Goal: Information Seeking & Learning: Compare options

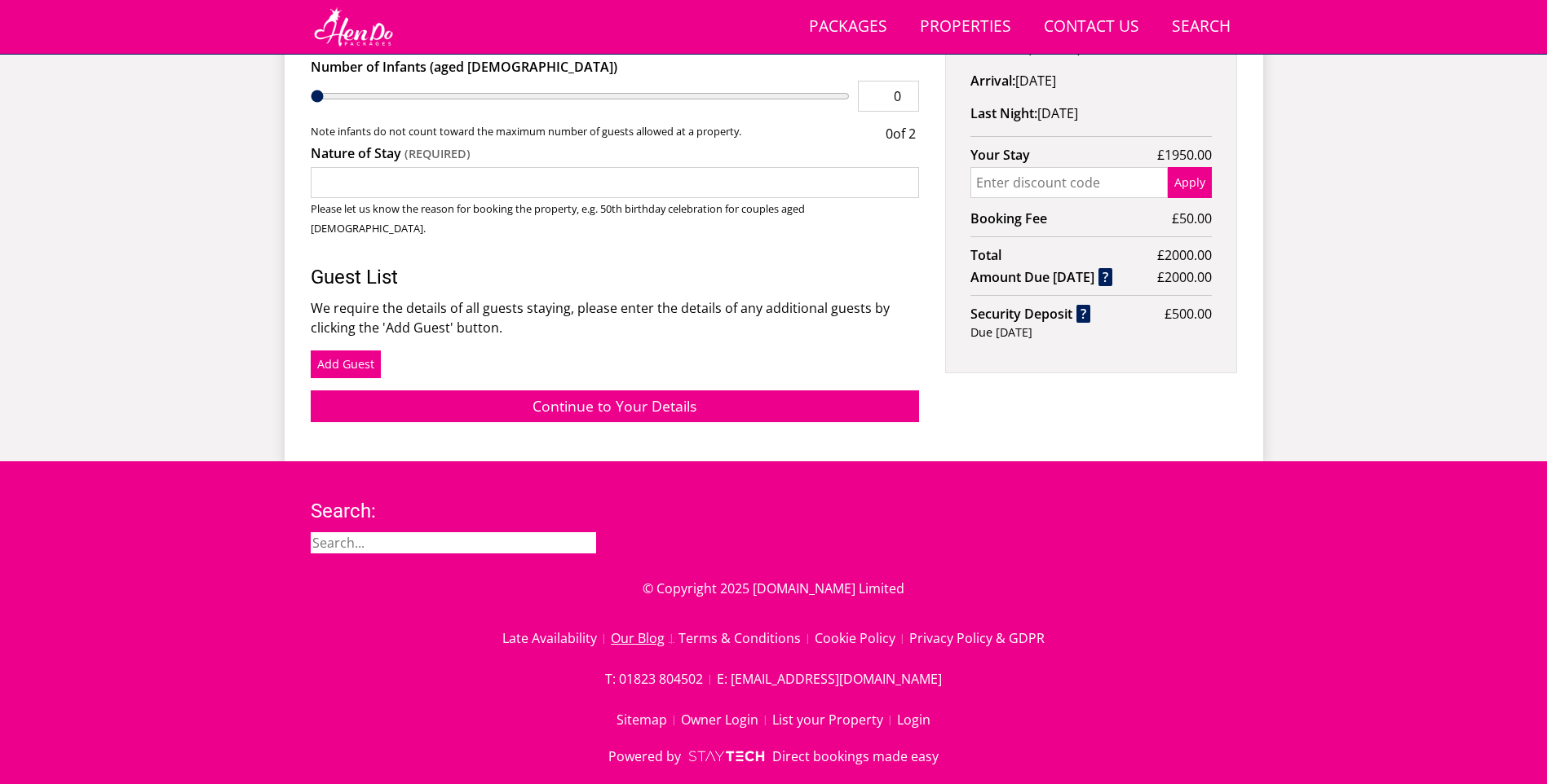
scroll to position [333, 0]
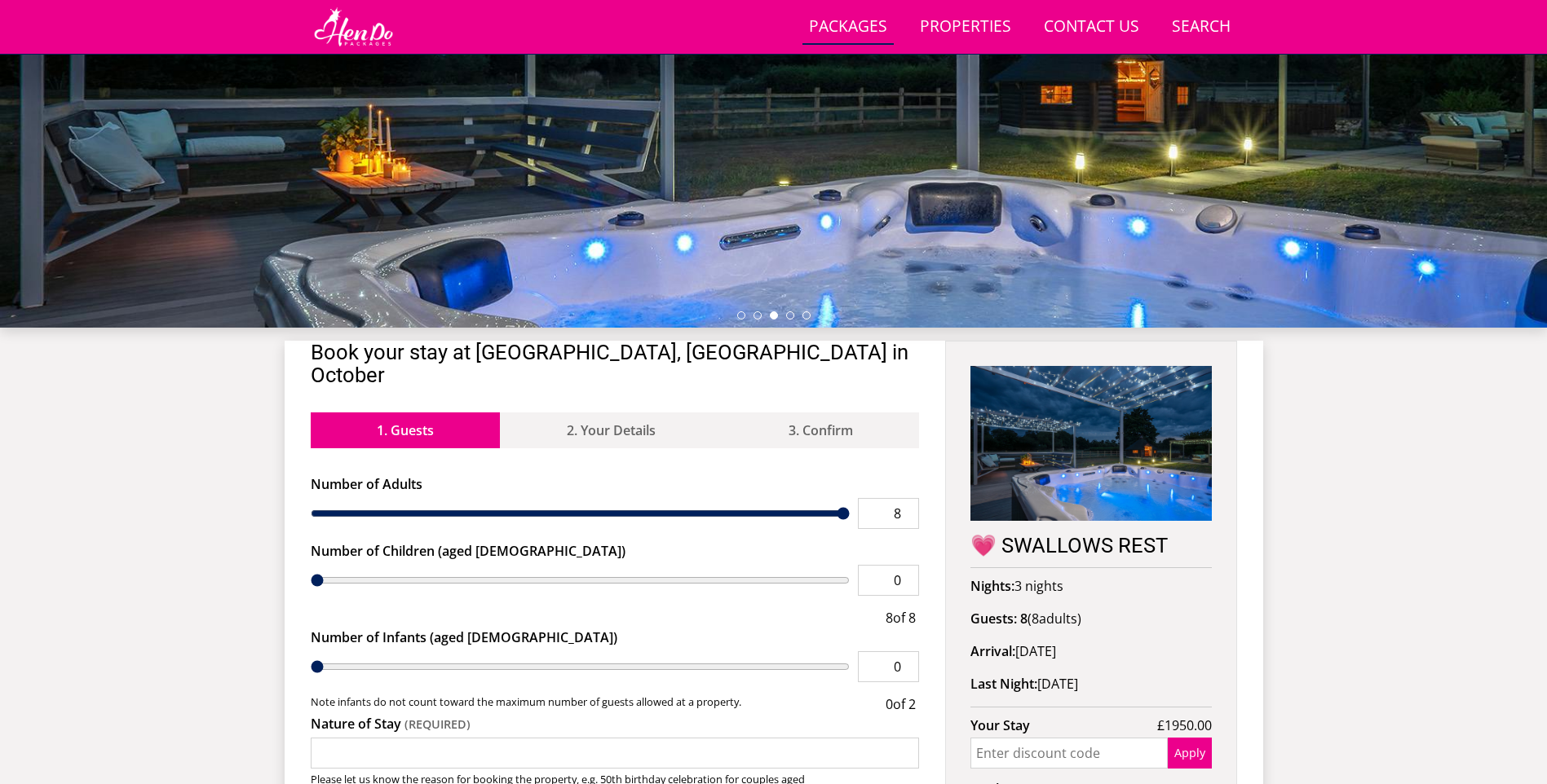
click at [889, 29] on link "Packages" at bounding box center [848, 28] width 91 height 37
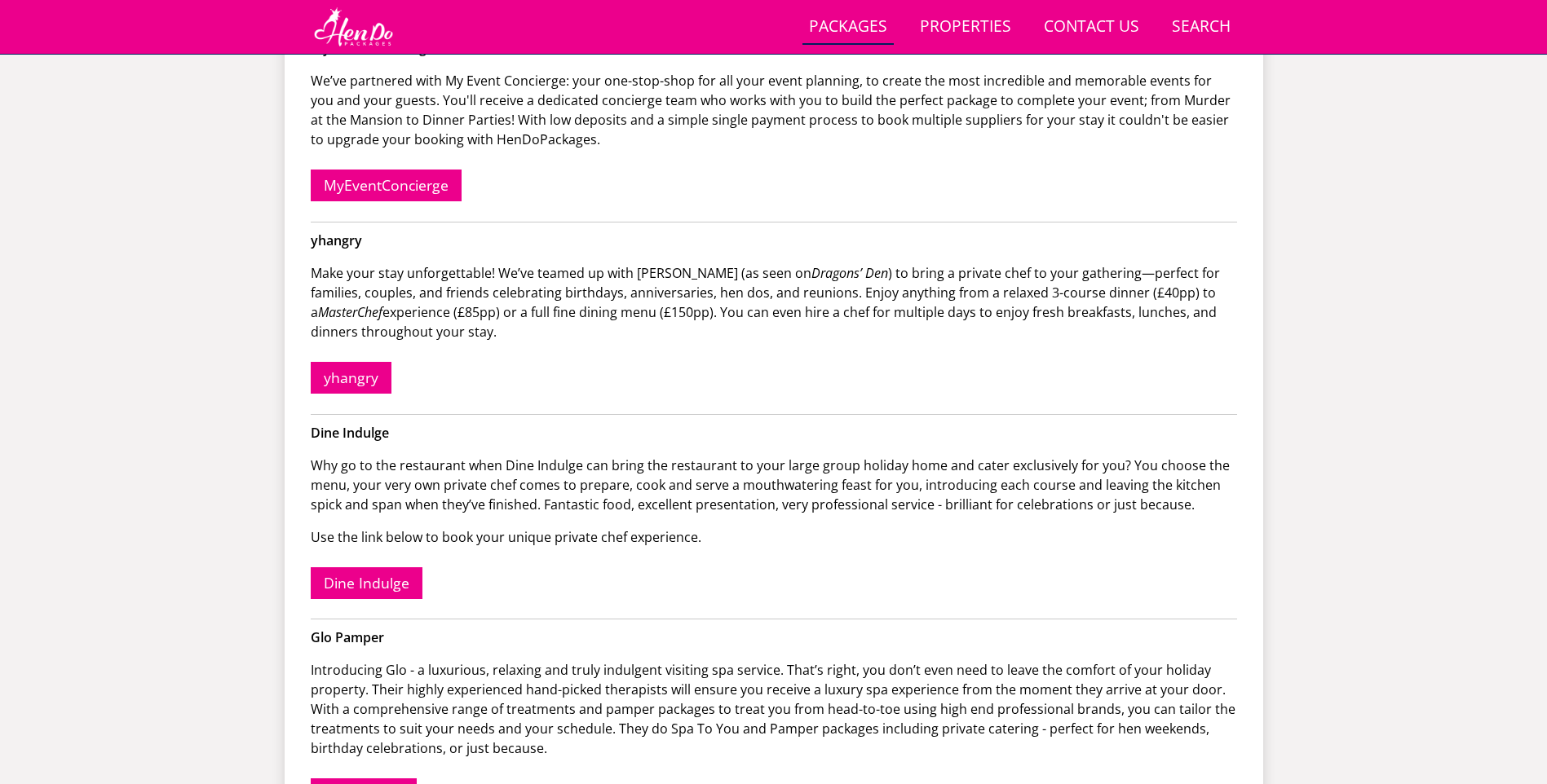
scroll to position [446, 0]
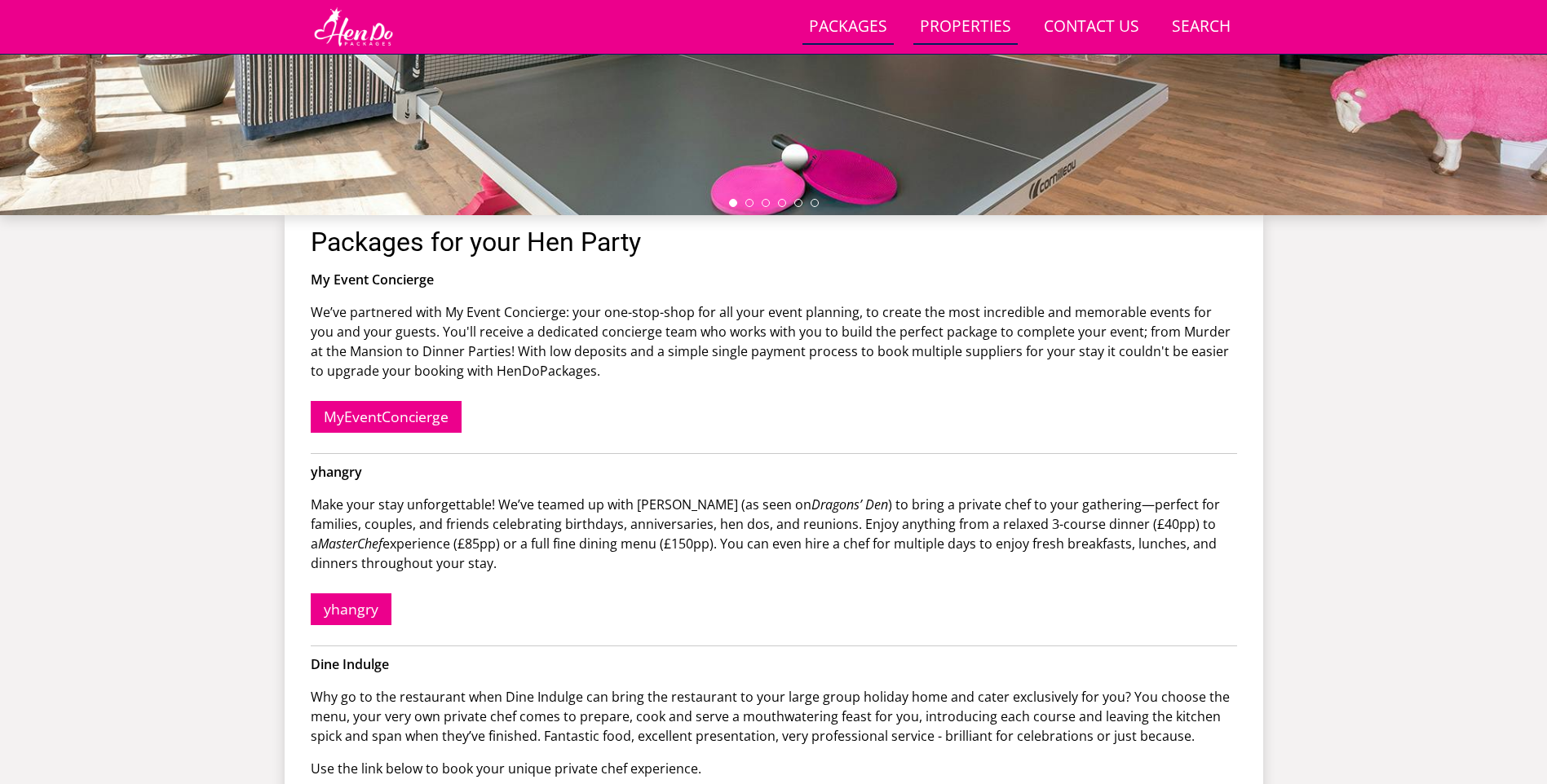
click at [971, 34] on link "Properties" at bounding box center [965, 28] width 104 height 37
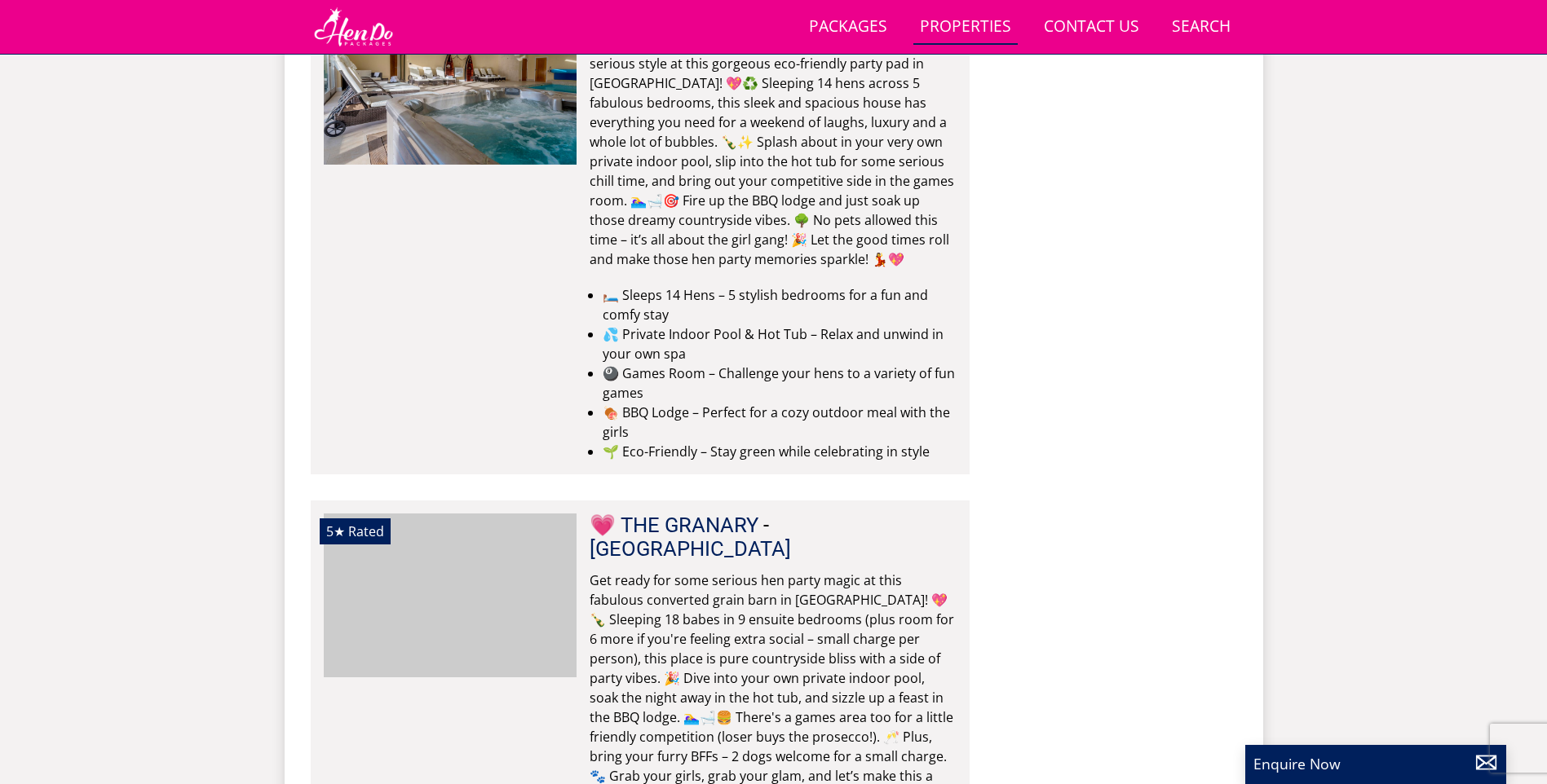
scroll to position [0, 3797]
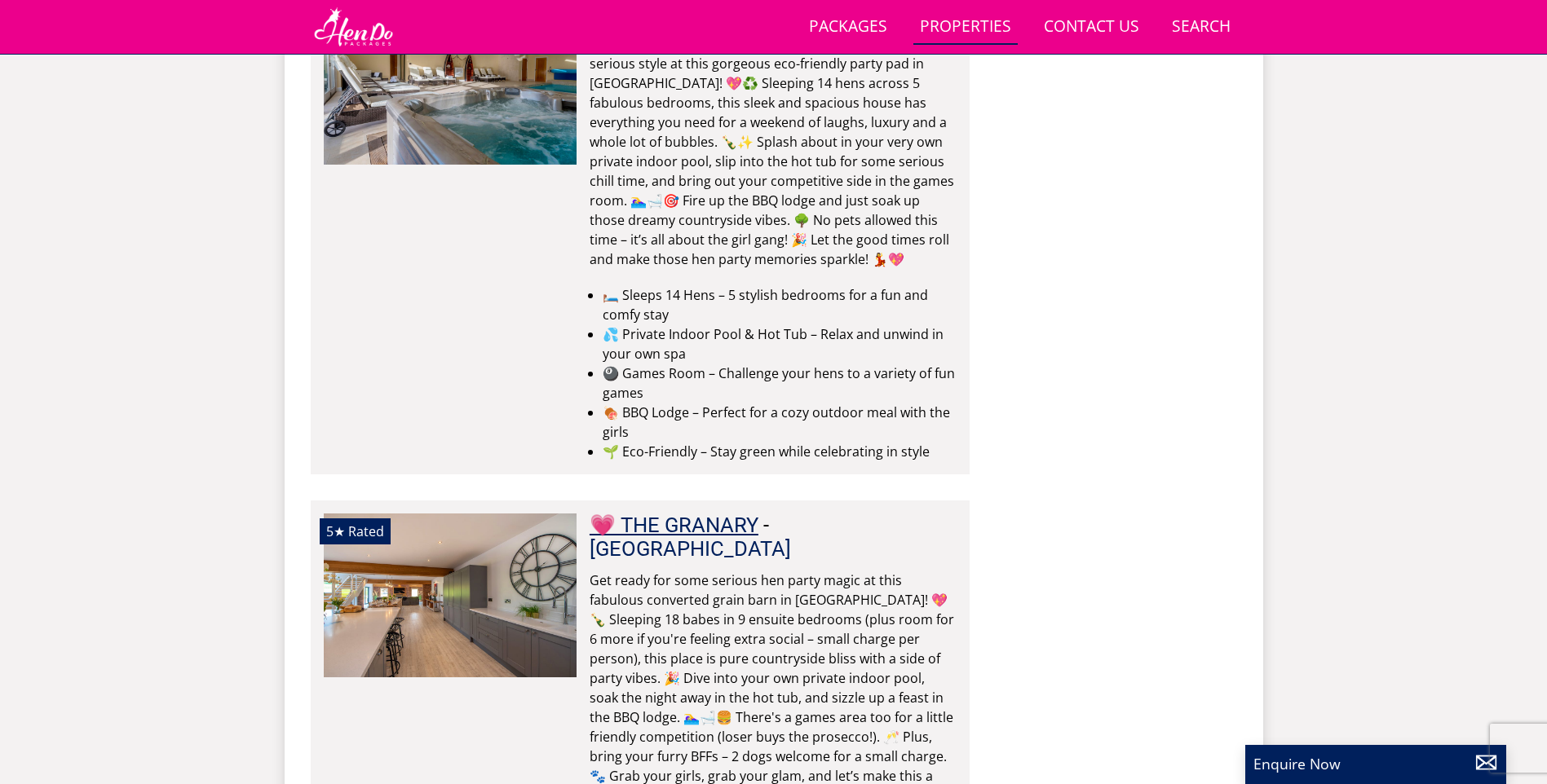
click at [729, 513] on link "💗 THE GRANARY" at bounding box center [674, 524] width 169 height 24
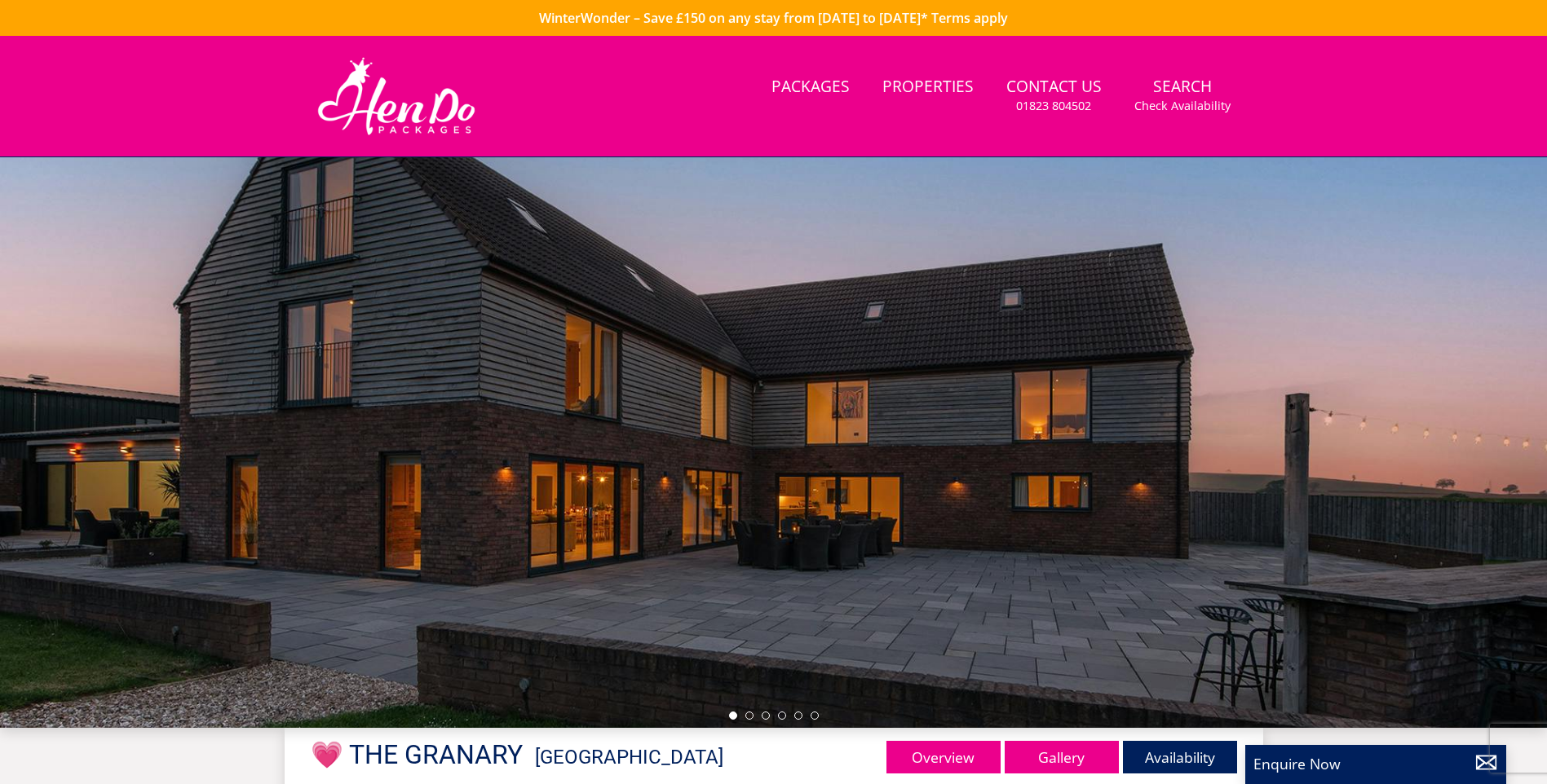
click at [1507, 333] on div at bounding box center [774, 442] width 1547 height 570
click at [748, 716] on li at bounding box center [749, 716] width 8 height 8
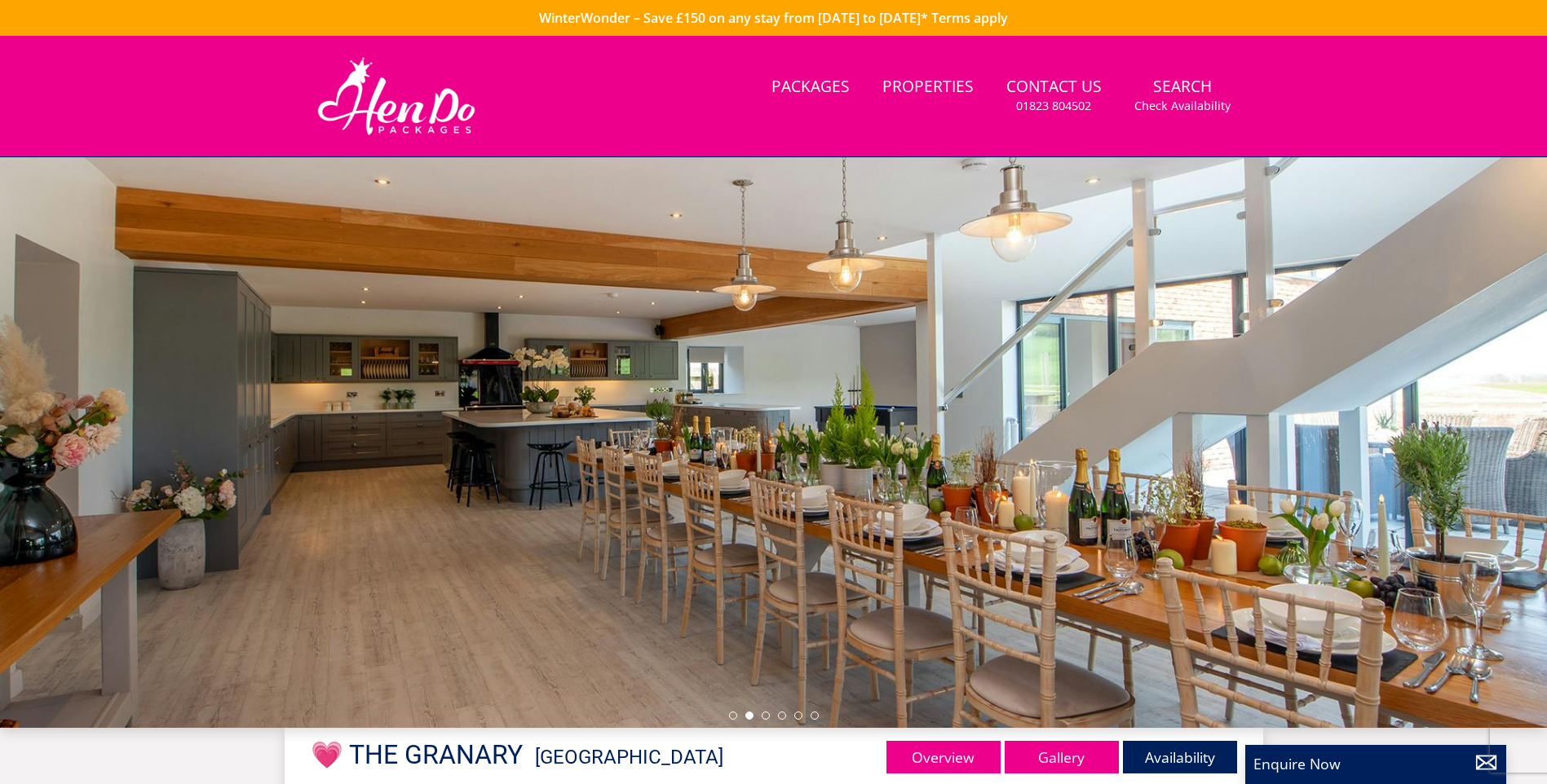
click at [768, 719] on ul at bounding box center [774, 716] width 89 height 8
click at [766, 714] on li at bounding box center [766, 716] width 8 height 8
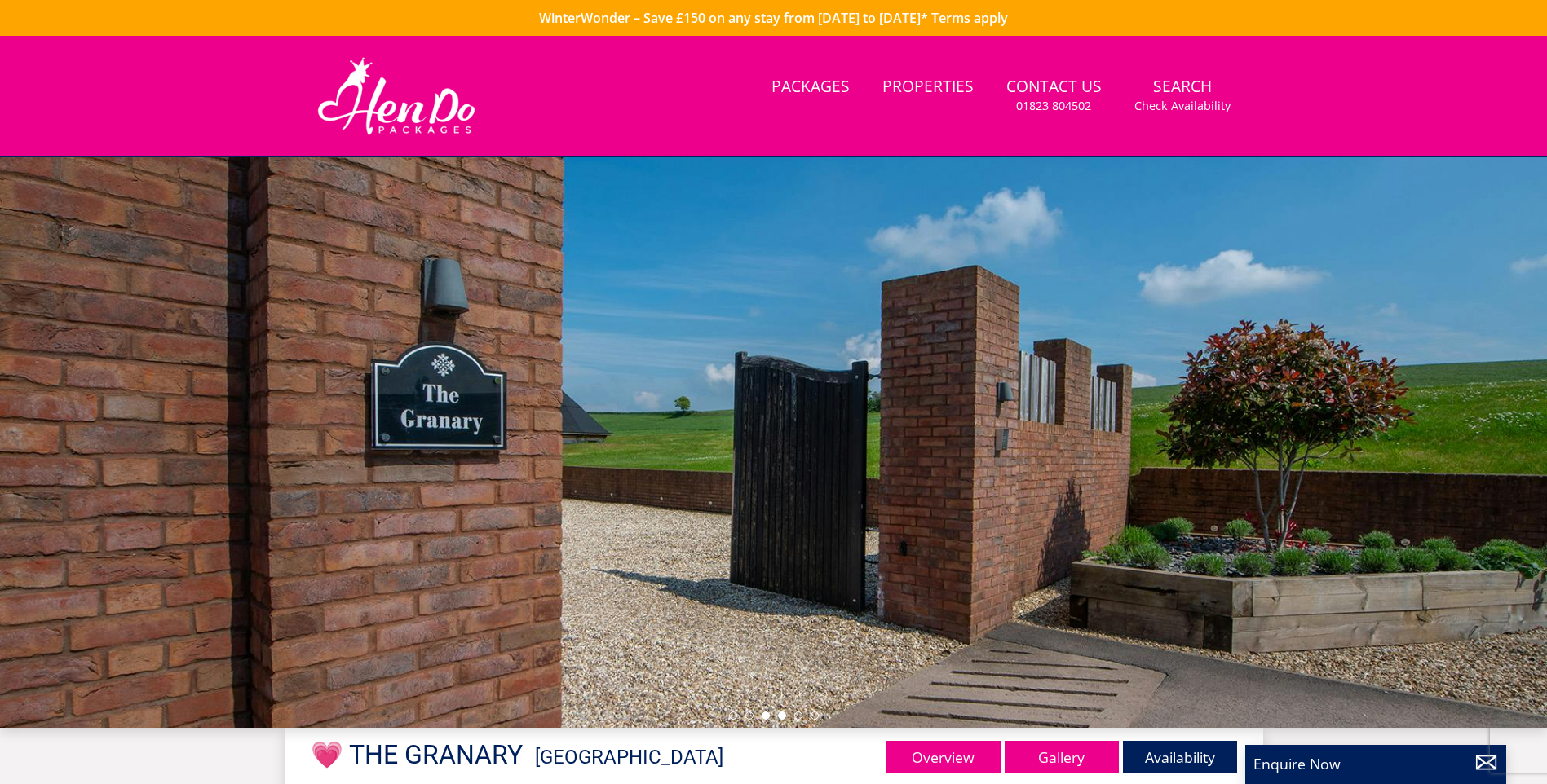
click at [785, 713] on li at bounding box center [782, 716] width 8 height 8
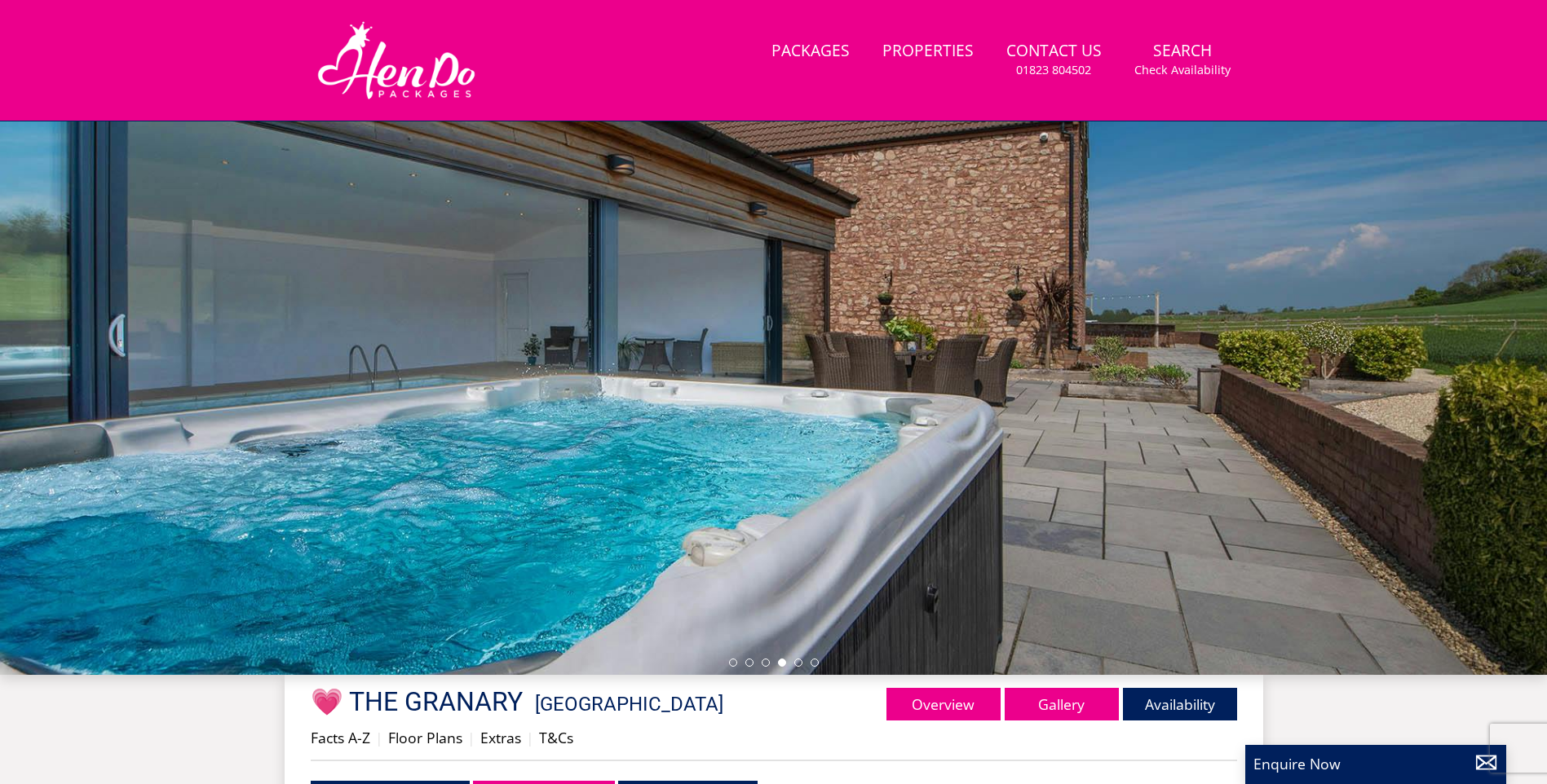
scroll to position [32, 0]
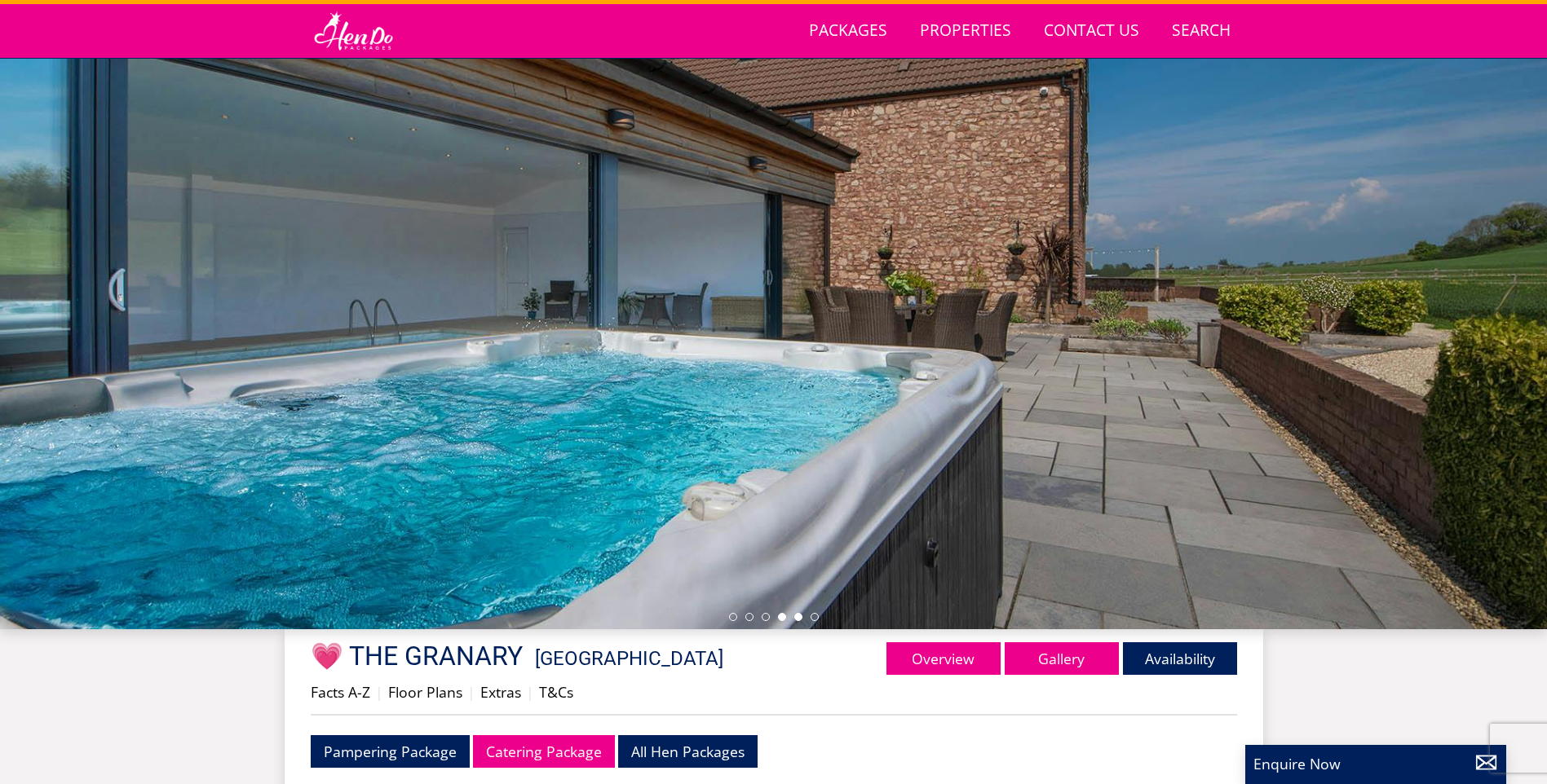
click at [795, 617] on li at bounding box center [799, 617] width 8 height 8
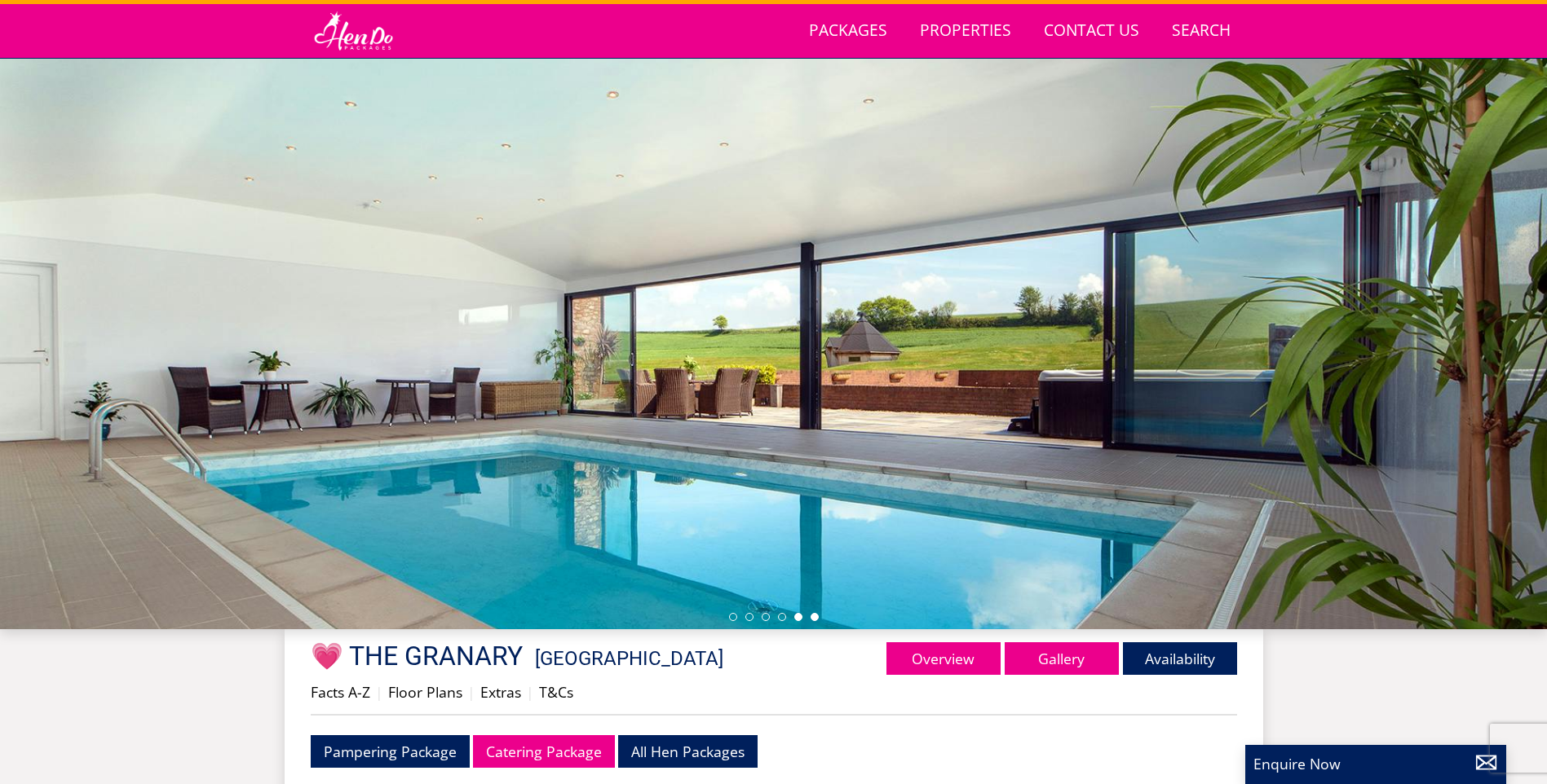
click at [814, 617] on li at bounding box center [814, 617] width 8 height 8
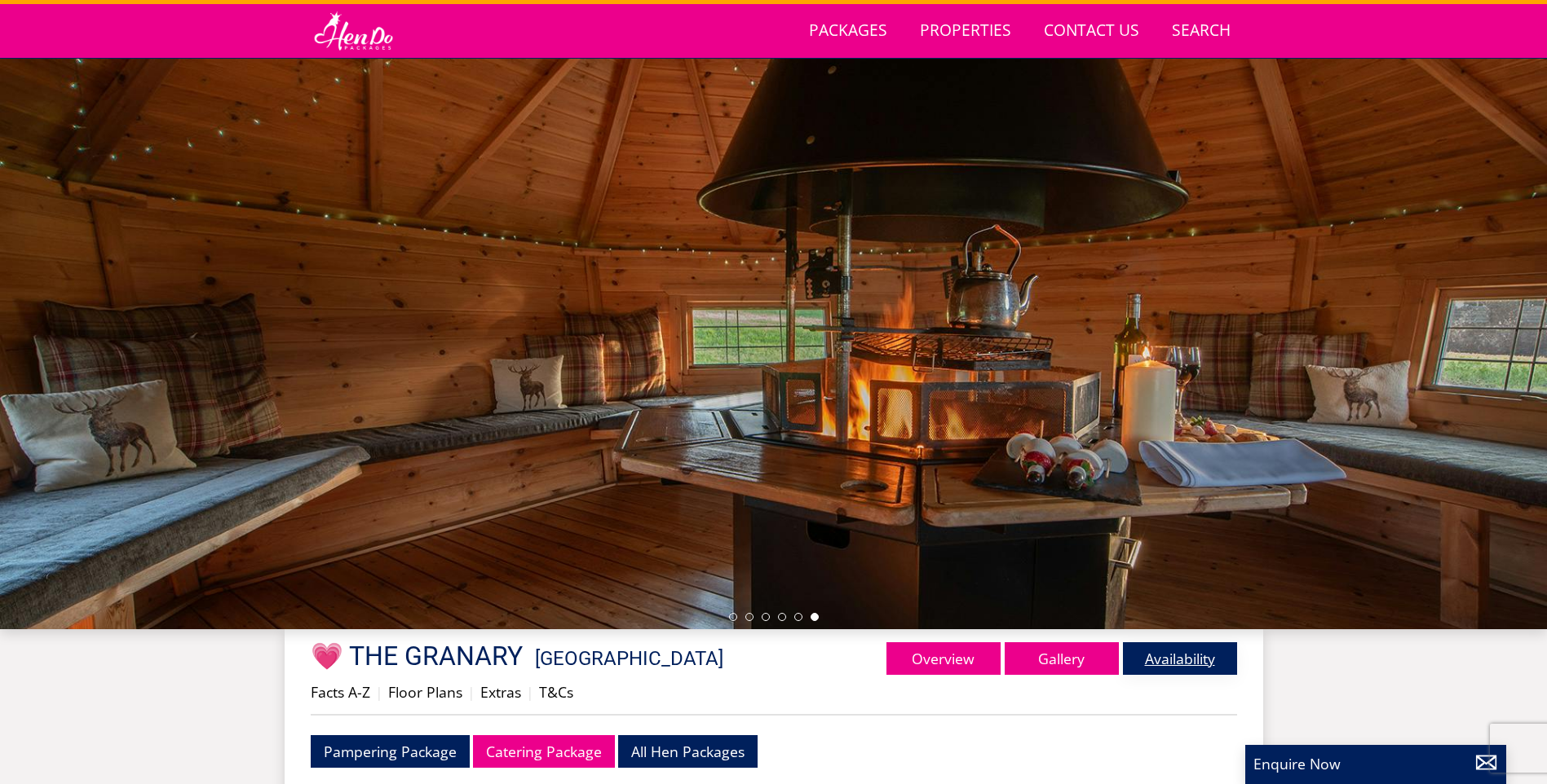
click at [1205, 664] on link "Availability" at bounding box center [1179, 658] width 114 height 33
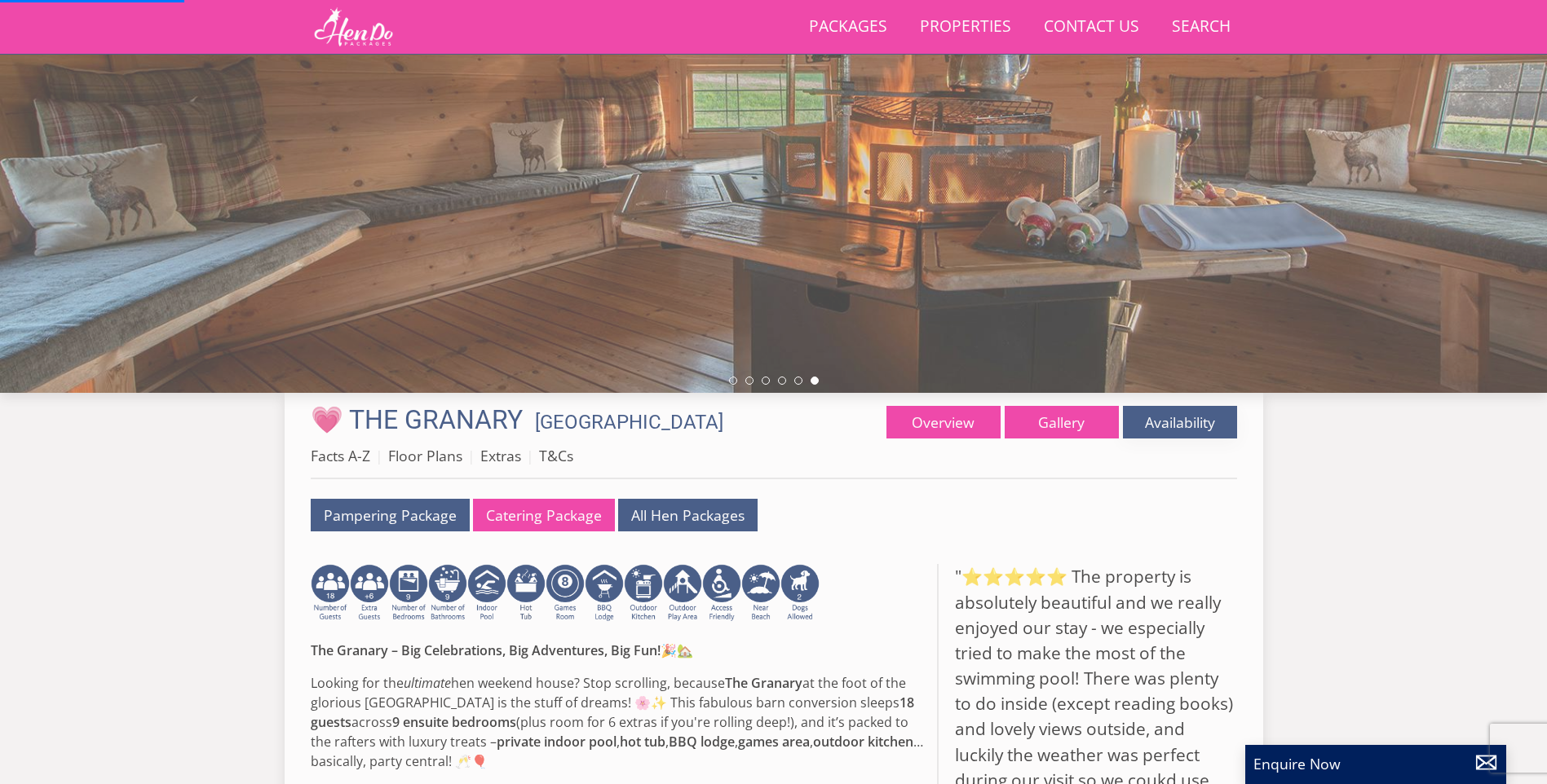
scroll to position [276, 0]
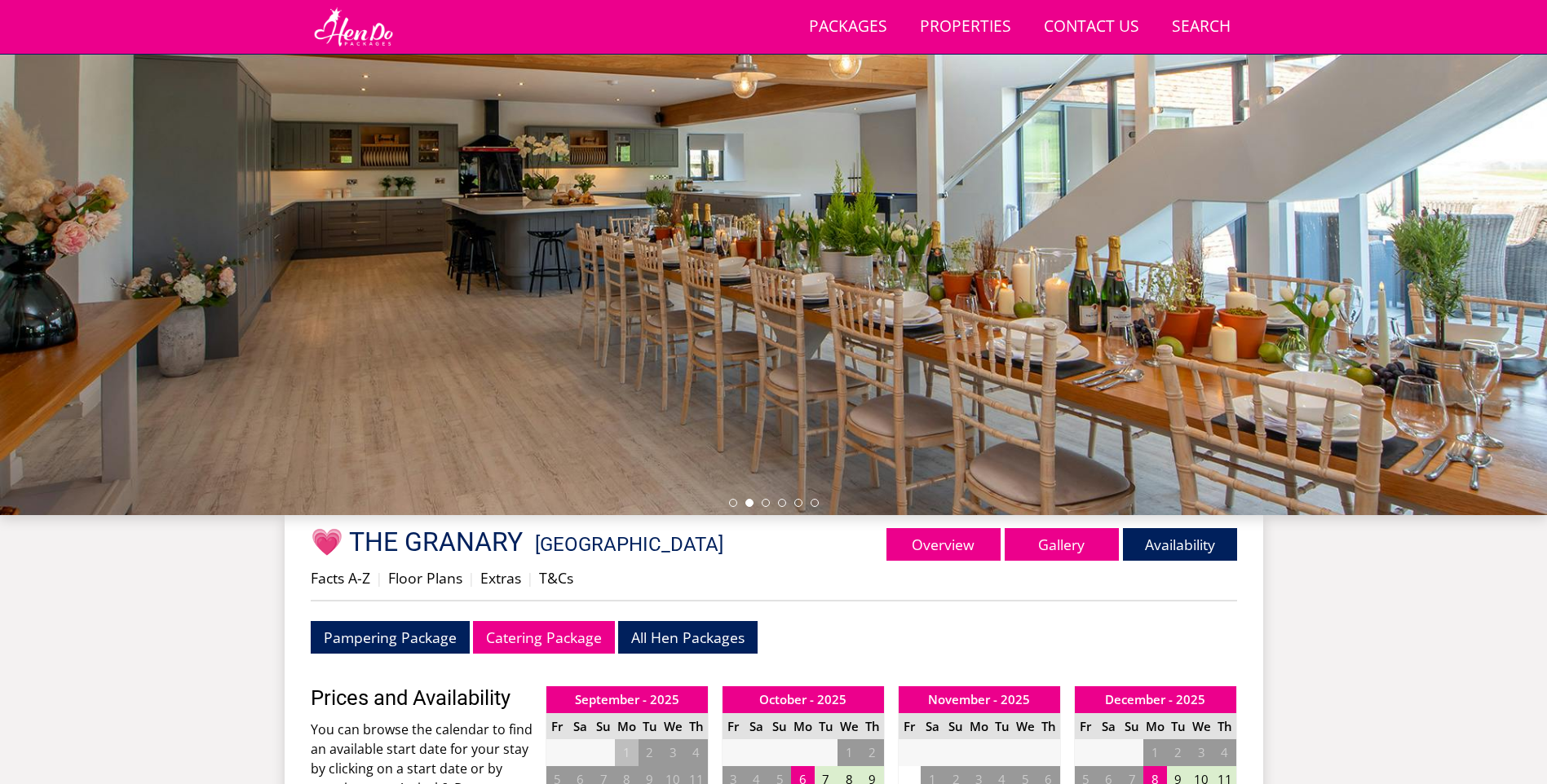
scroll to position [96, 0]
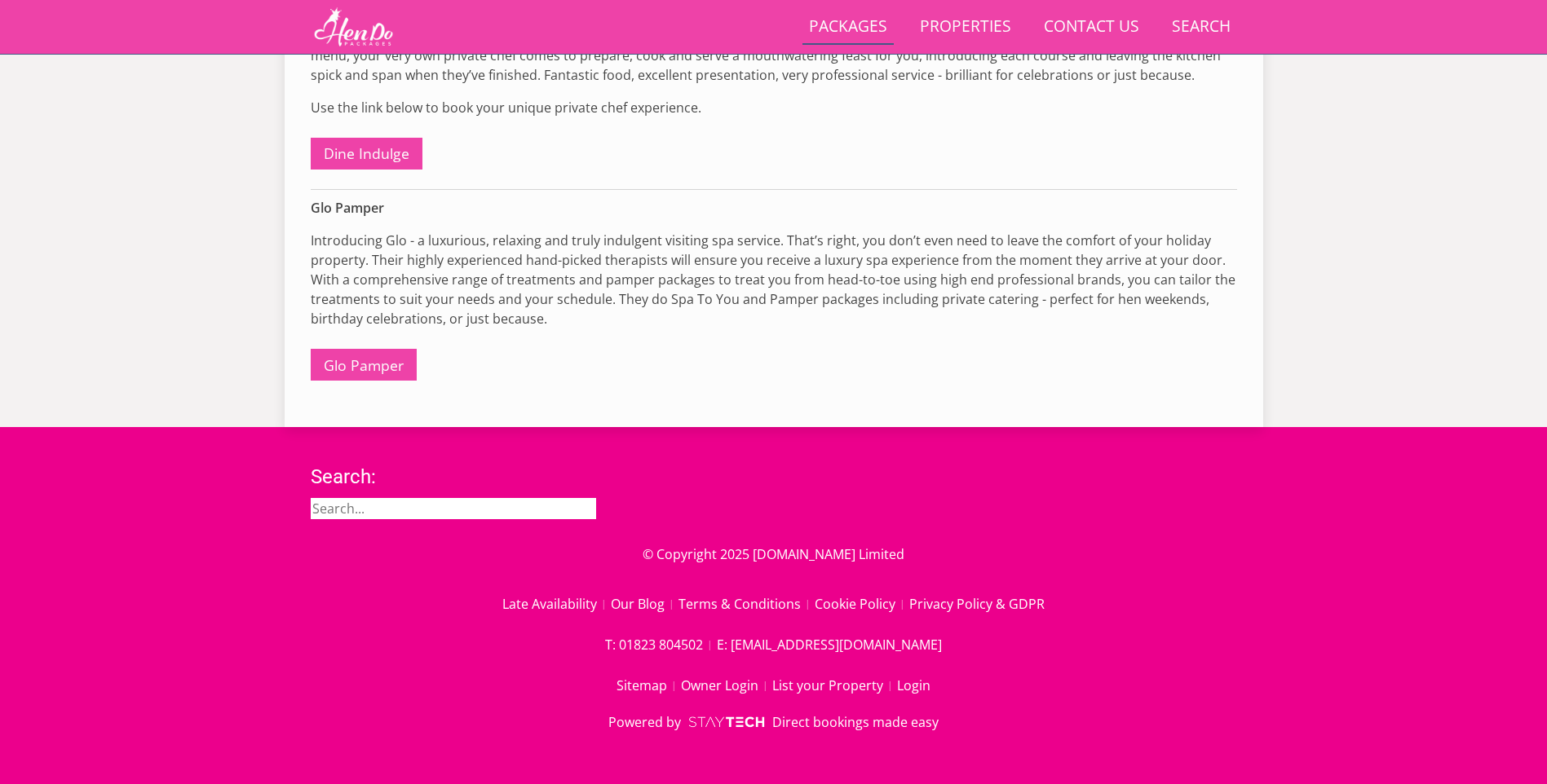
scroll to position [446, 0]
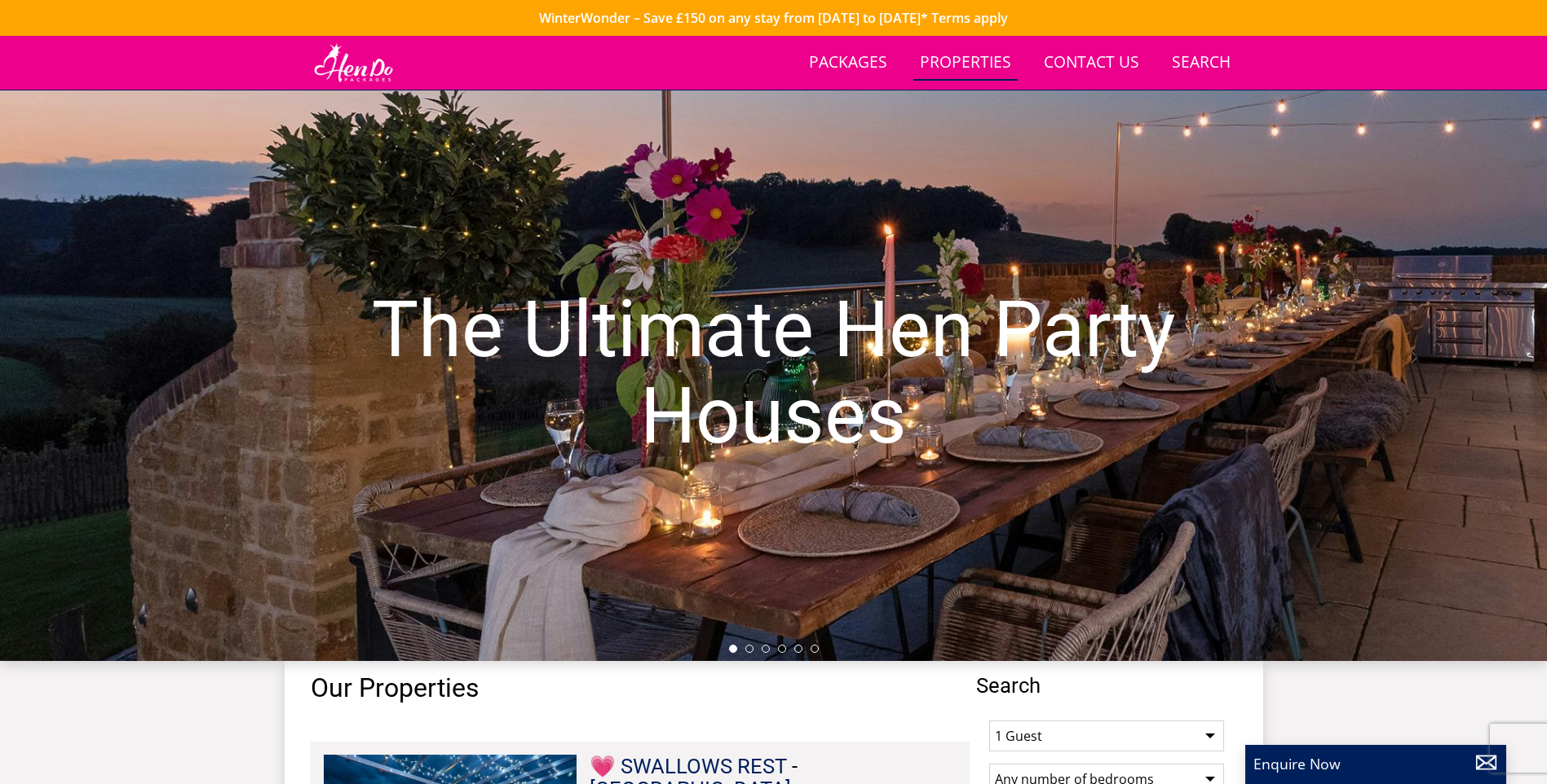
scroll to position [503, 0]
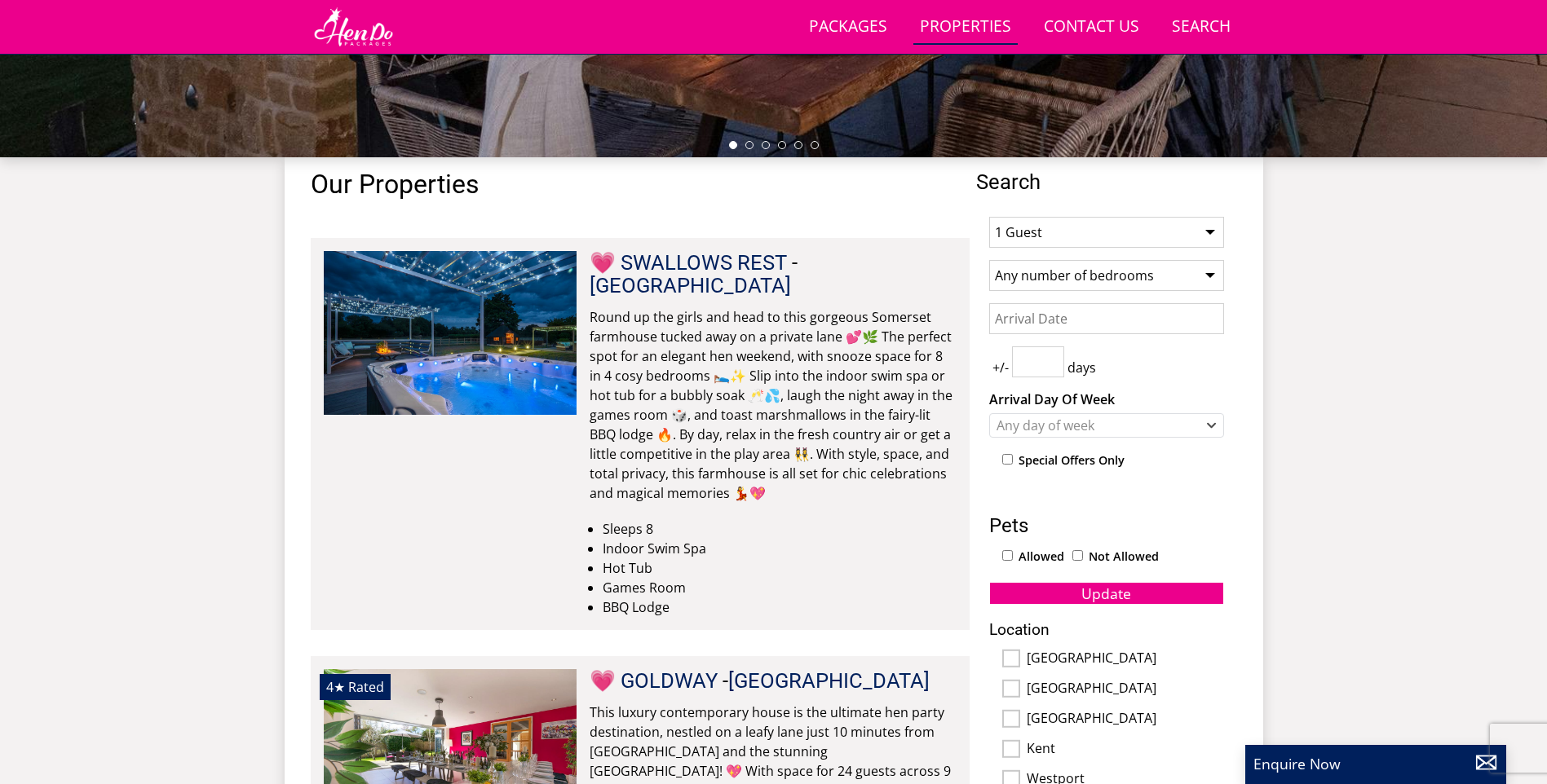
click at [1170, 241] on select "1 Guest 2 Guests 3 Guests 4 Guests 5 Guests 6 Guests 7 Guests 8 Guests 9 Guests…" at bounding box center [1106, 232] width 235 height 31
select select "14"
click at [989, 217] on select "1 Guest 2 Guests 3 Guests 4 Guests 5 Guests 6 Guests 7 Guests 8 Guests 9 Guests…" at bounding box center [1106, 232] width 235 height 31
click at [1111, 287] on select "Any number of bedrooms 3 Bedrooms 4 Bedrooms 5 Bedrooms 6 Bedrooms 7 Bedrooms 8…" at bounding box center [1106, 275] width 235 height 31
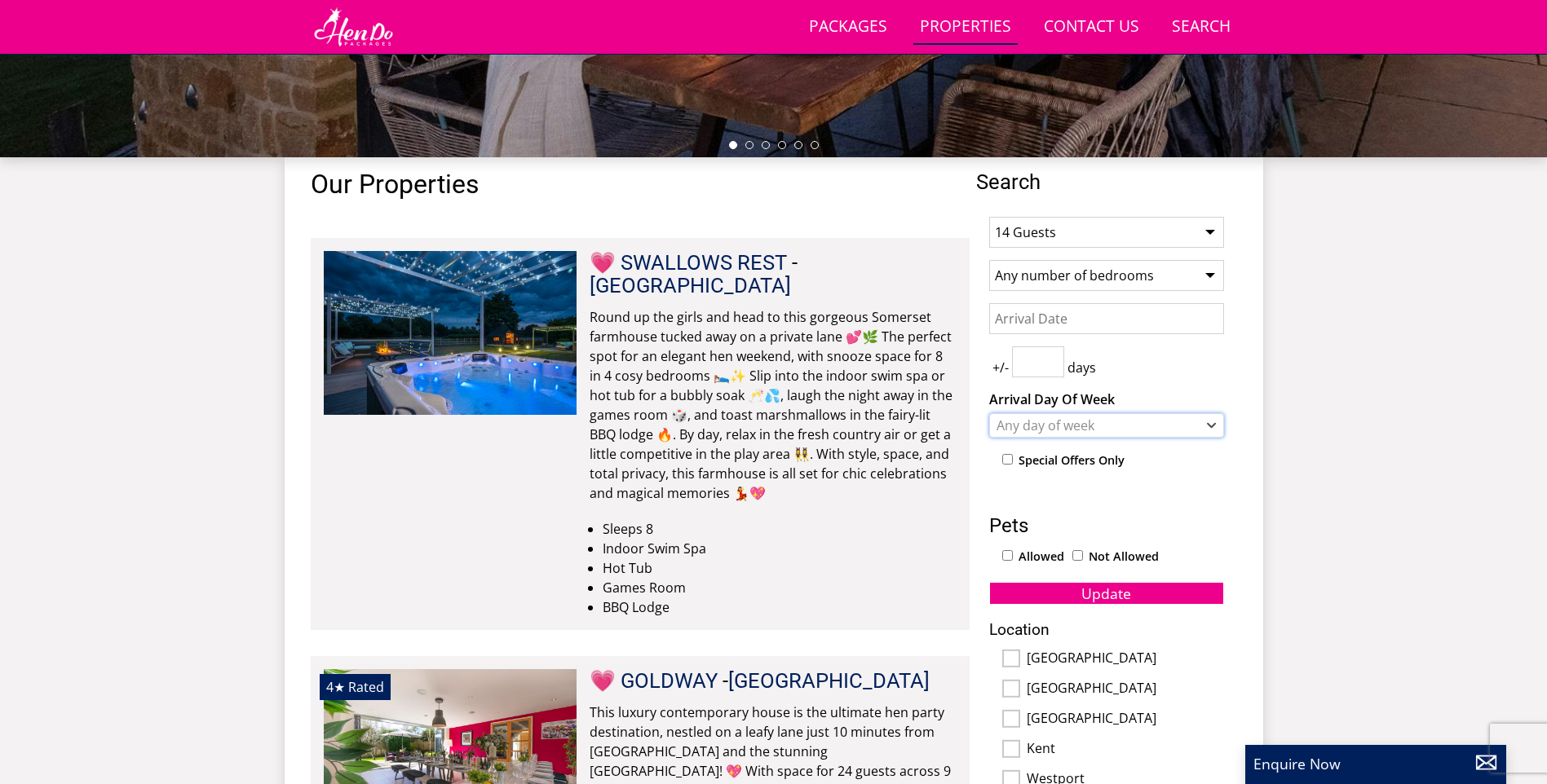
click at [1063, 433] on div "Any day of week" at bounding box center [1098, 425] width 211 height 18
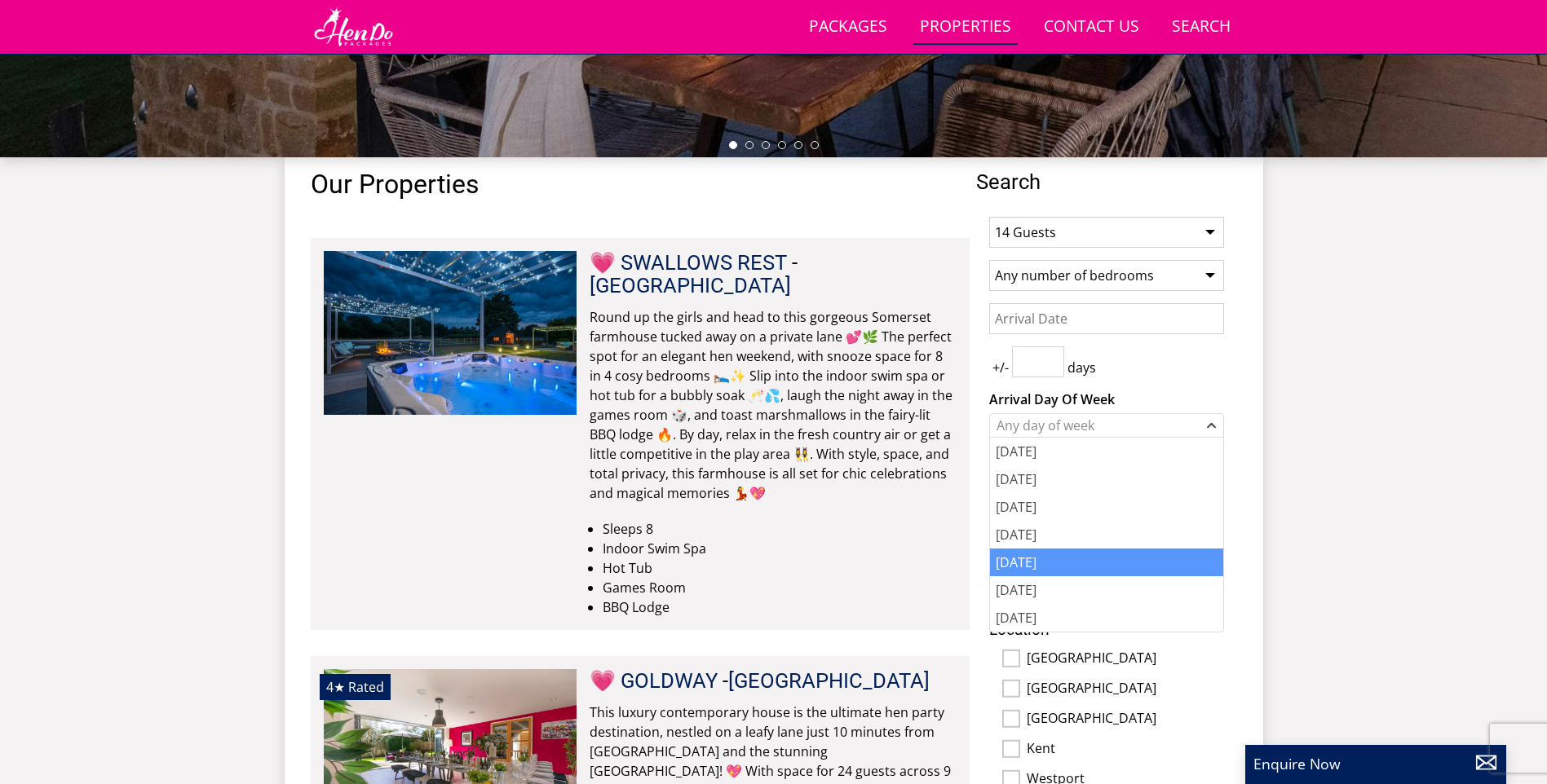
click at [1063, 568] on div "[DATE]" at bounding box center [1106, 562] width 233 height 28
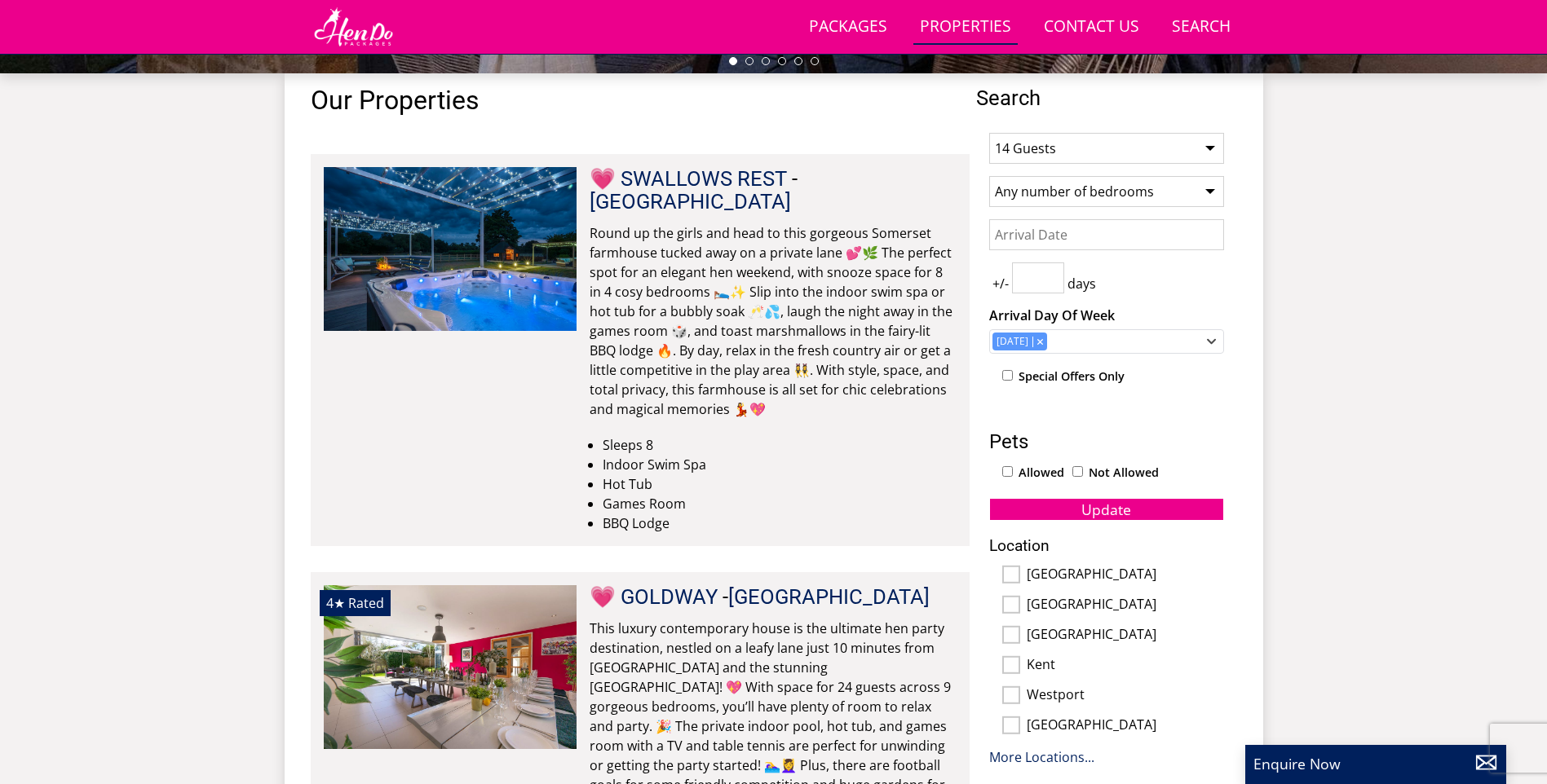
scroll to position [667, 0]
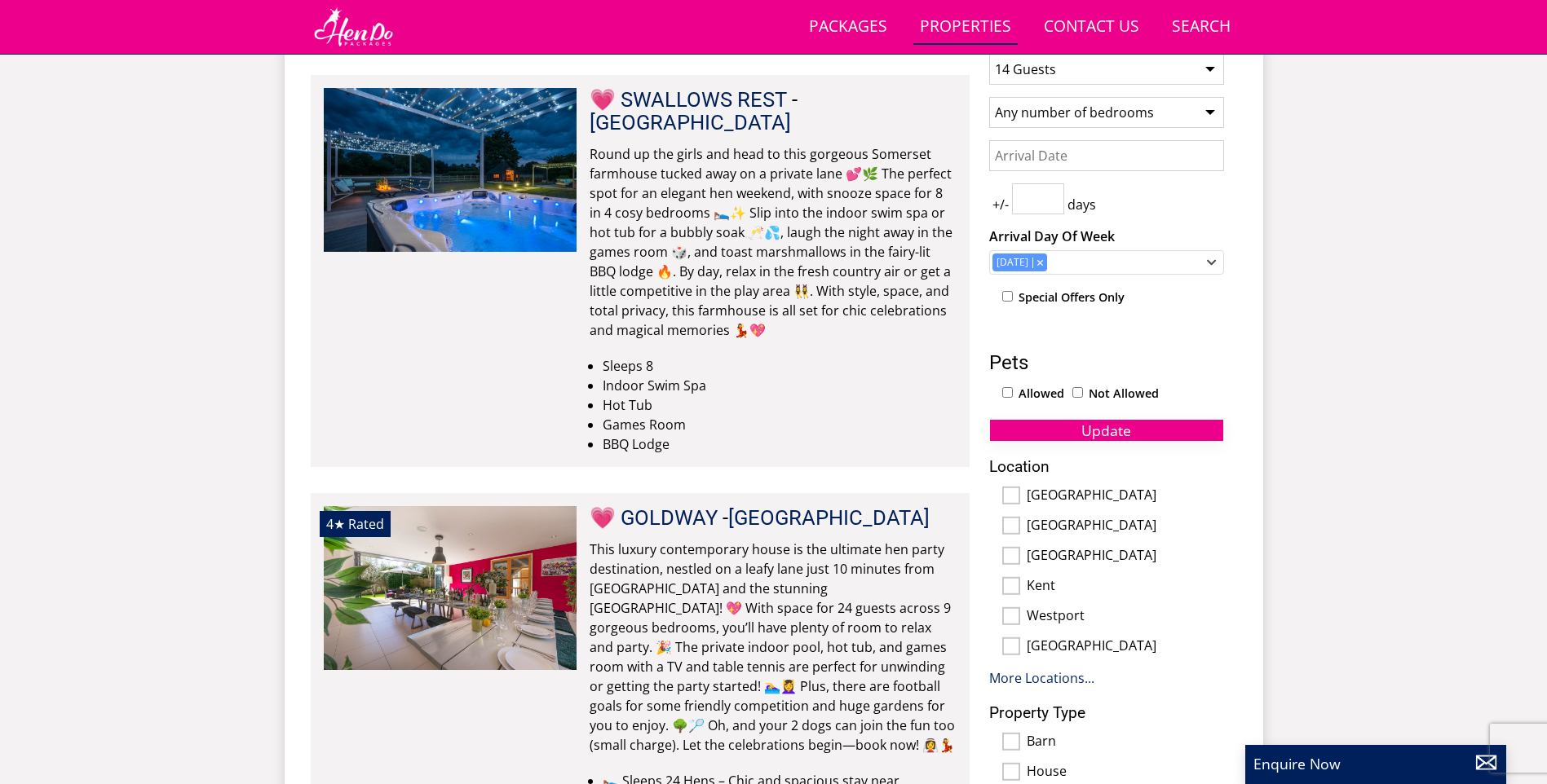
click at [1143, 429] on button "Update" at bounding box center [1106, 430] width 235 height 23
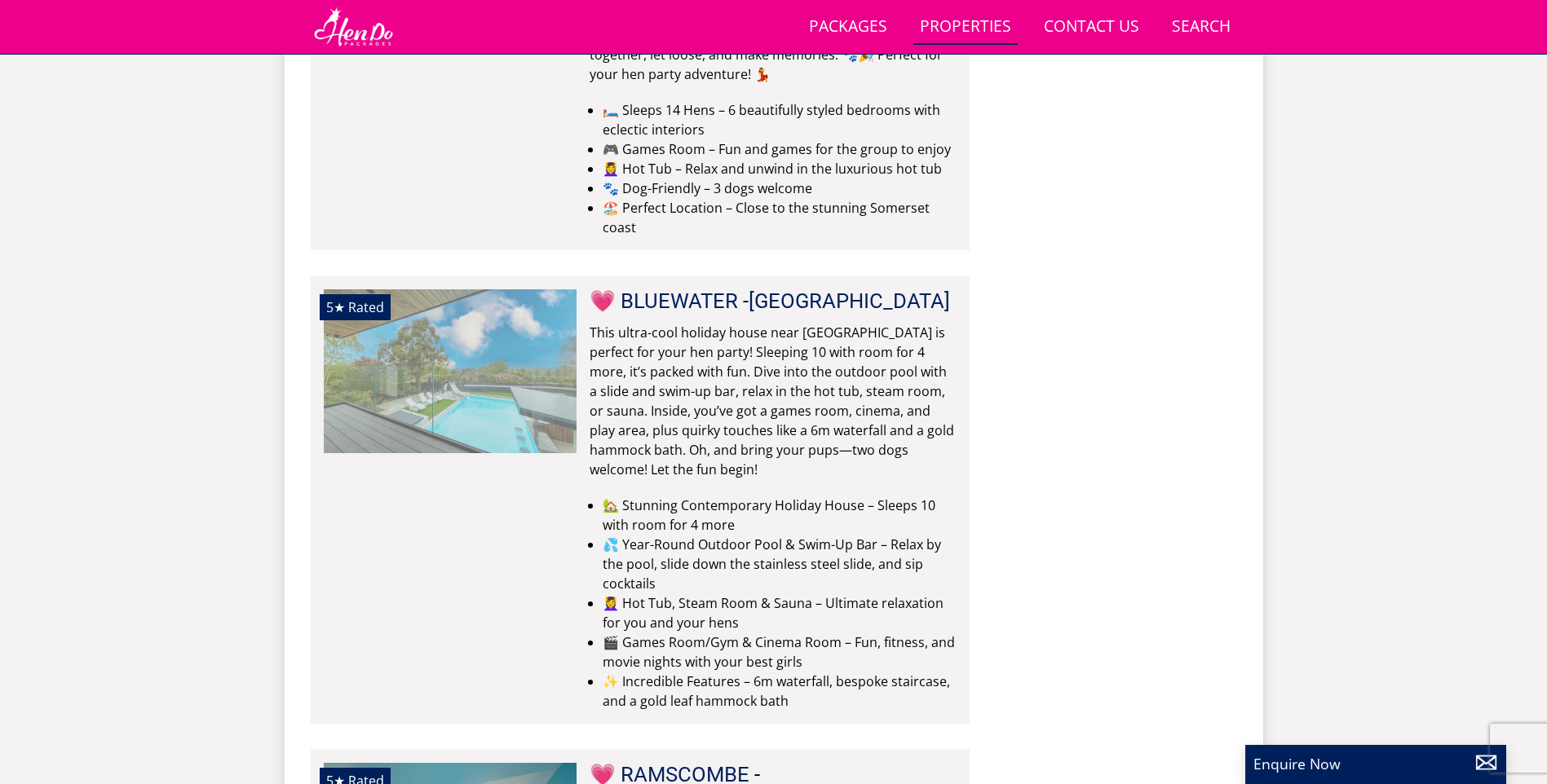
scroll to position [0, 4809]
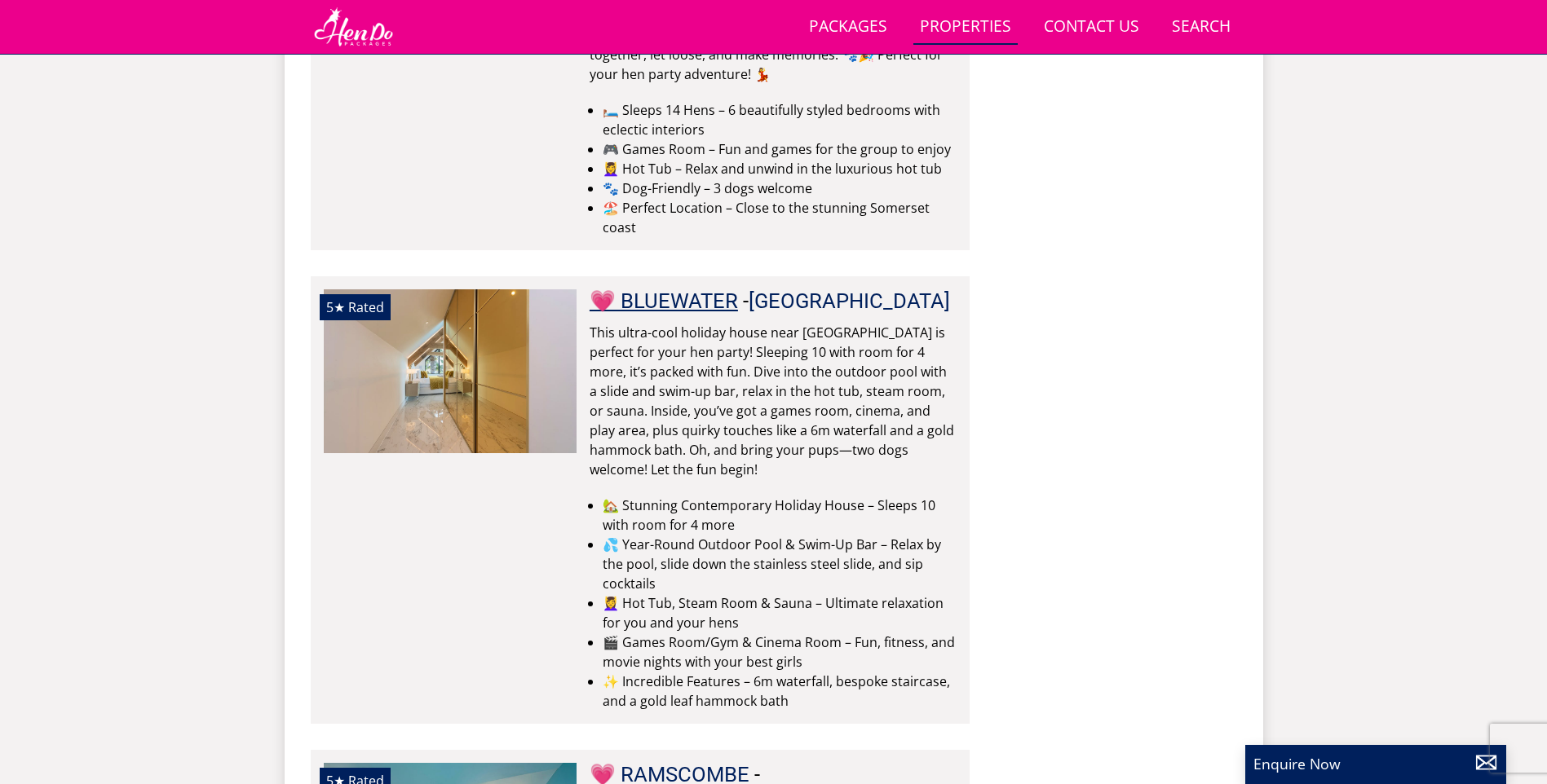
click at [704, 289] on link "💗 BLUEWATER" at bounding box center [664, 301] width 149 height 24
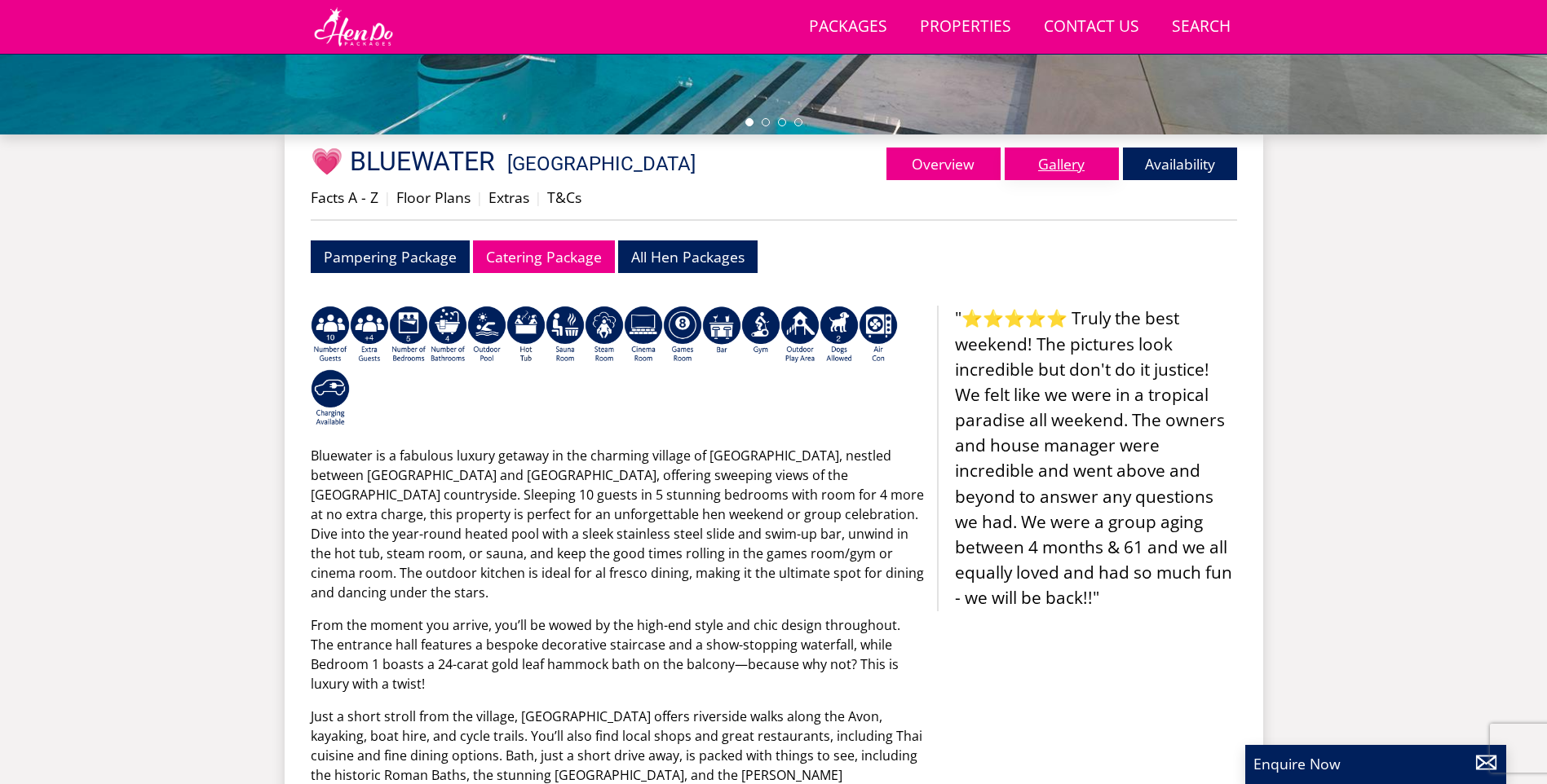
scroll to position [528, 0]
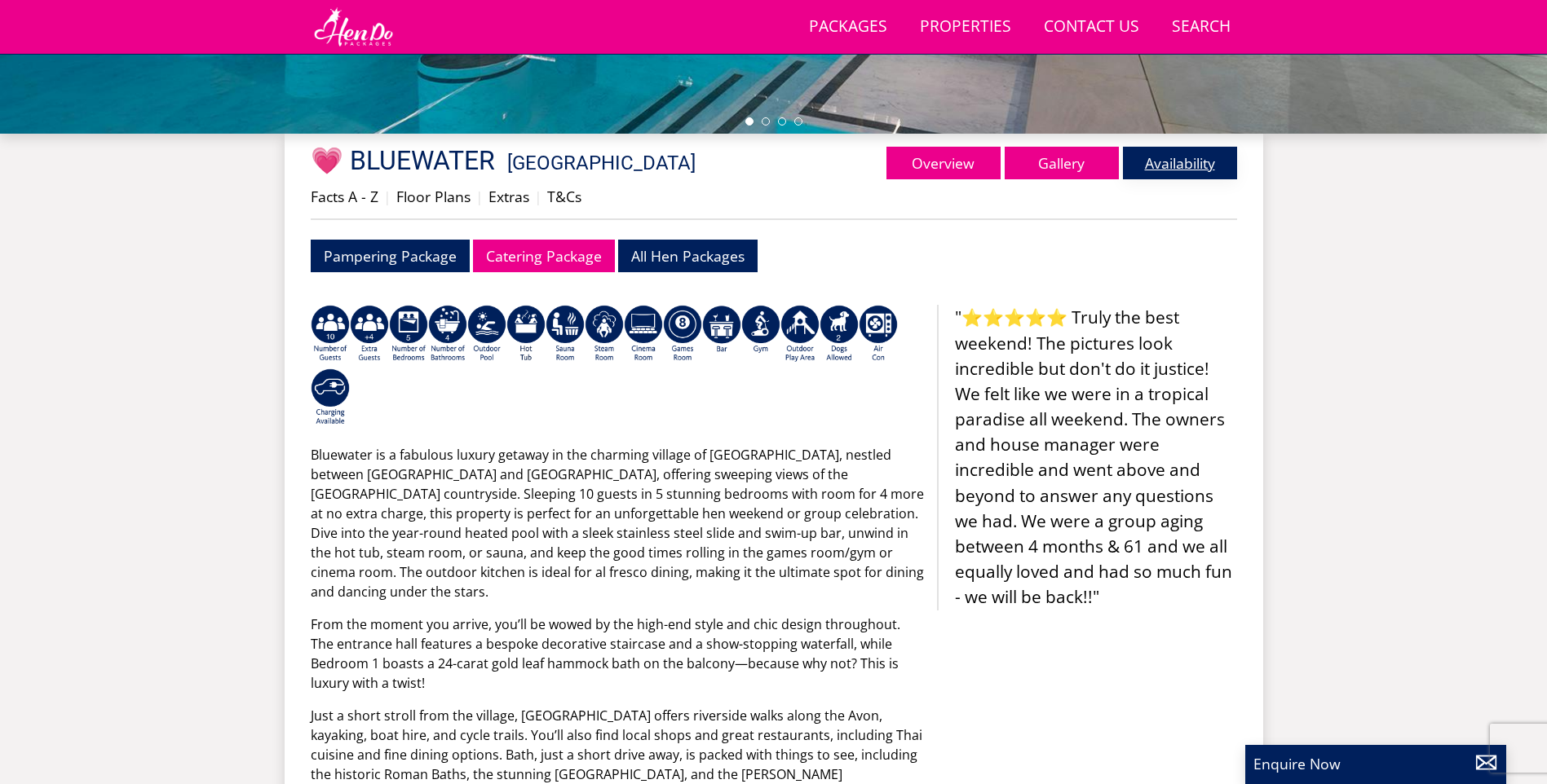
click at [1174, 163] on link "Availability" at bounding box center [1179, 163] width 114 height 33
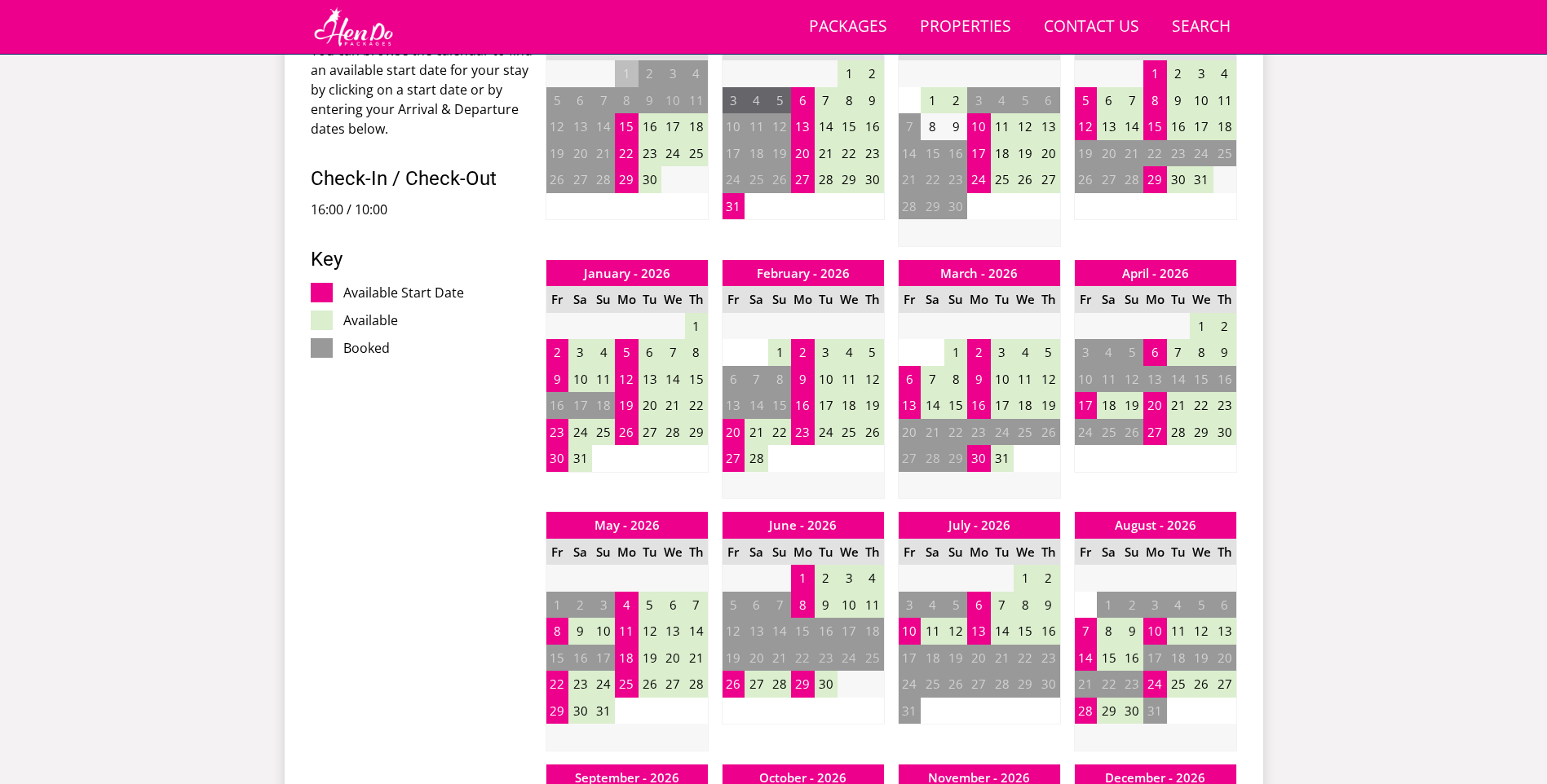
scroll to position [1018, 0]
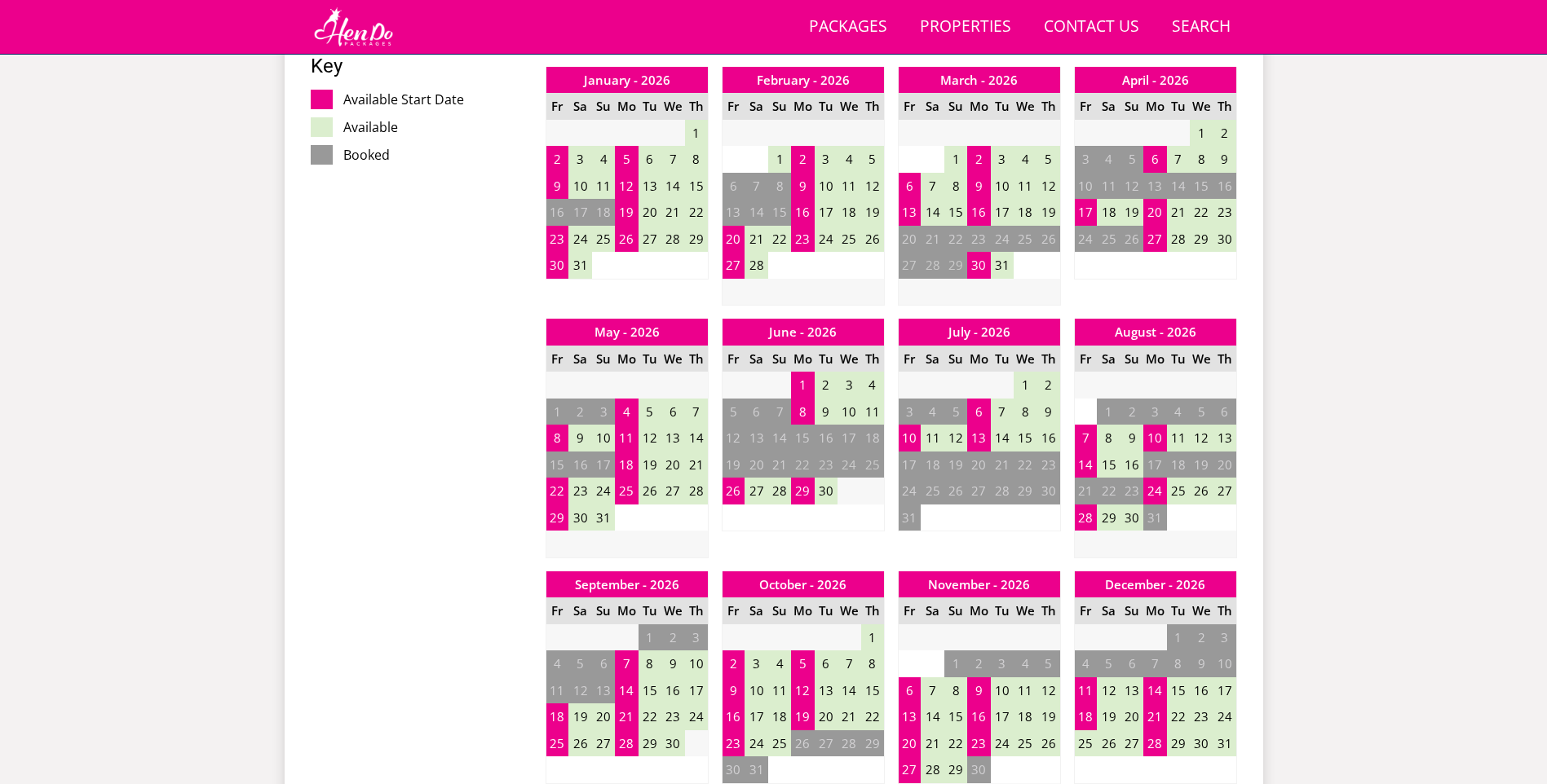
scroll to position [528, 0]
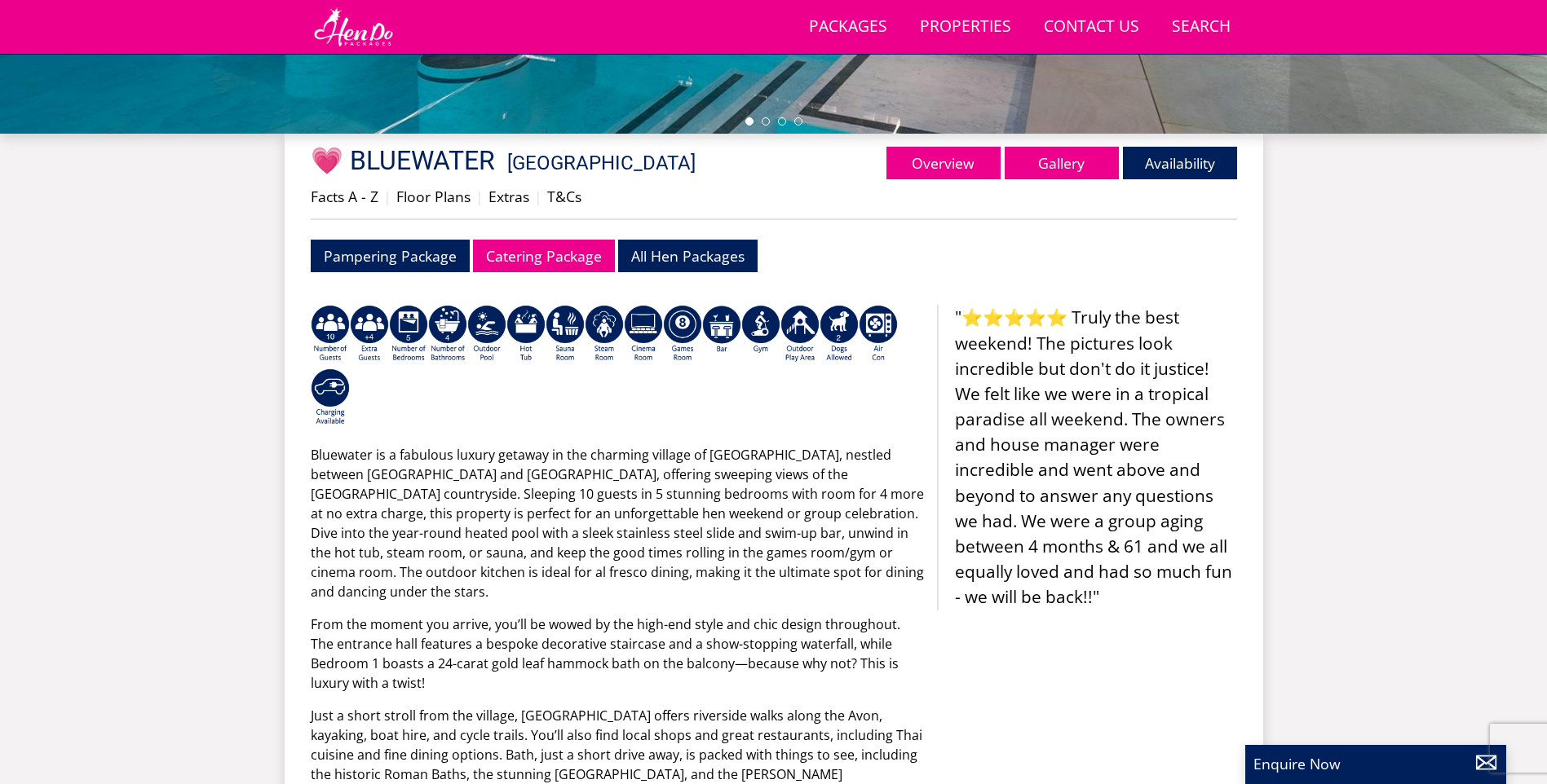
select select "14"
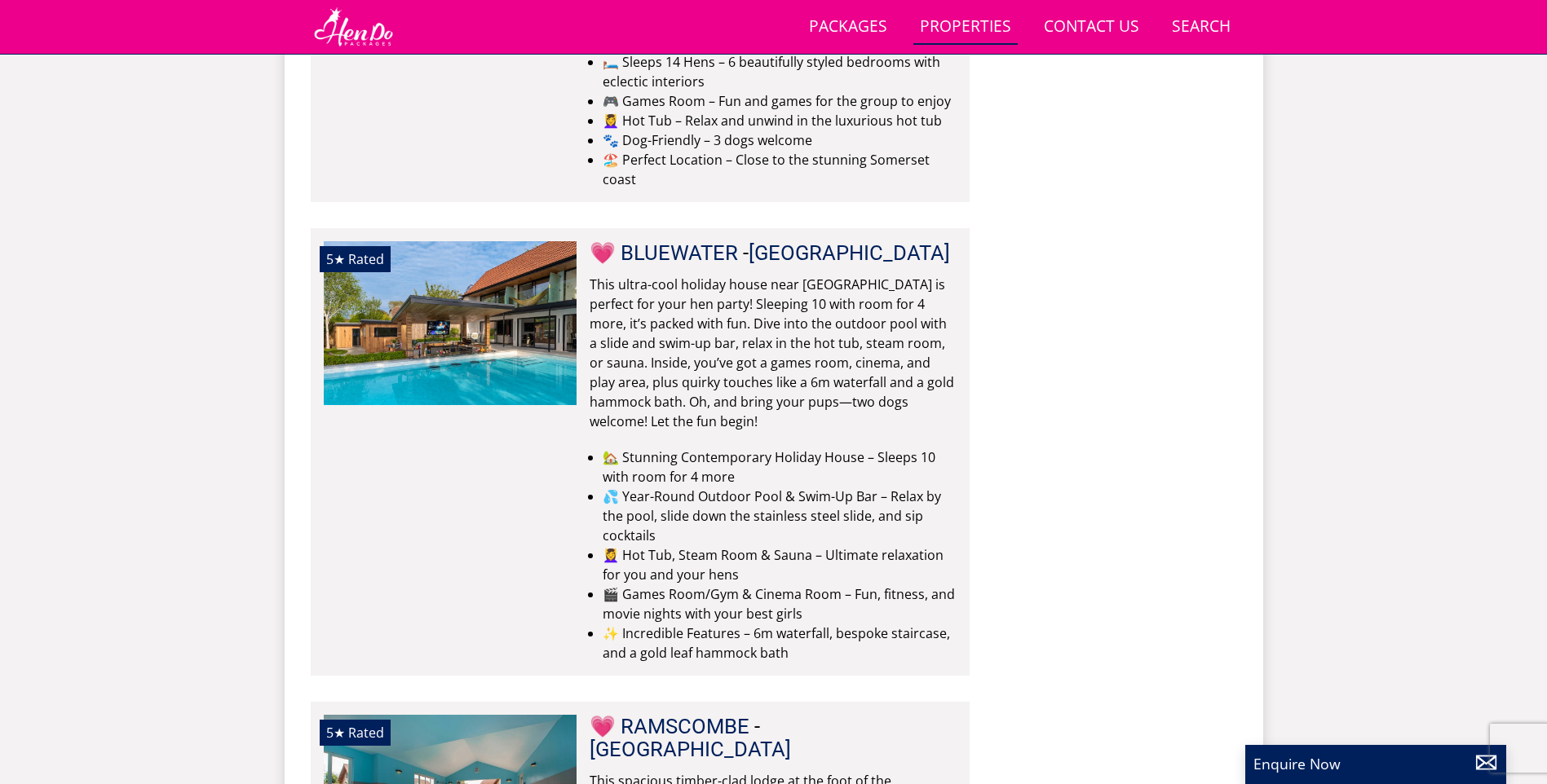
scroll to position [2379, 0]
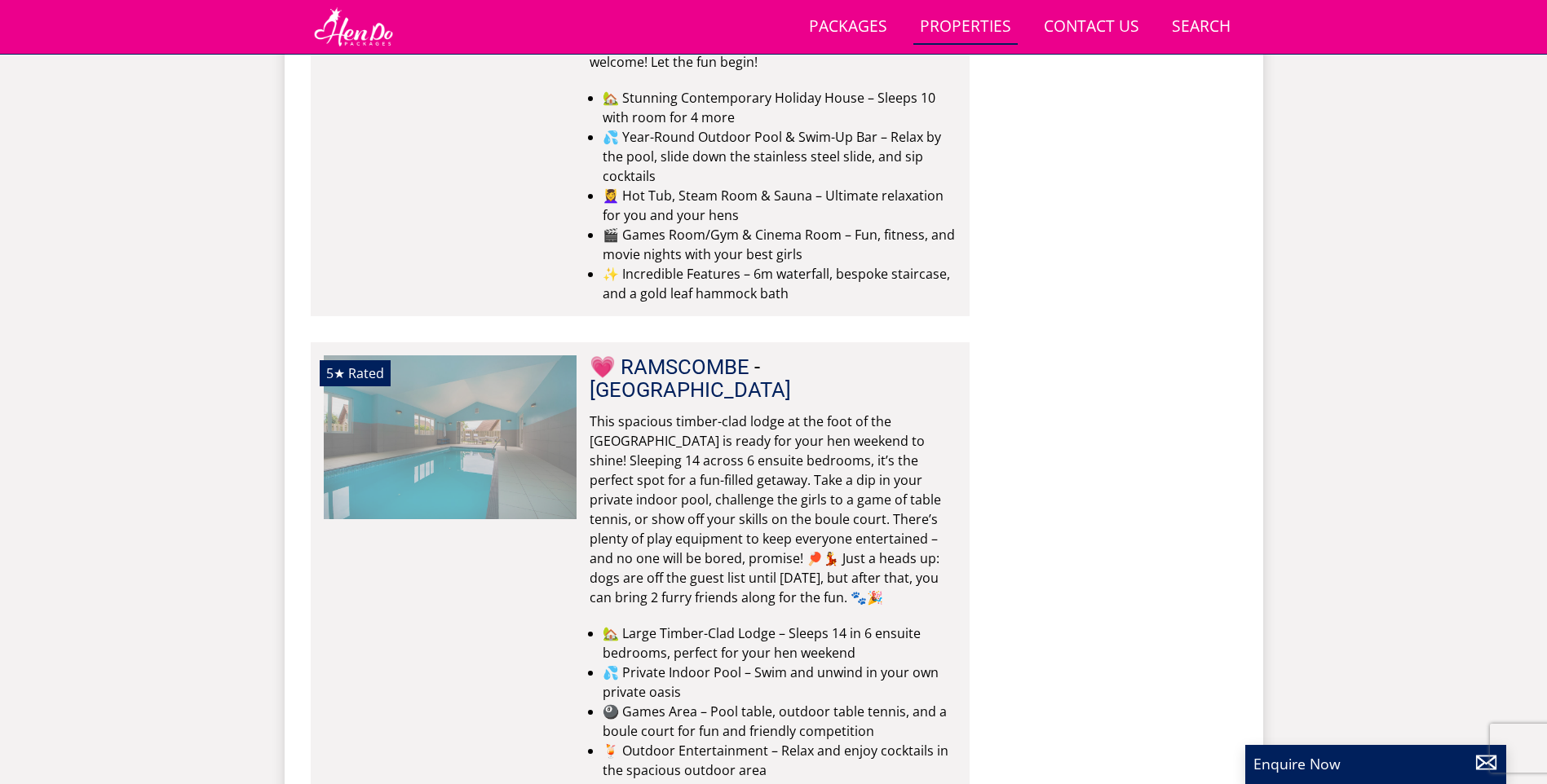
click at [566, 446] on ul at bounding box center [450, 437] width 253 height 163
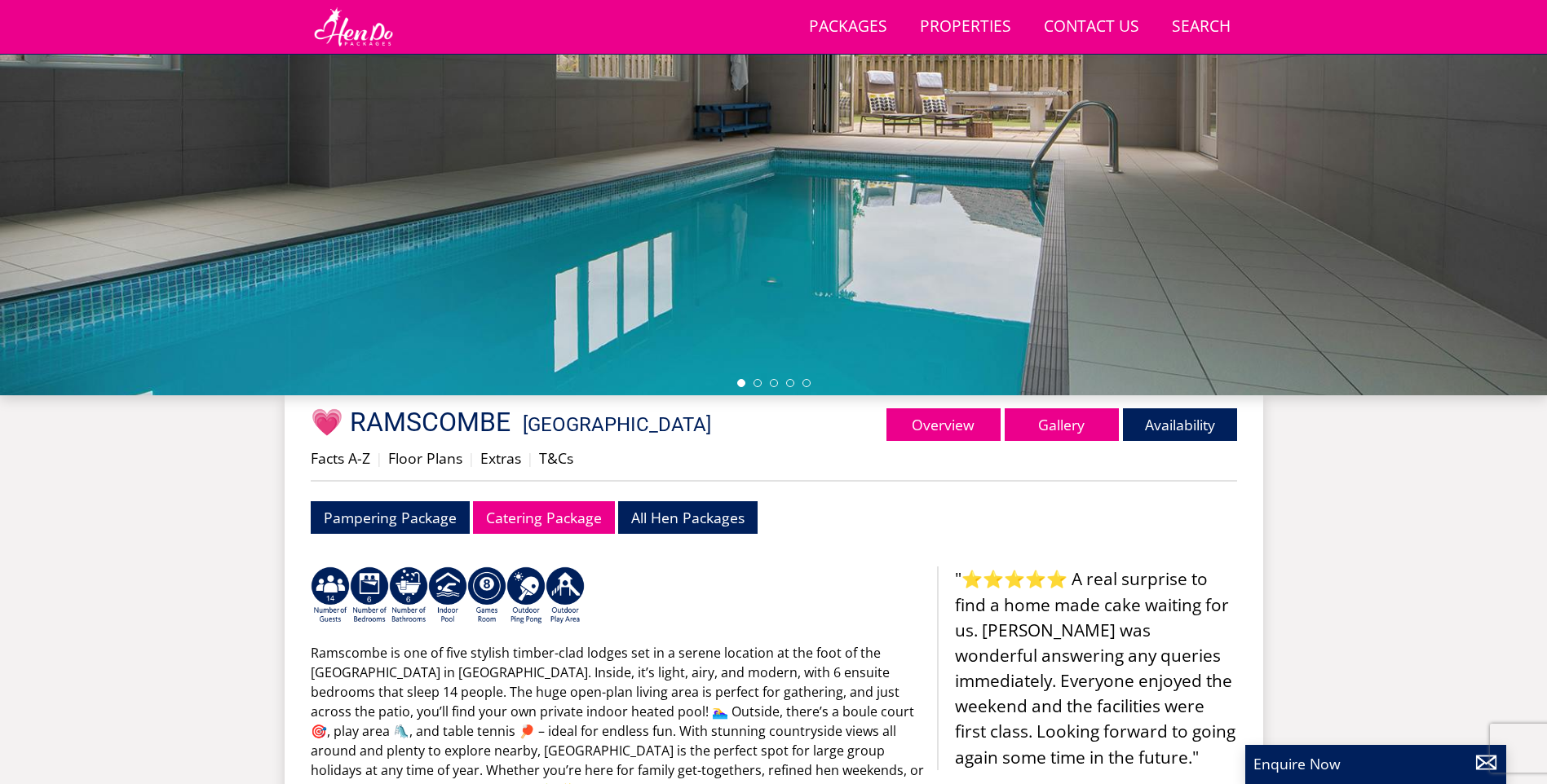
scroll to position [120, 0]
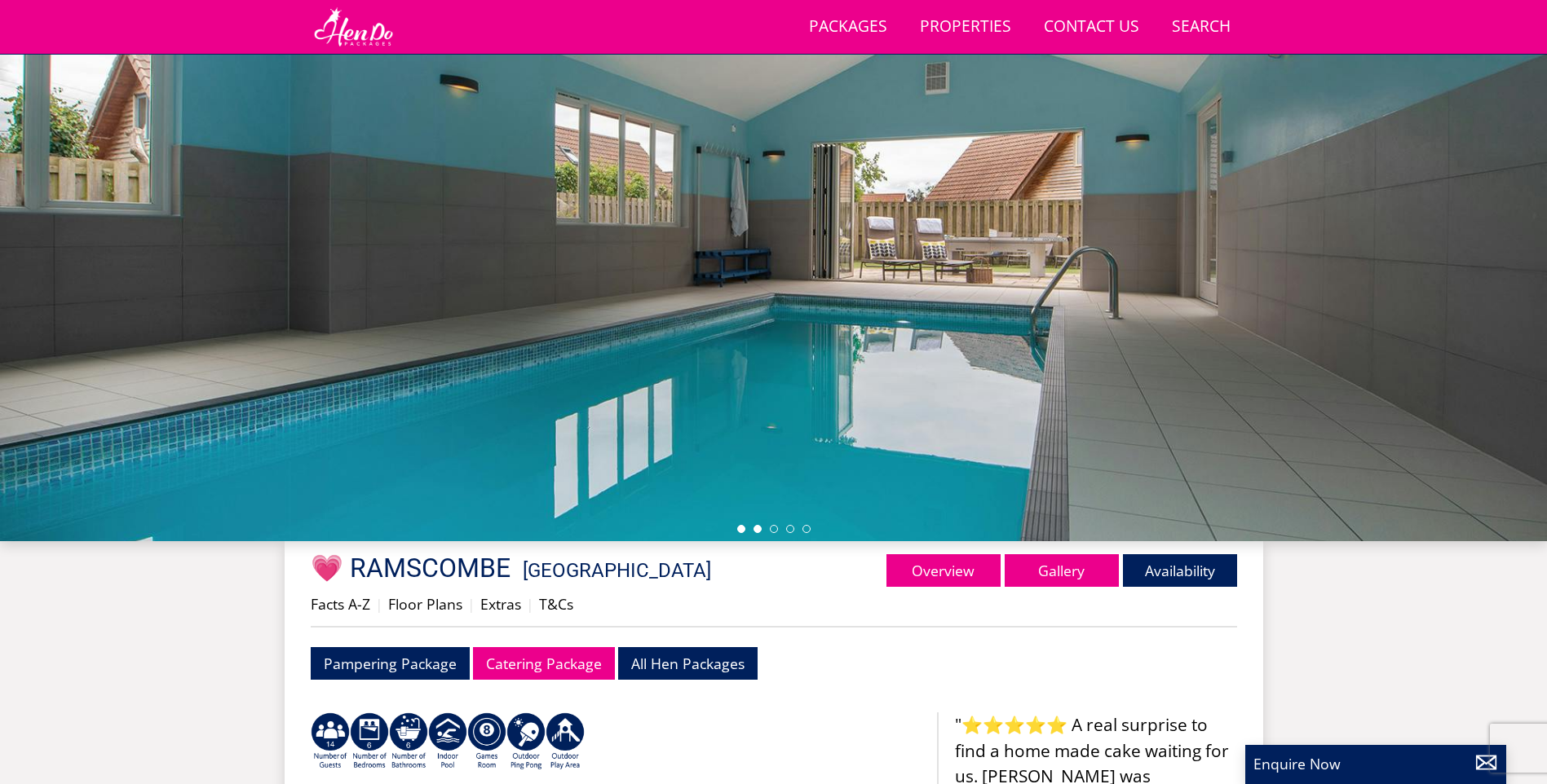
click at [757, 530] on li at bounding box center [758, 529] width 8 height 8
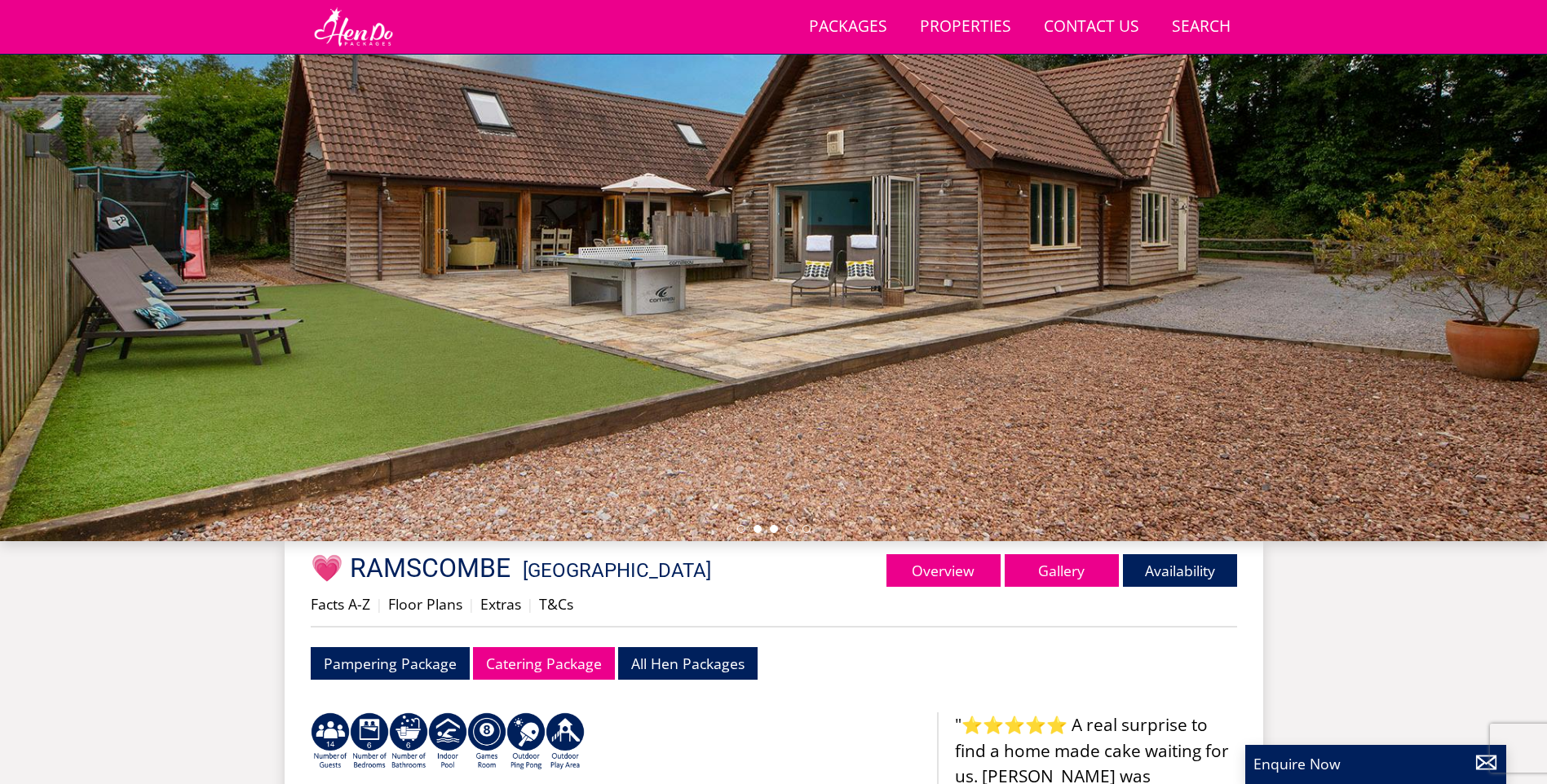
click at [770, 527] on li at bounding box center [774, 529] width 8 height 8
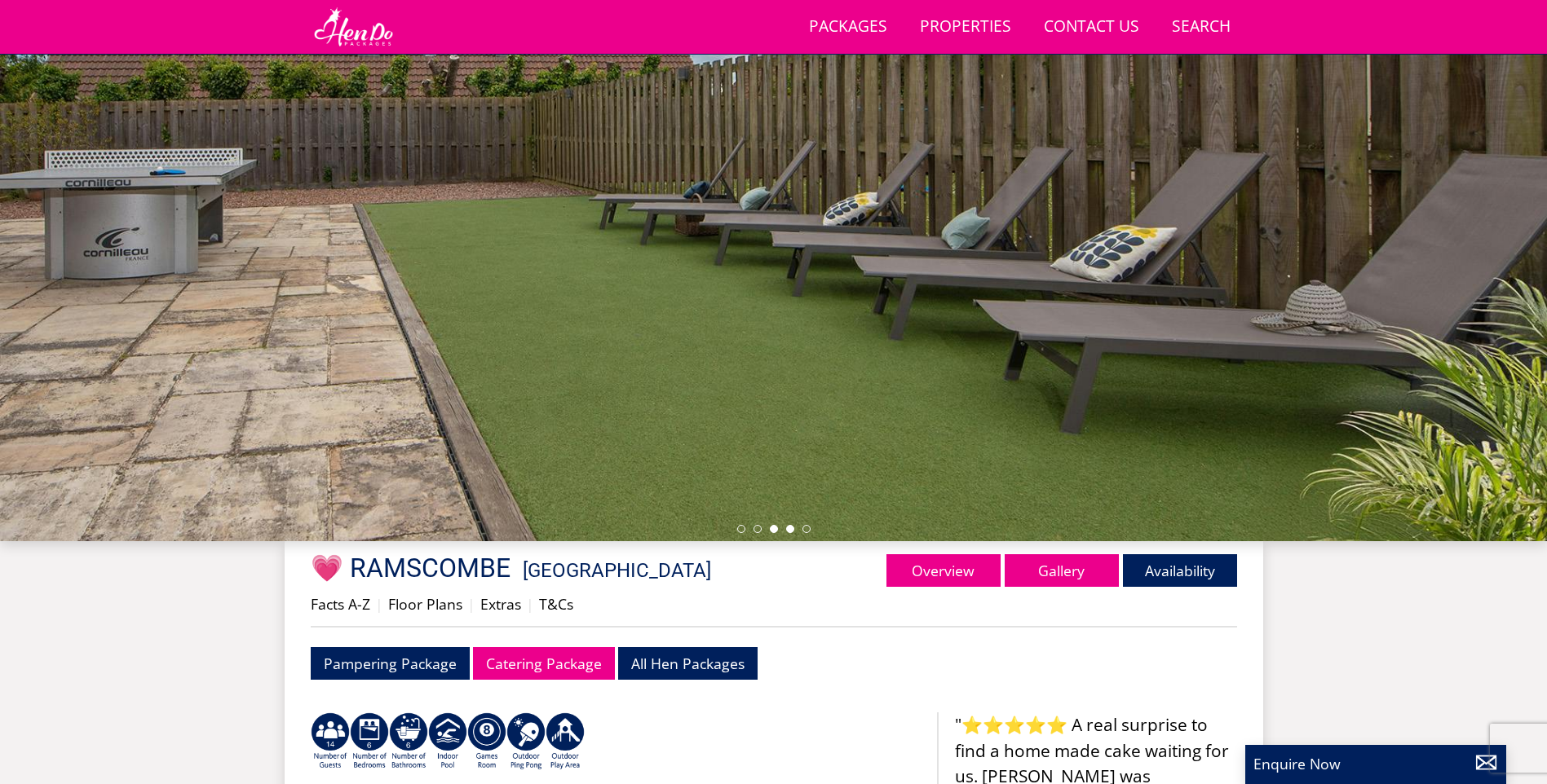
click at [791, 529] on li at bounding box center [790, 529] width 8 height 8
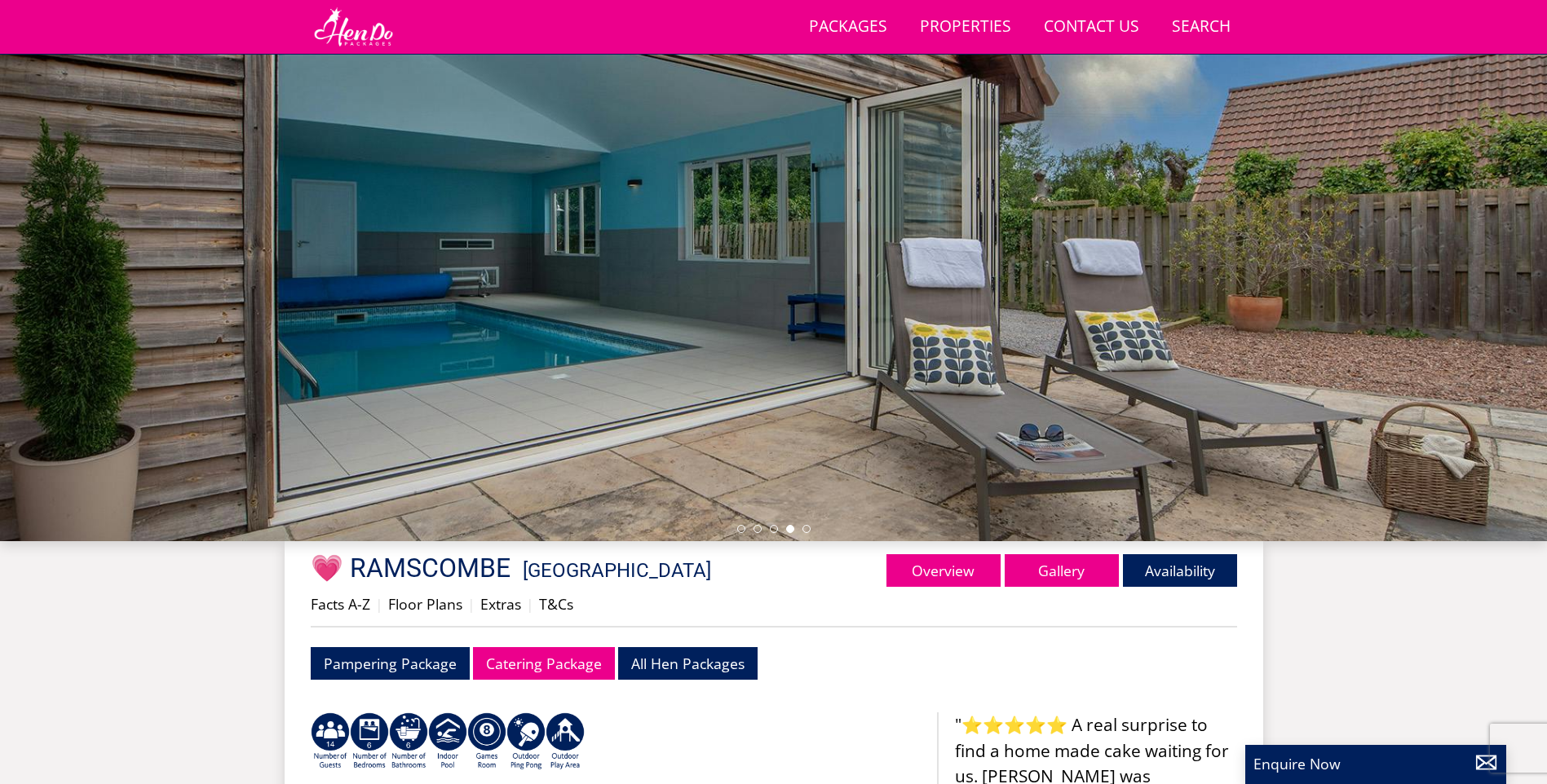
click at [801, 529] on ul at bounding box center [774, 529] width 74 height 8
click at [808, 529] on li at bounding box center [807, 529] width 8 height 8
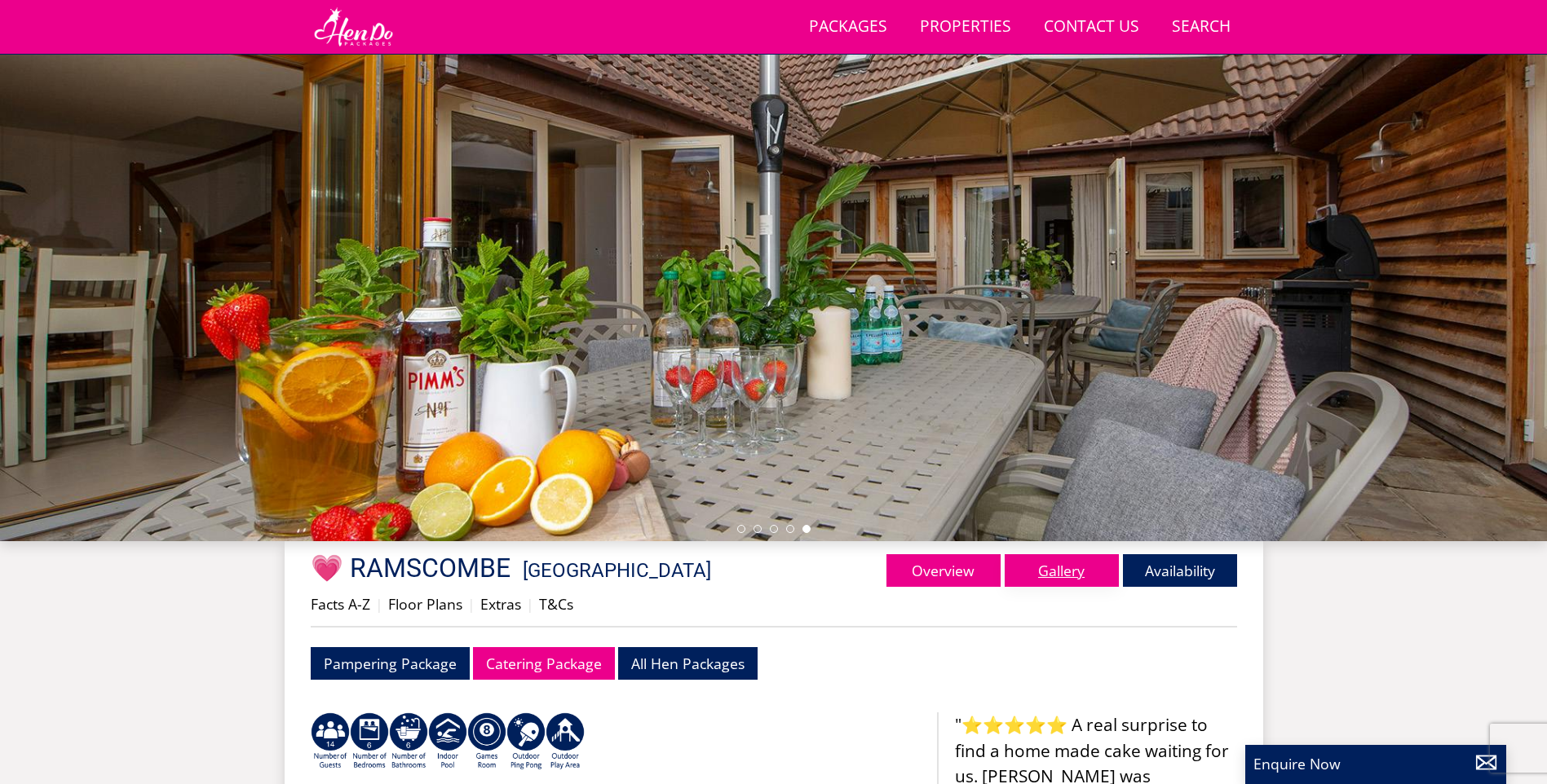
click at [1052, 583] on link "Gallery" at bounding box center [1062, 570] width 114 height 33
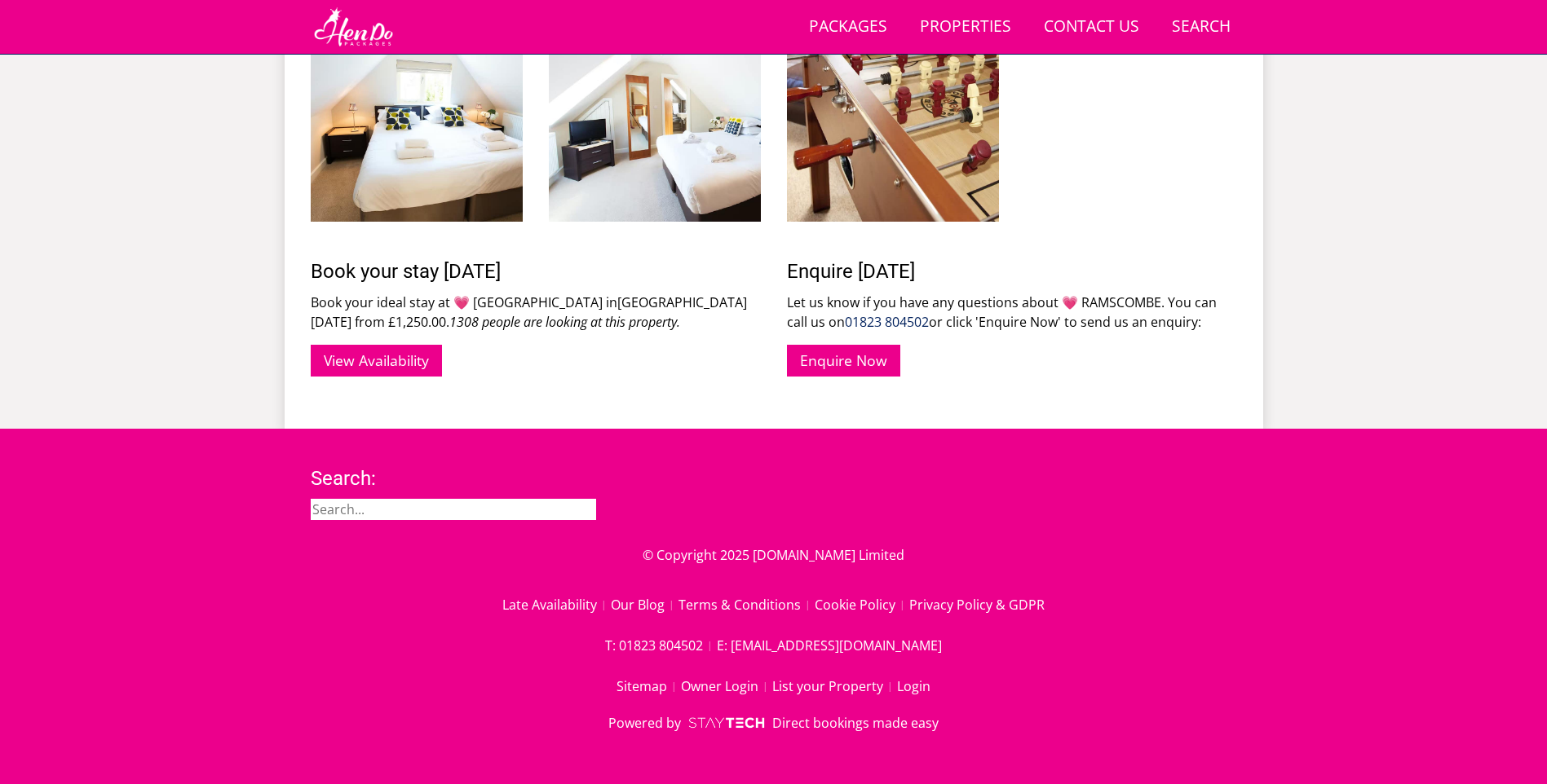
scroll to position [2252, 0]
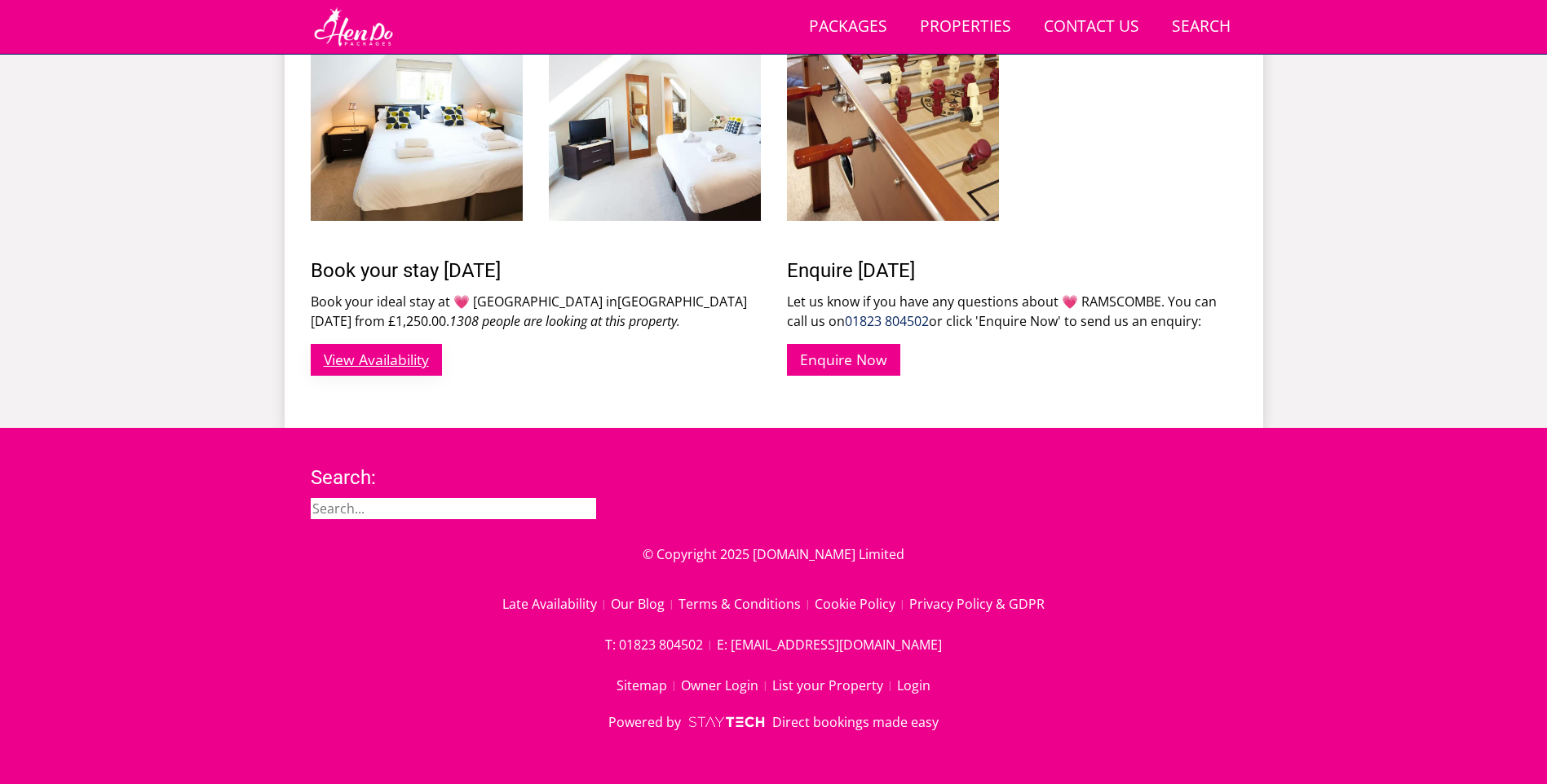
click at [405, 367] on link "View Availability" at bounding box center [376, 360] width 131 height 32
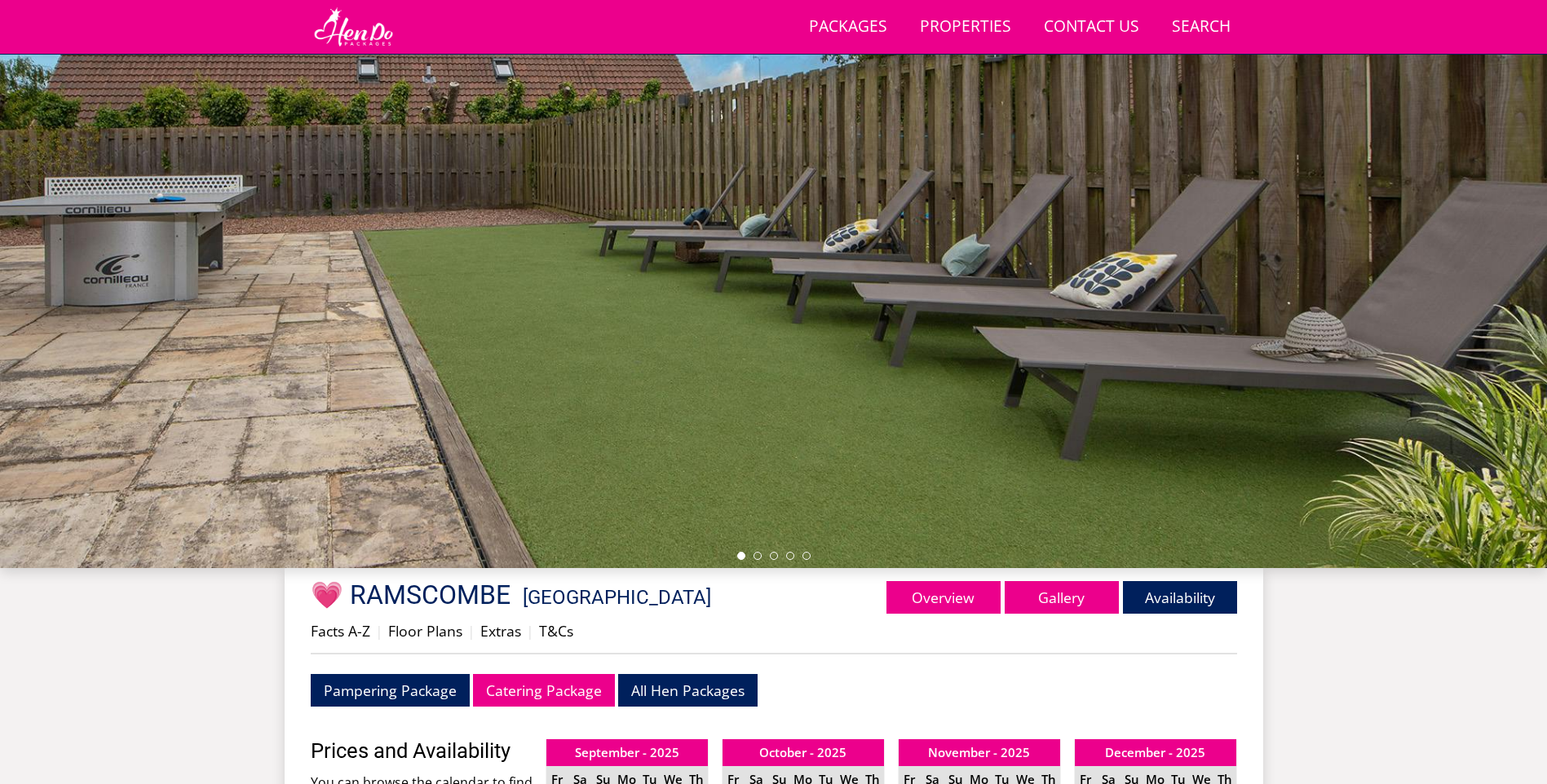
scroll to position [524, 0]
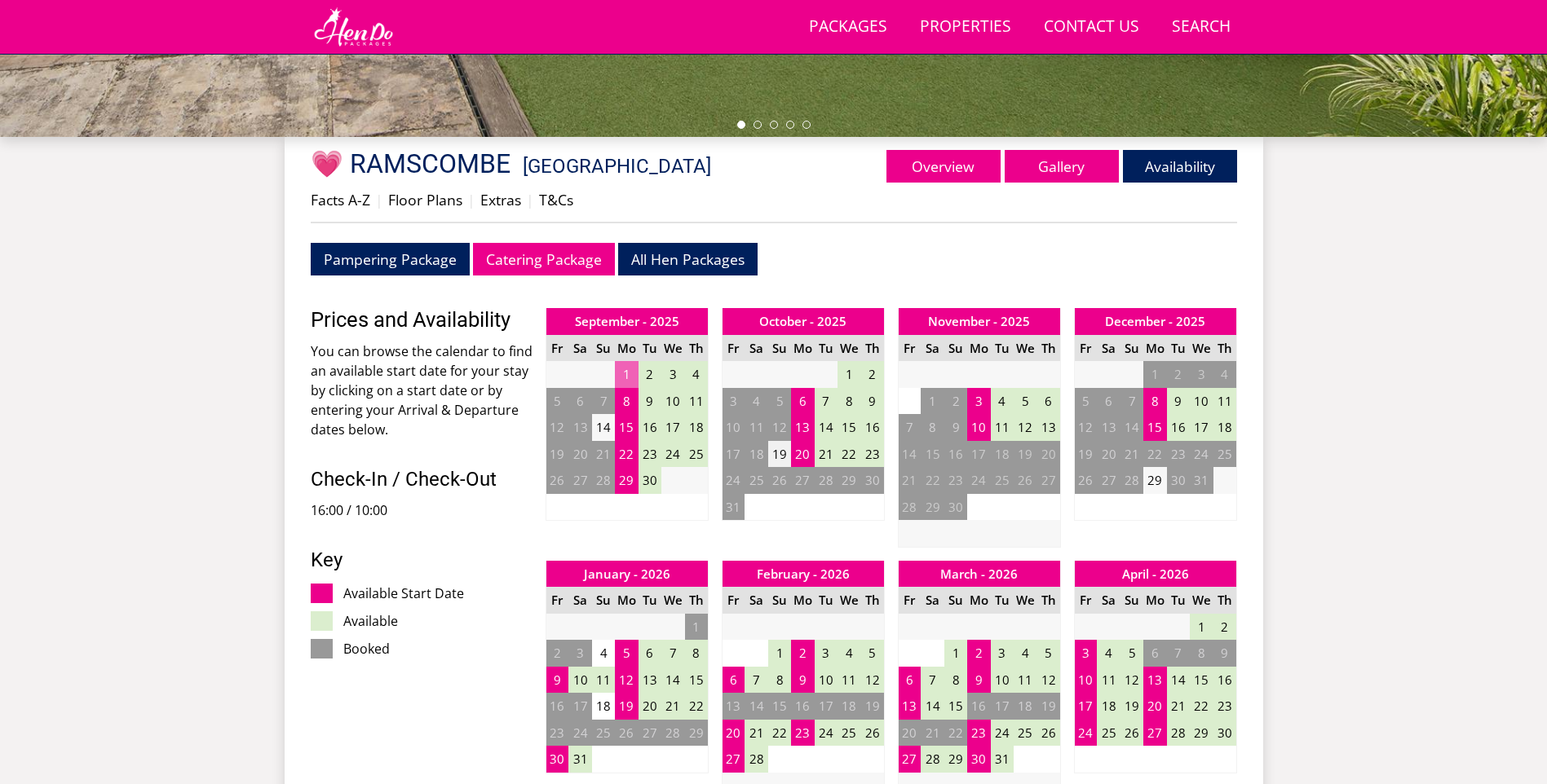
click at [774, 456] on td "19" at bounding box center [779, 454] width 23 height 27
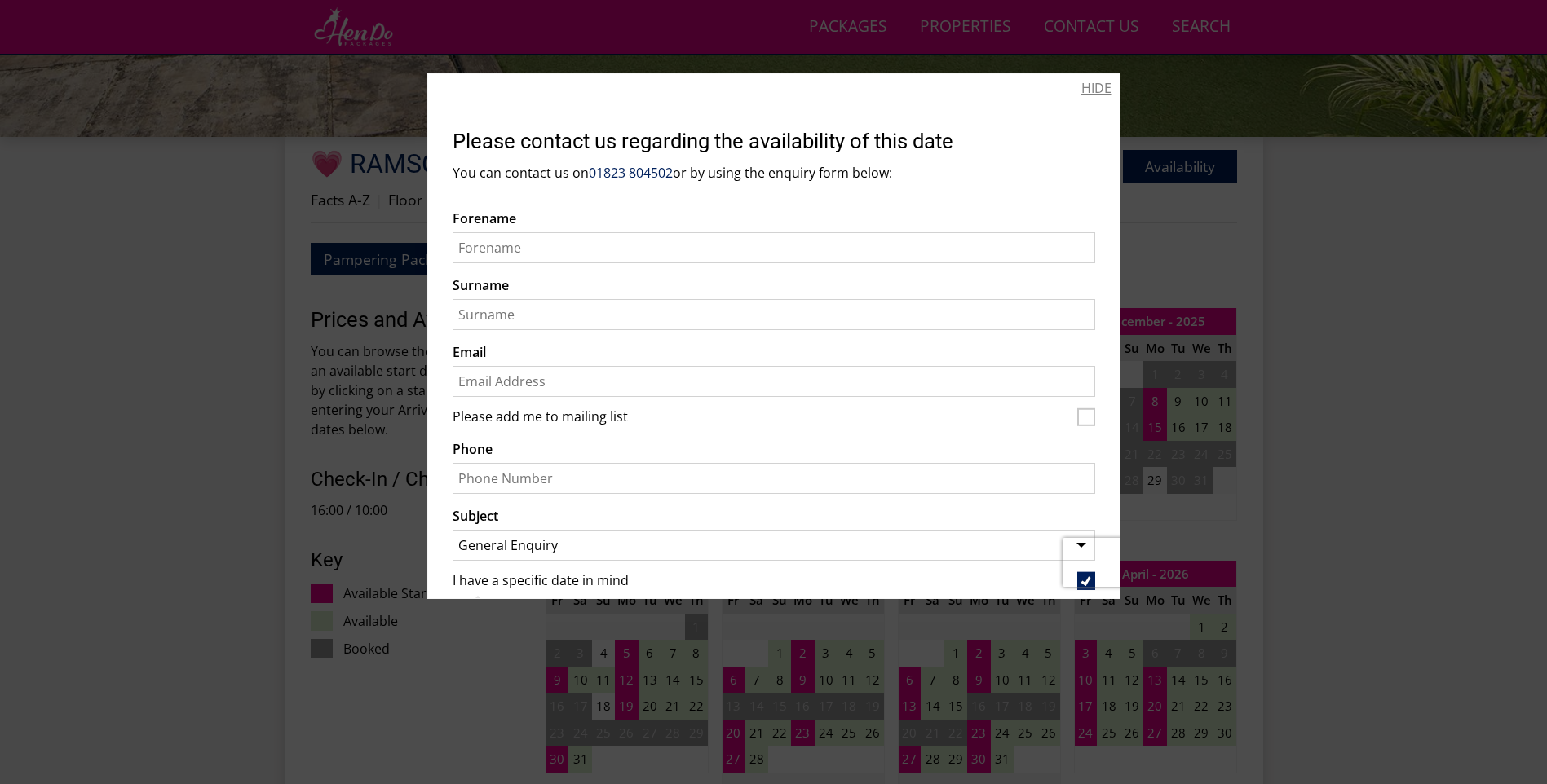
click at [1094, 91] on link "HIDE" at bounding box center [1097, 88] width 30 height 19
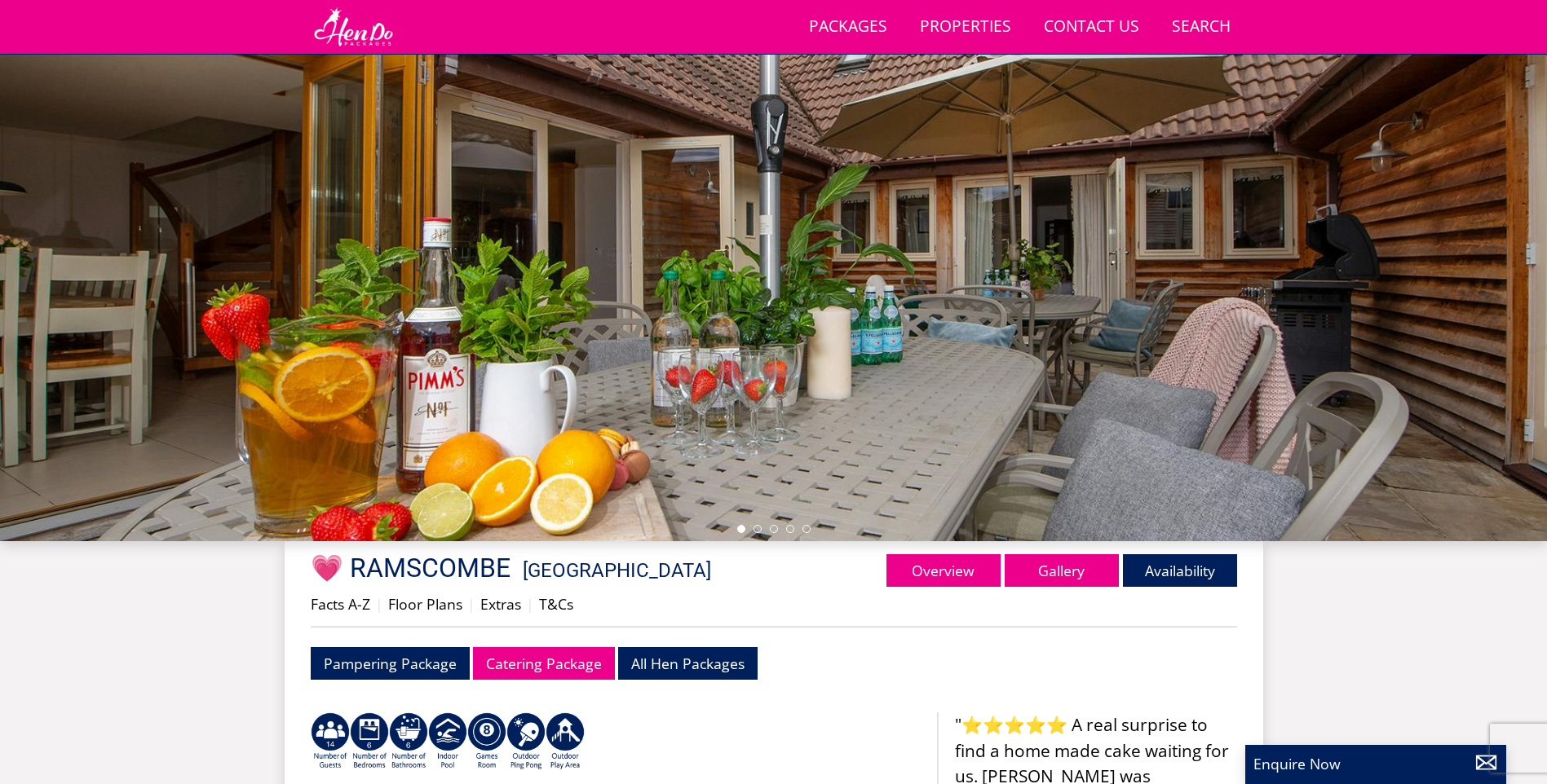
select select "14"
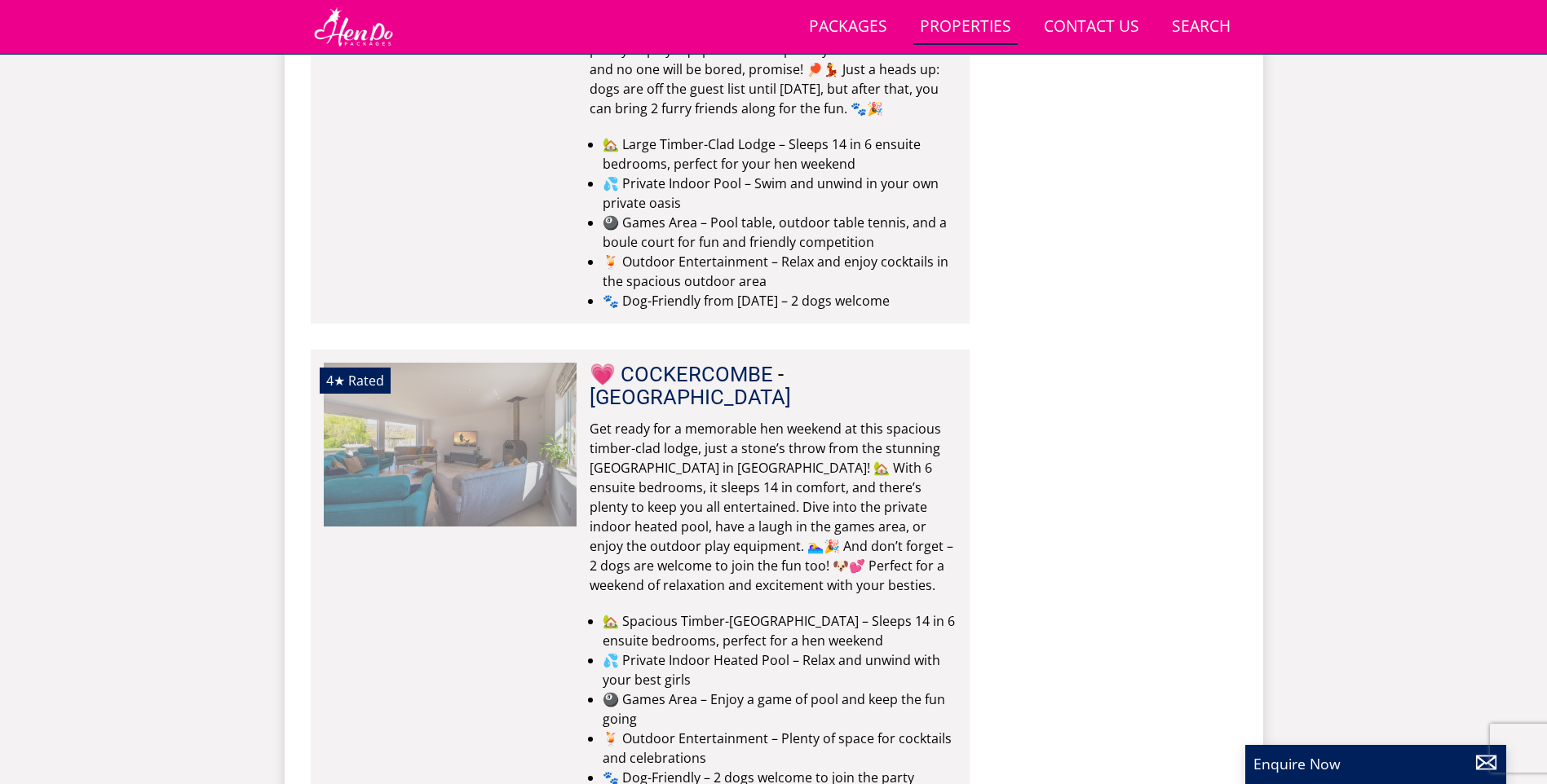
scroll to position [0, 3038]
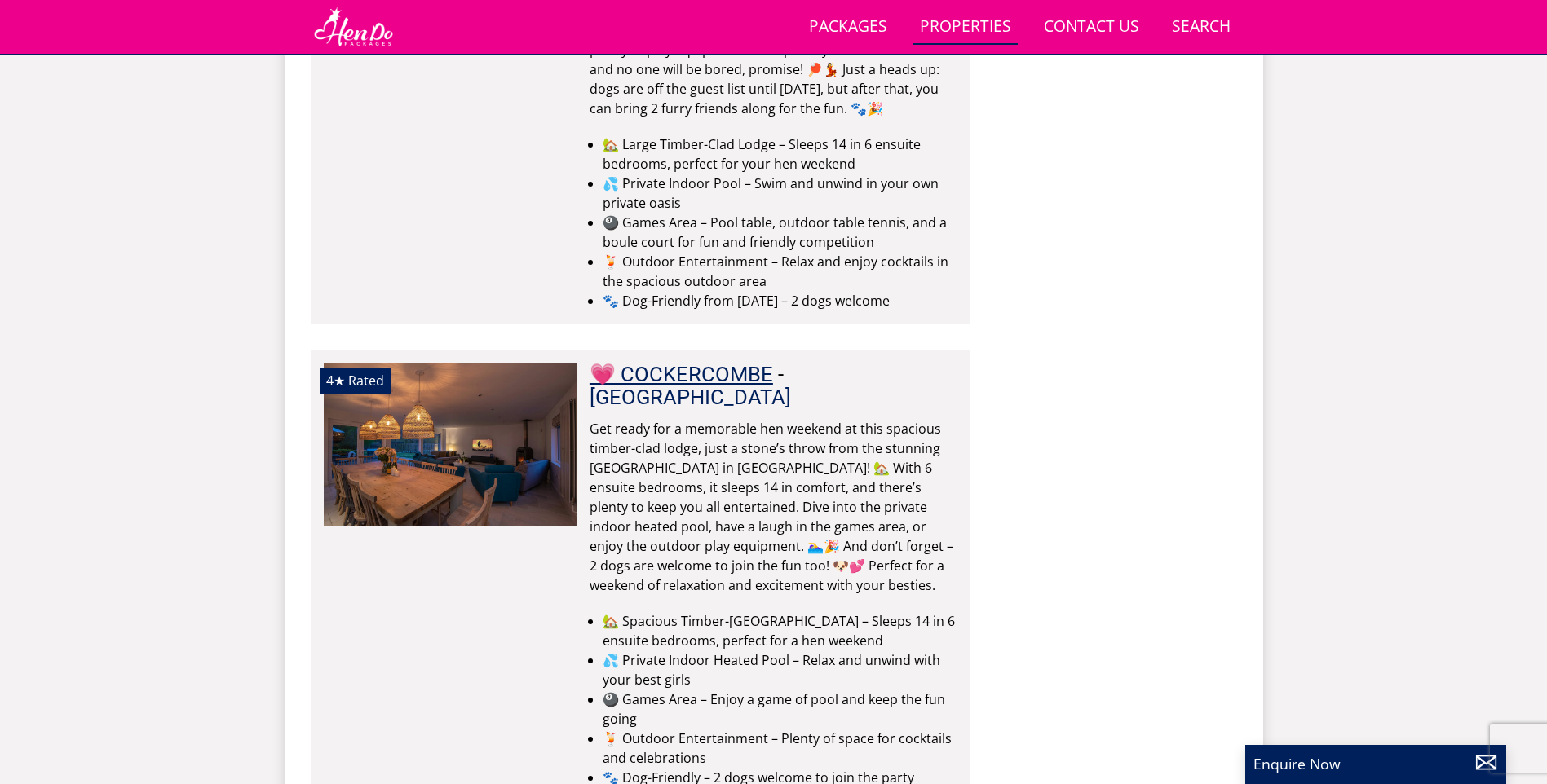
click at [738, 362] on link "💗 COCKERCOMBE" at bounding box center [682, 373] width 184 height 24
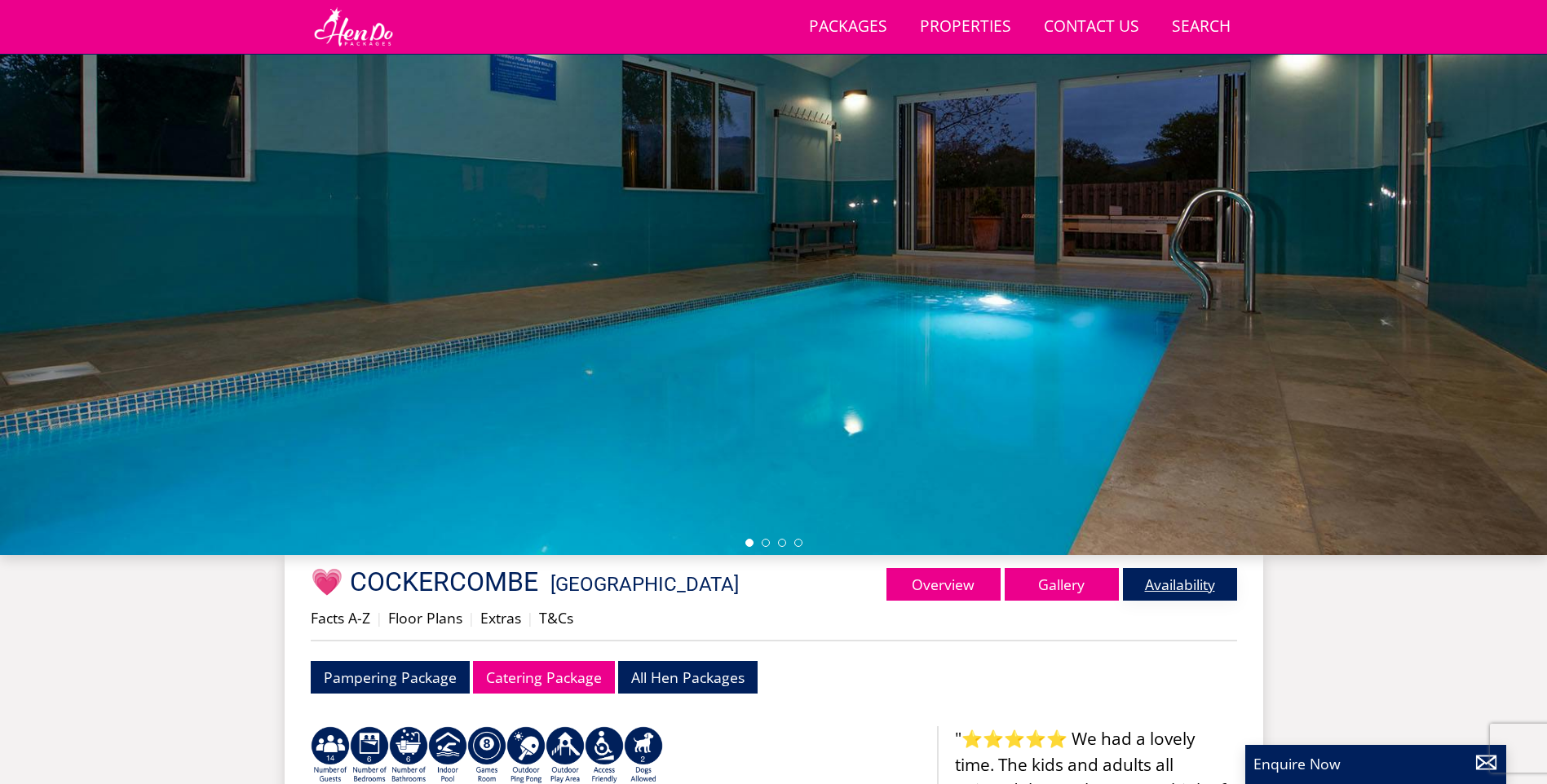
scroll to position [107, 0]
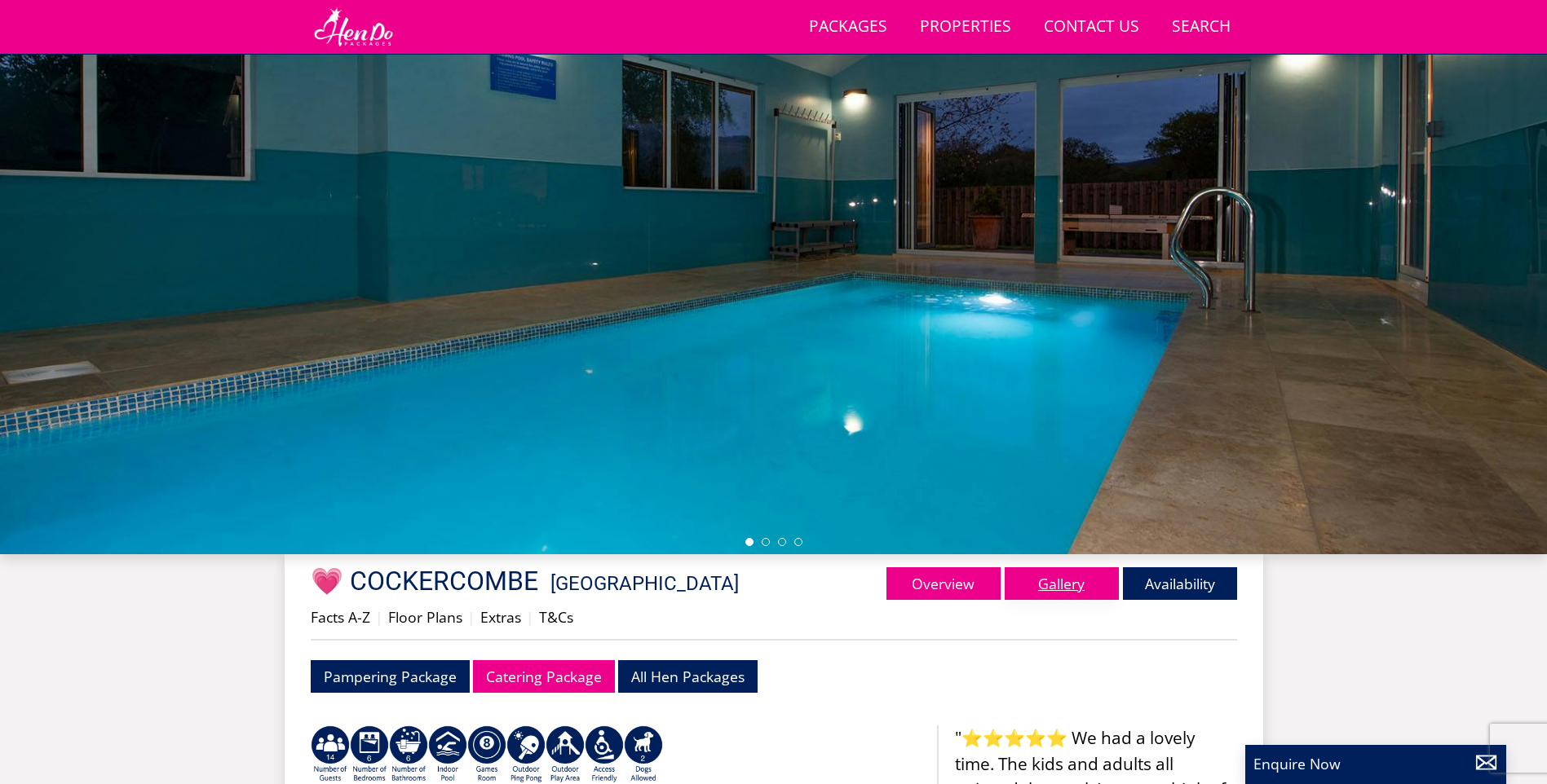
click at [1080, 587] on link "Gallery" at bounding box center [1062, 584] width 114 height 33
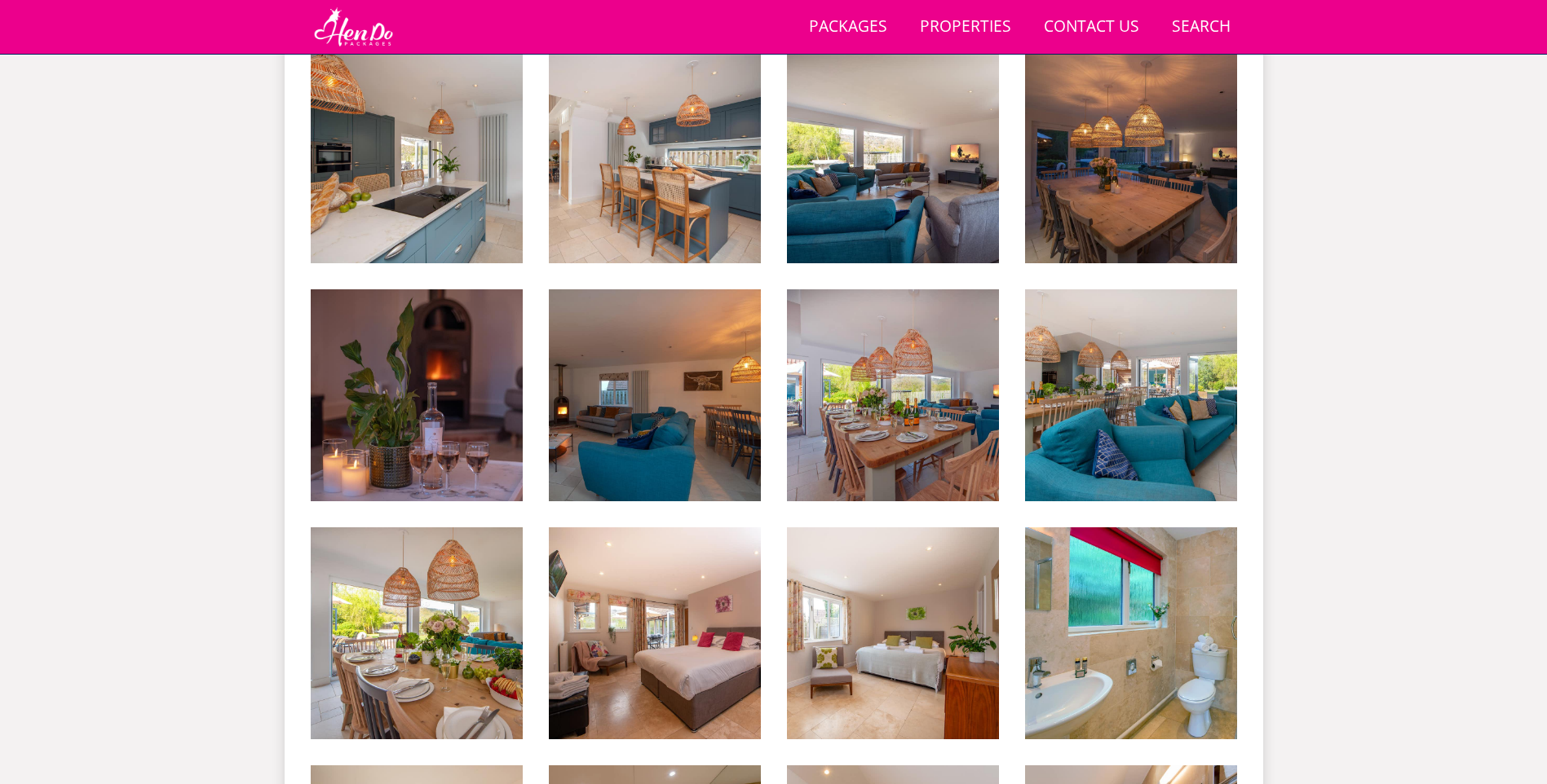
scroll to position [1261, 0]
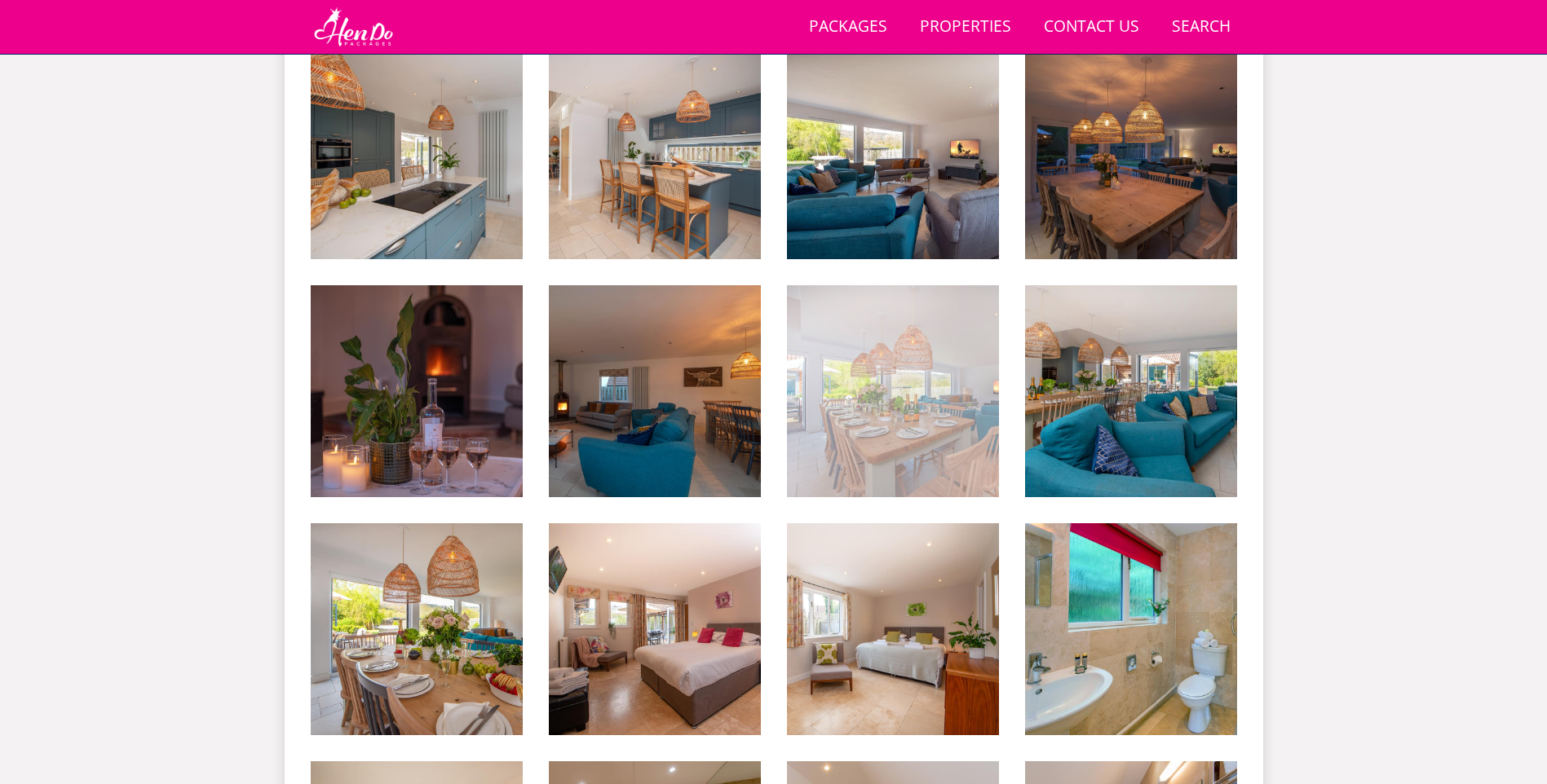
click at [936, 436] on img at bounding box center [893, 392] width 212 height 212
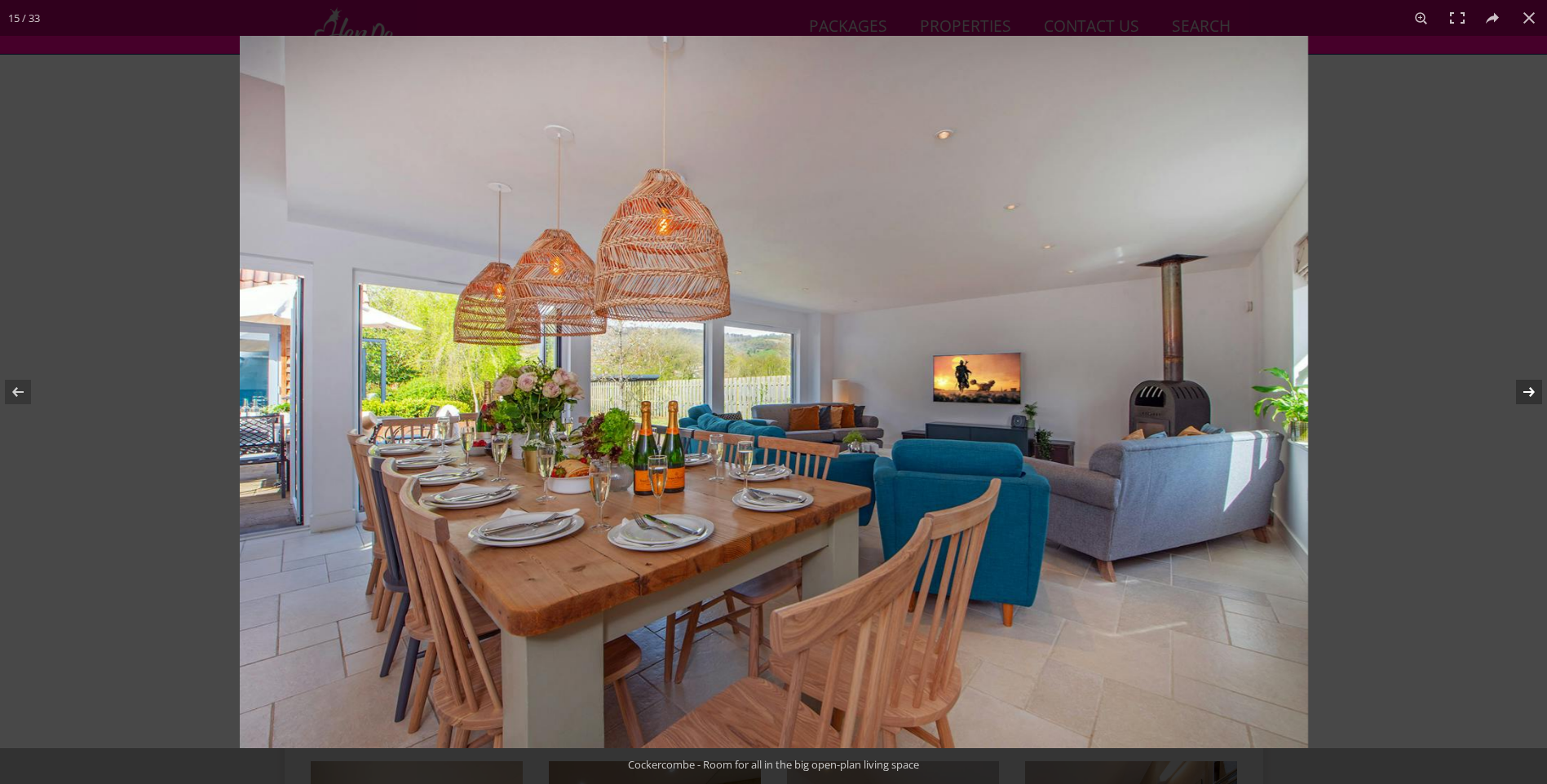
click at [1520, 392] on button at bounding box center [1519, 392] width 57 height 82
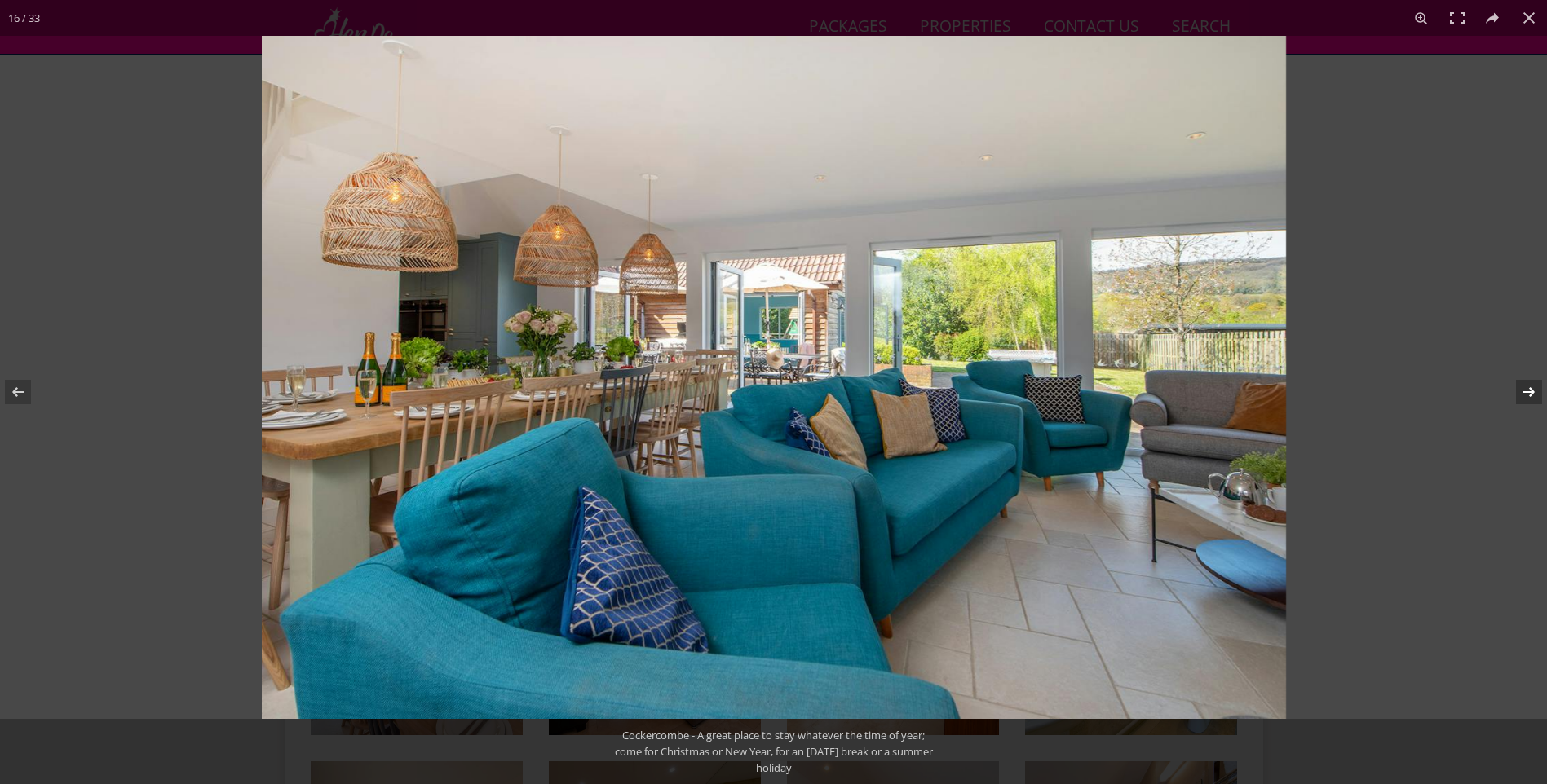
click at [1520, 392] on button at bounding box center [1519, 392] width 57 height 82
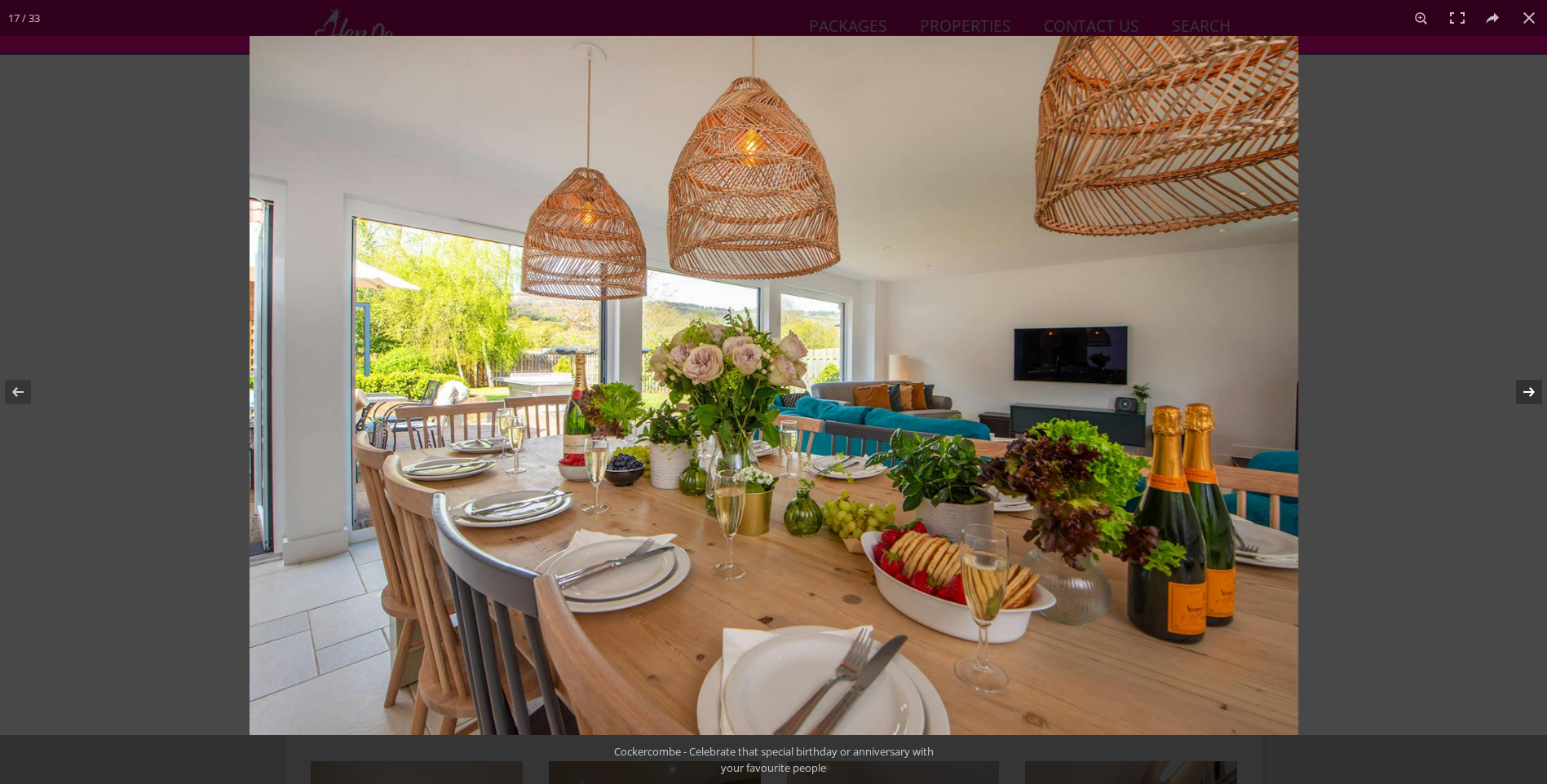
click at [1520, 392] on button at bounding box center [1519, 392] width 57 height 82
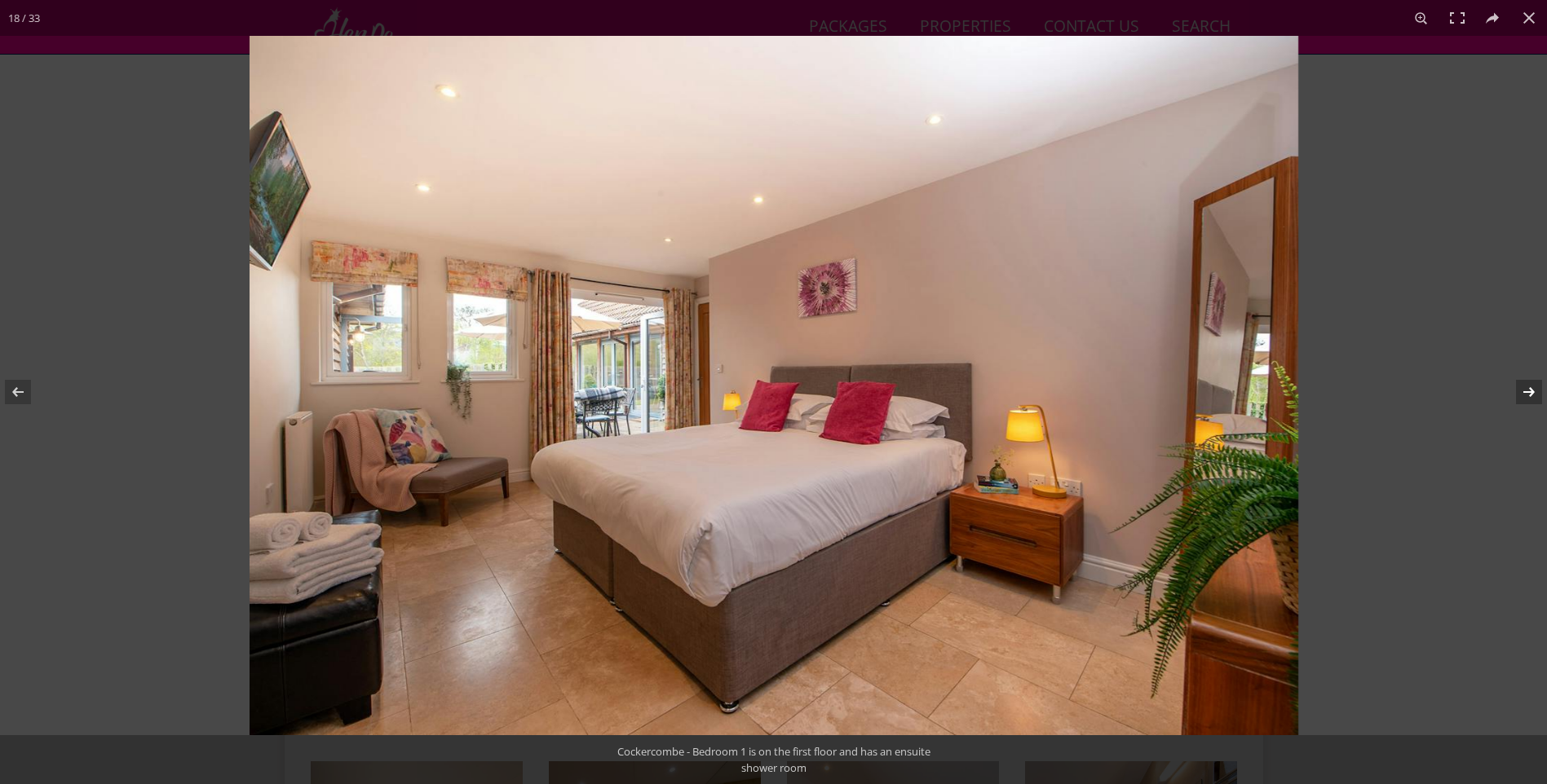
click at [1520, 392] on button at bounding box center [1519, 392] width 57 height 82
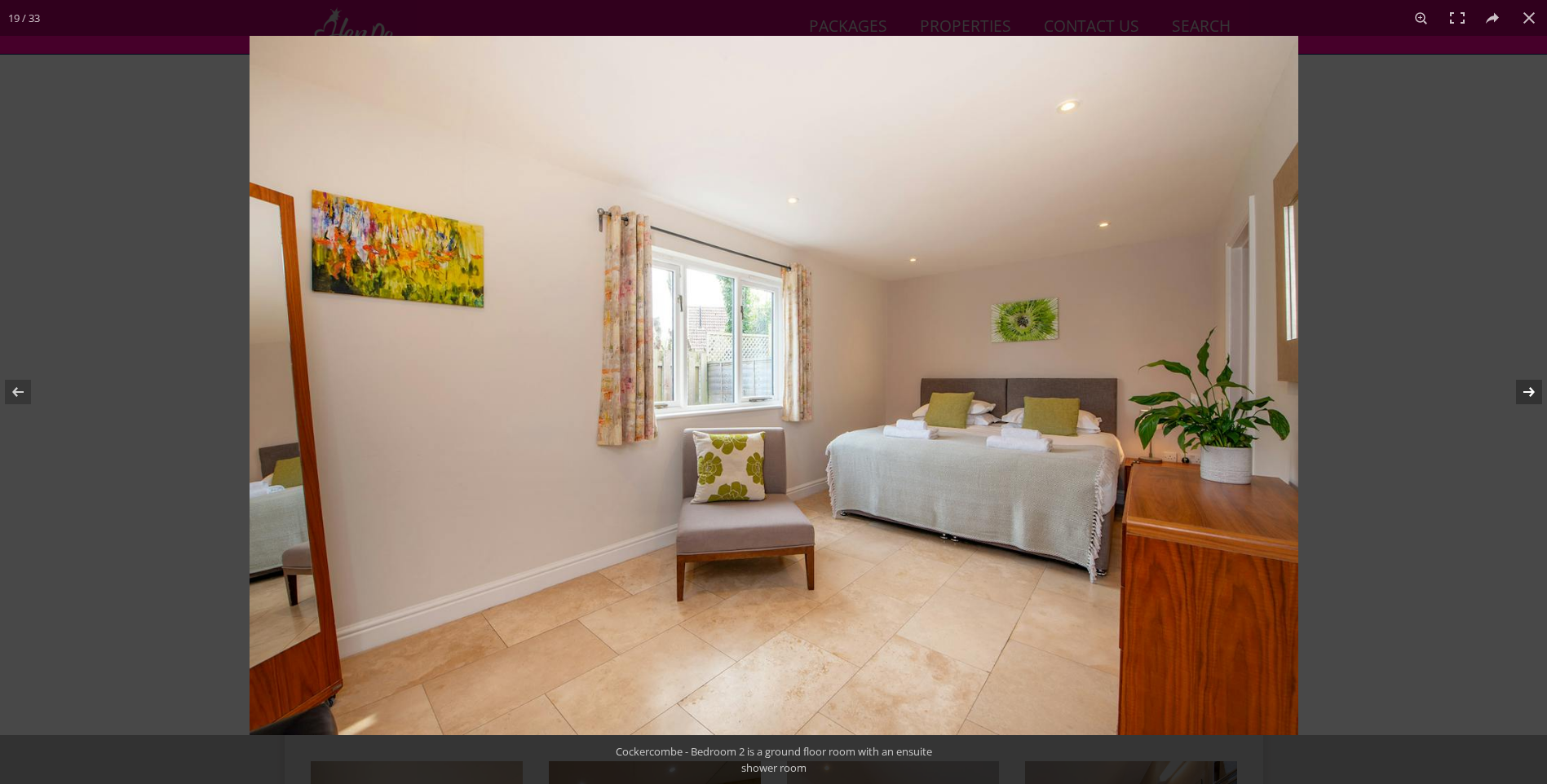
click at [1520, 392] on button at bounding box center [1519, 392] width 57 height 82
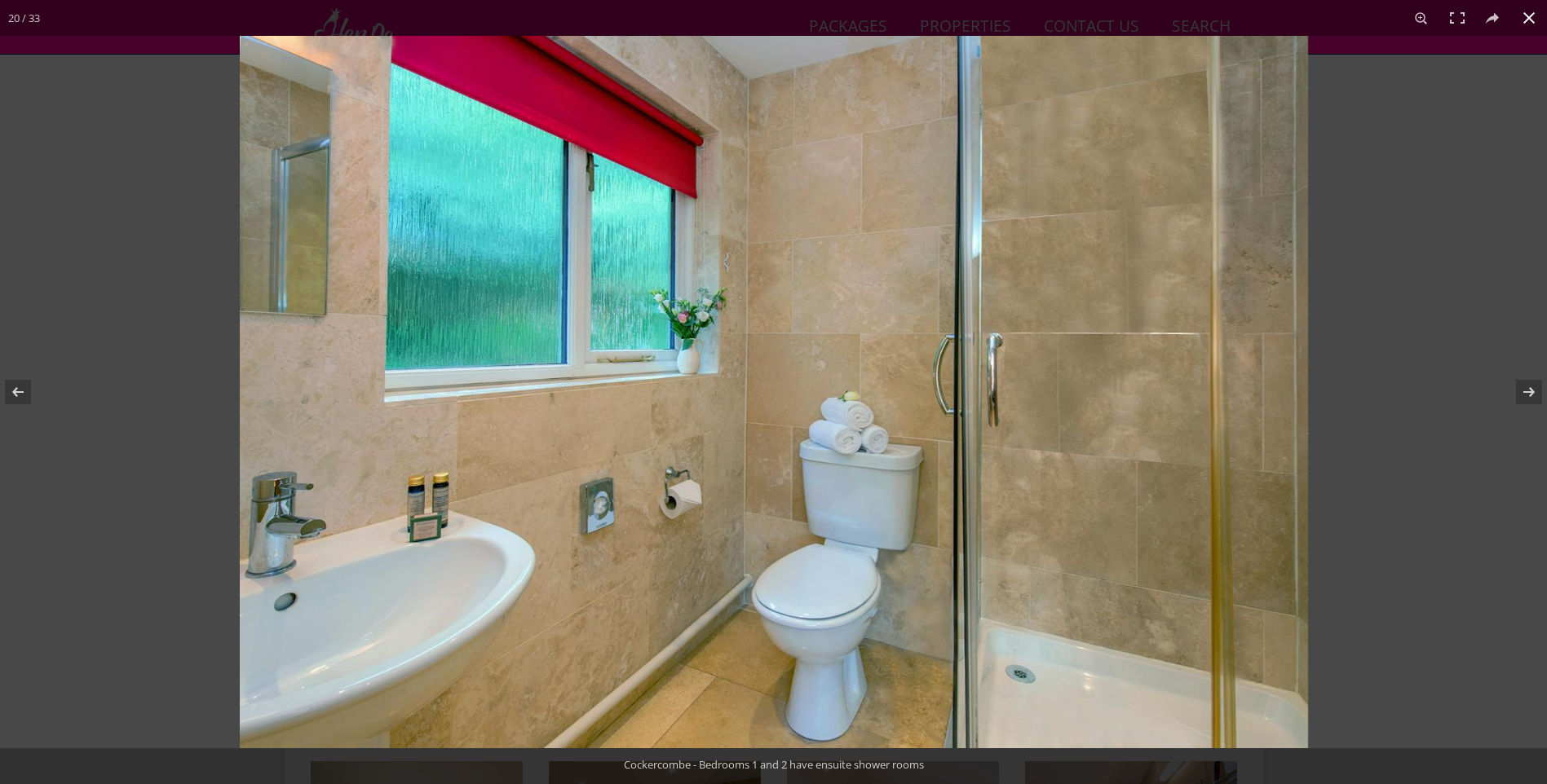
click at [1528, 18] on button at bounding box center [1529, 18] width 36 height 36
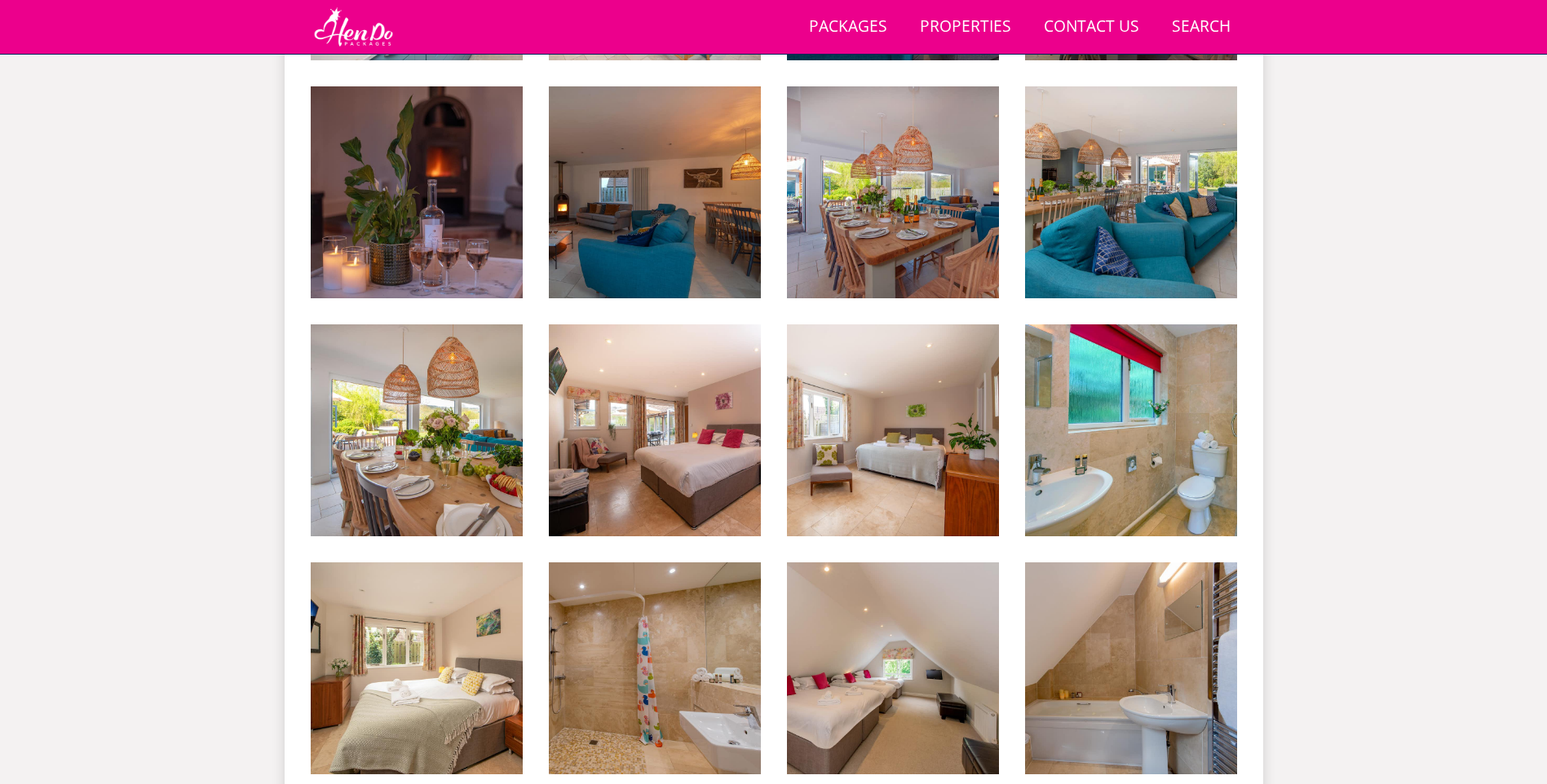
scroll to position [1832, 0]
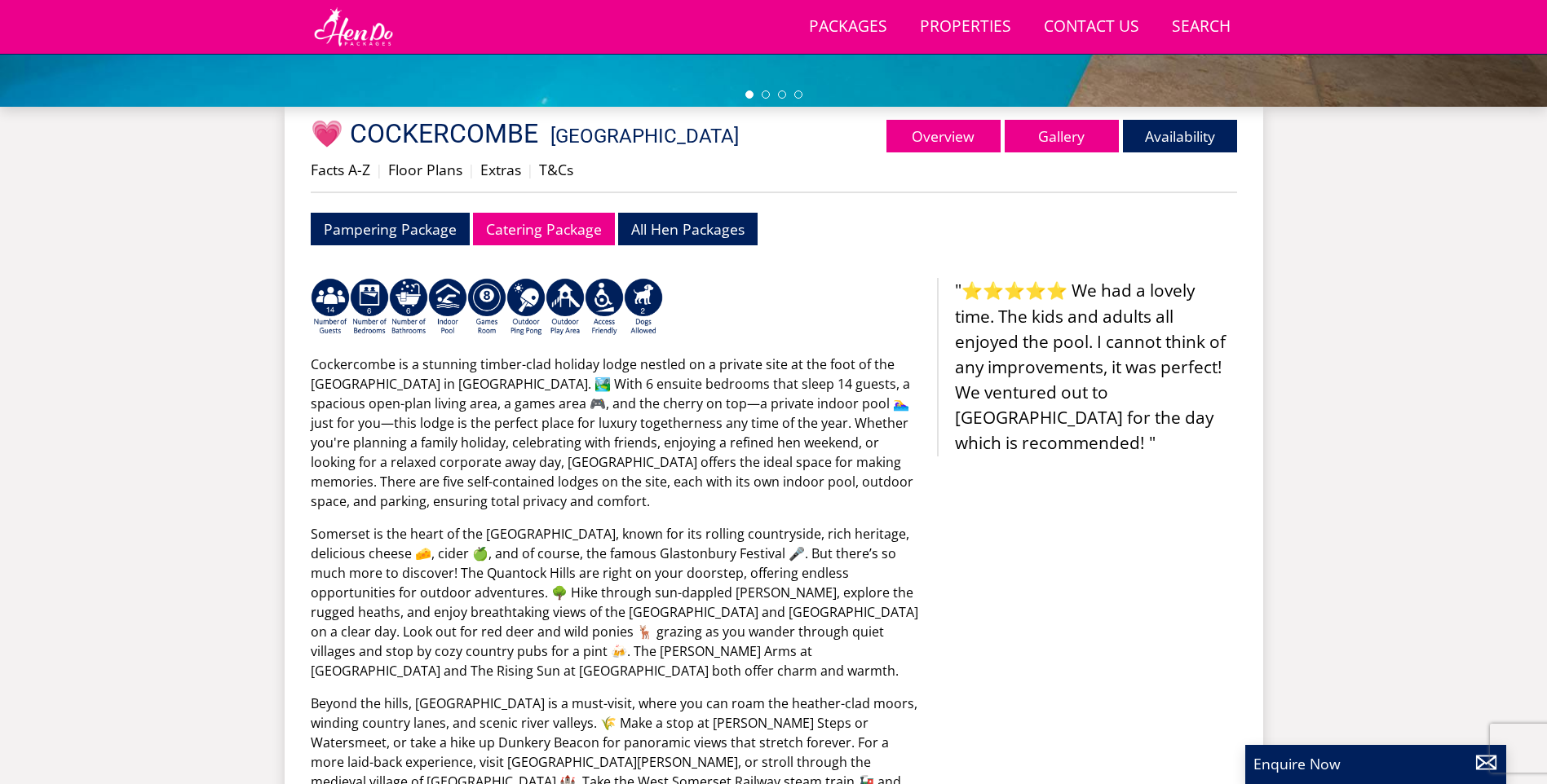
scroll to position [596, 0]
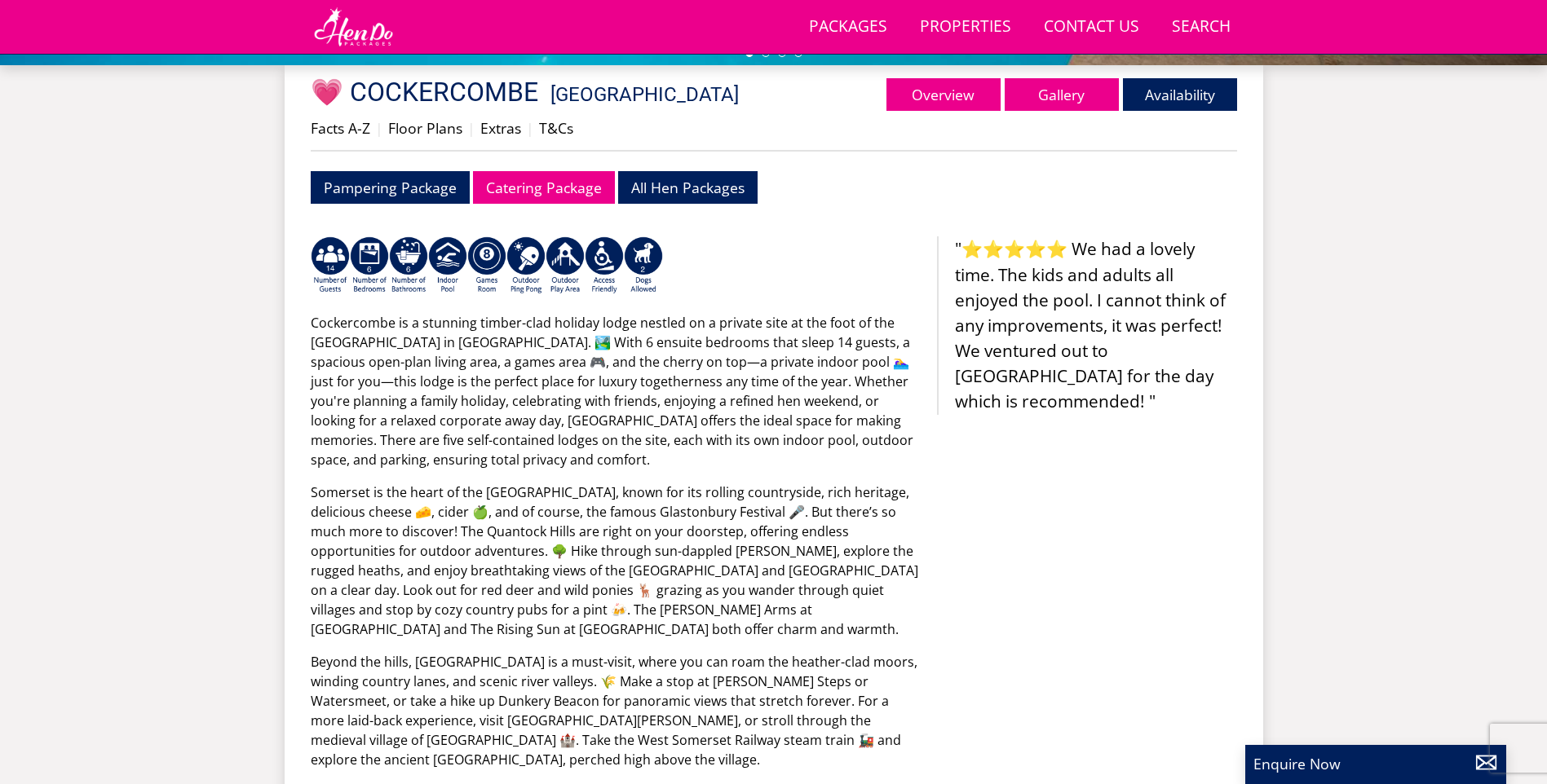
select select "14"
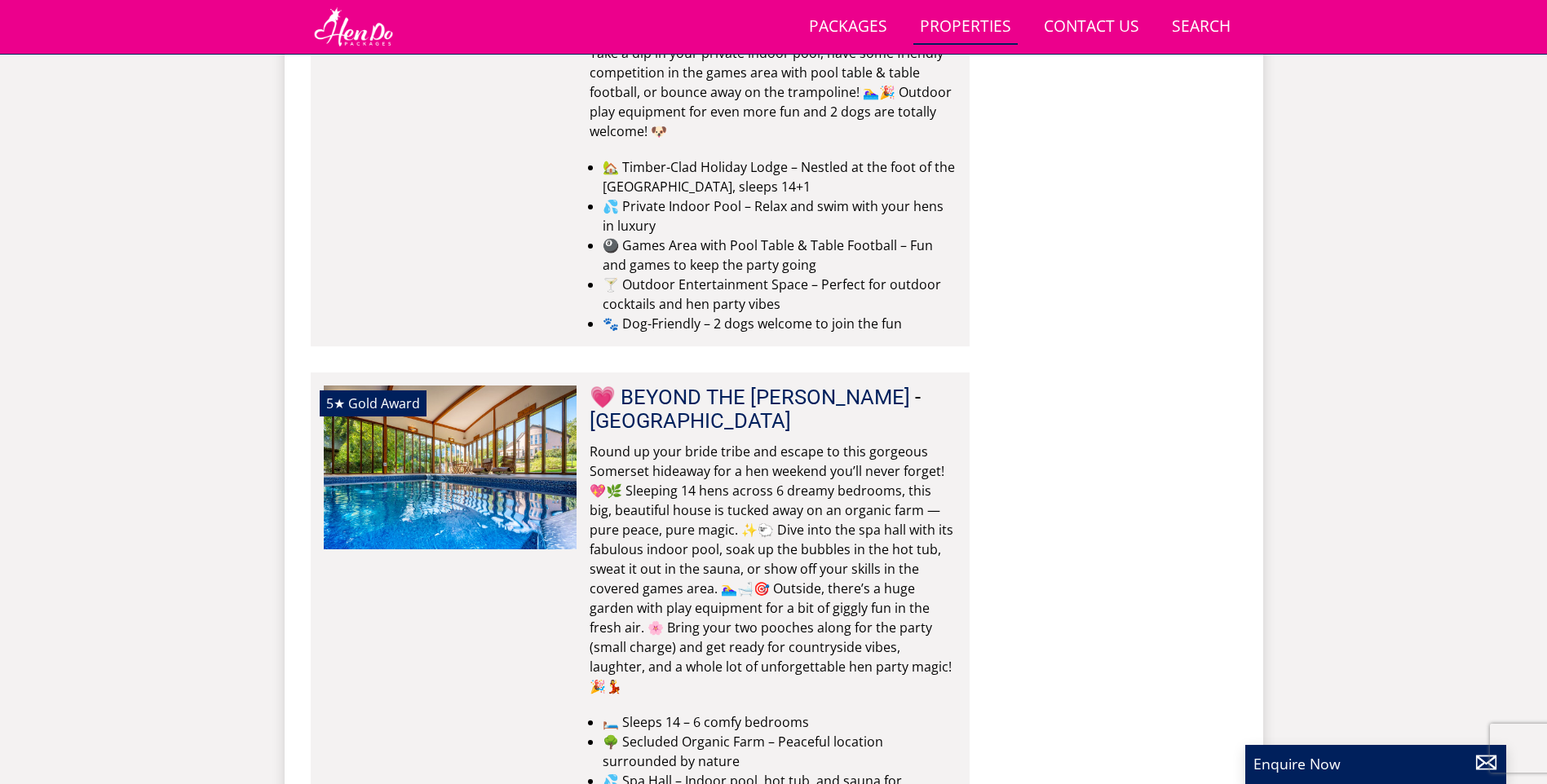
scroll to position [4335, 0]
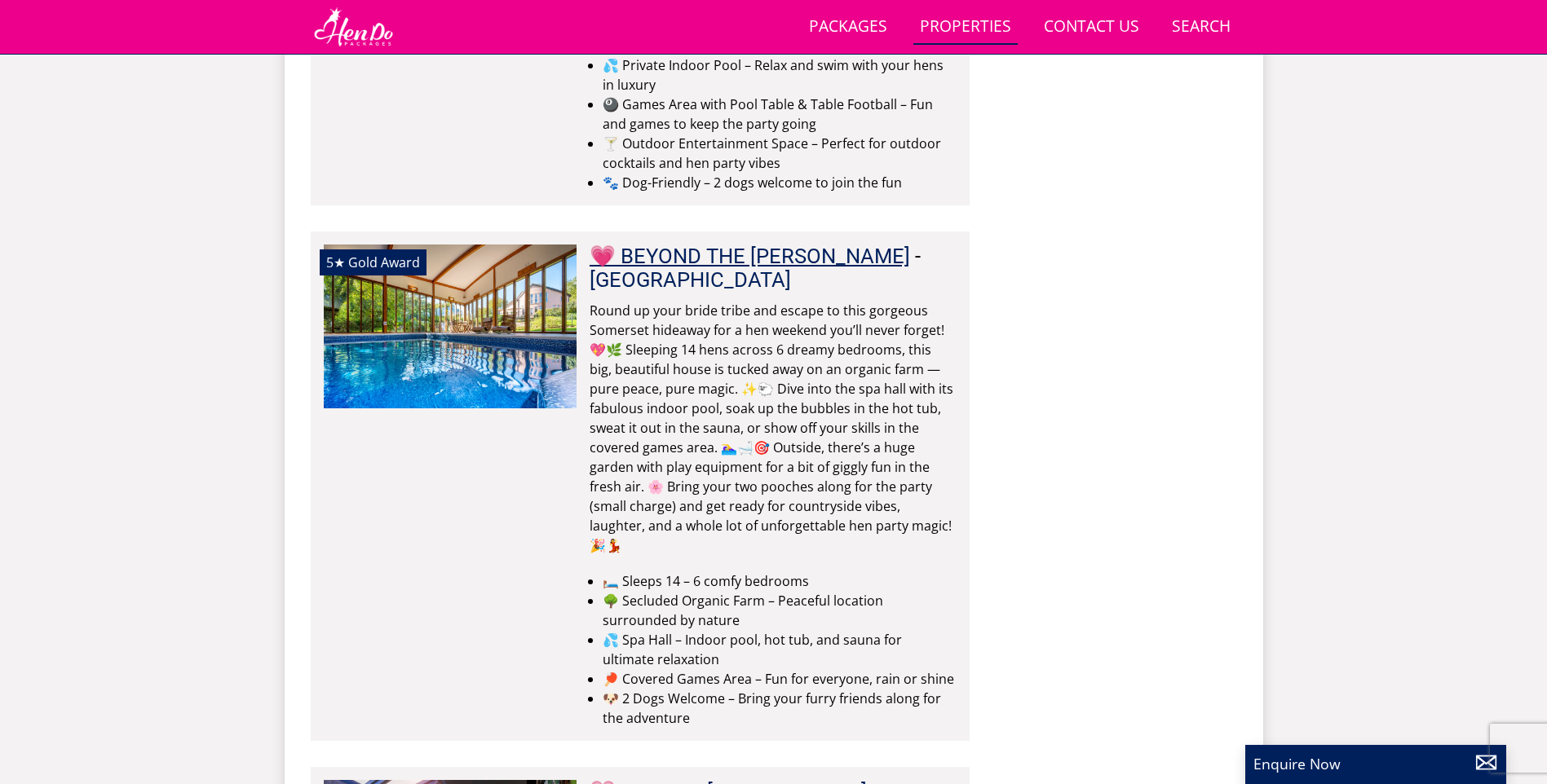
click at [725, 244] on link "💗 BEYOND THE [PERSON_NAME]" at bounding box center [750, 255] width 321 height 24
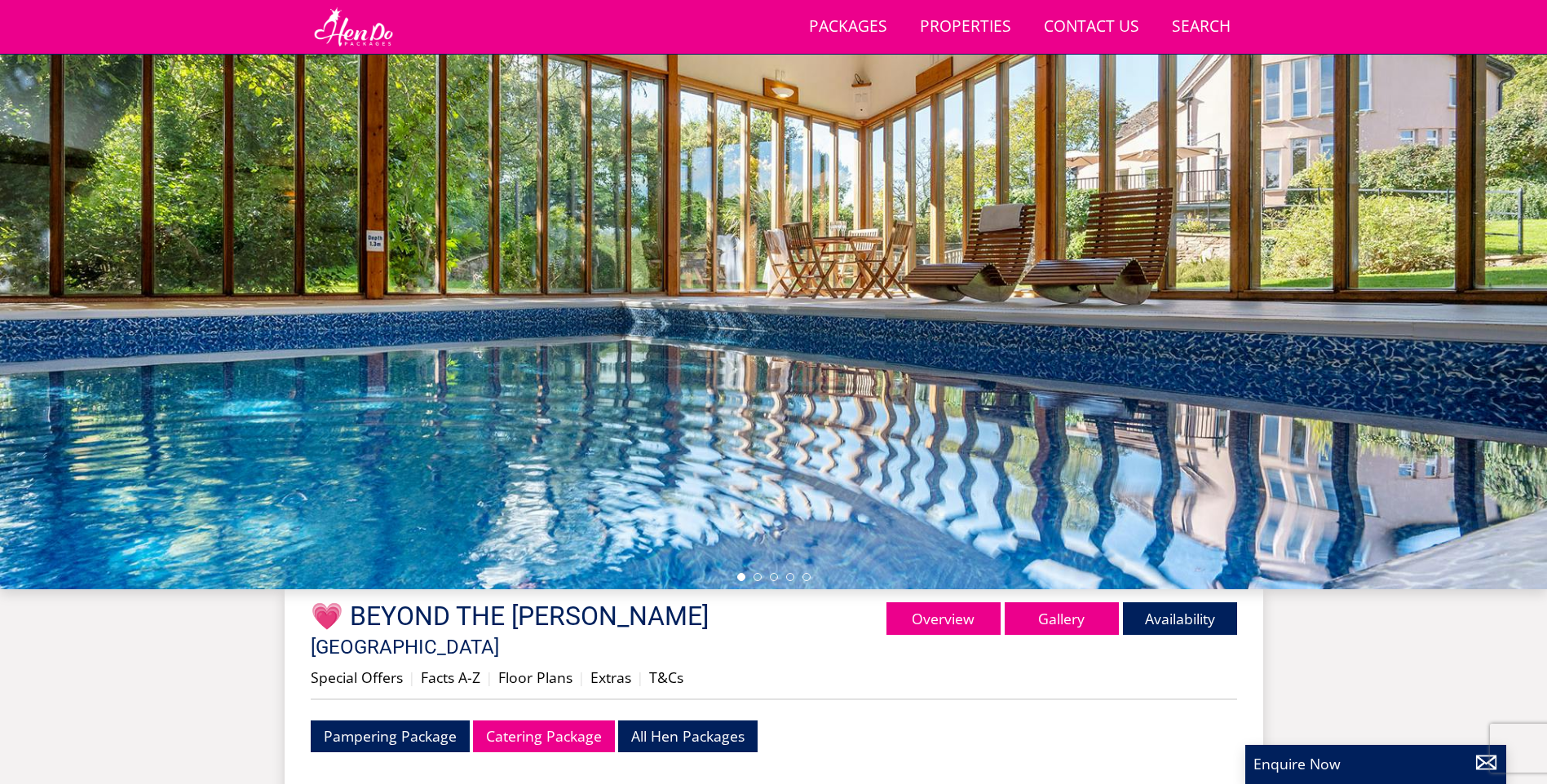
scroll to position [96, 0]
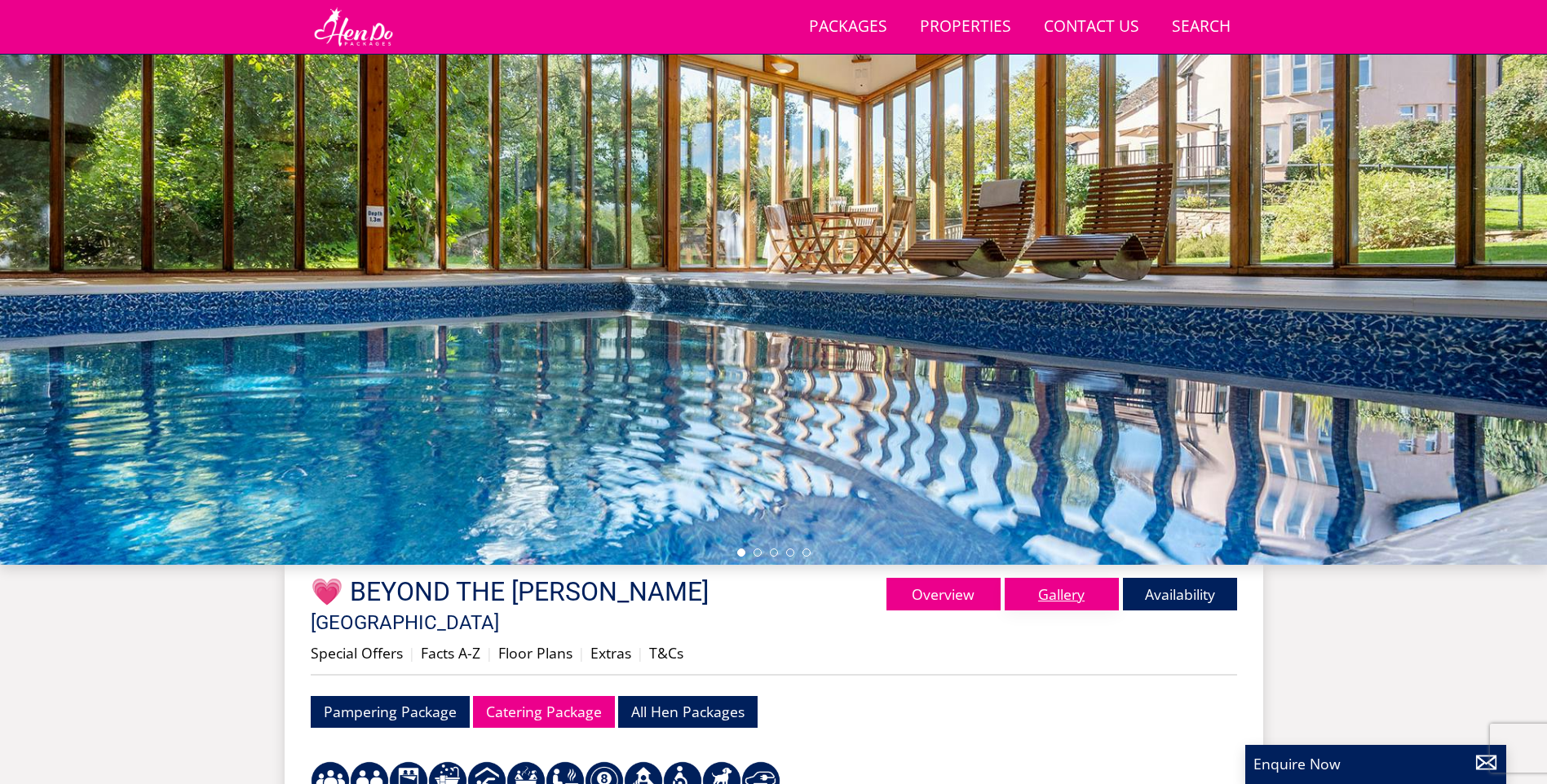
click at [1063, 604] on link "Gallery" at bounding box center [1062, 594] width 114 height 33
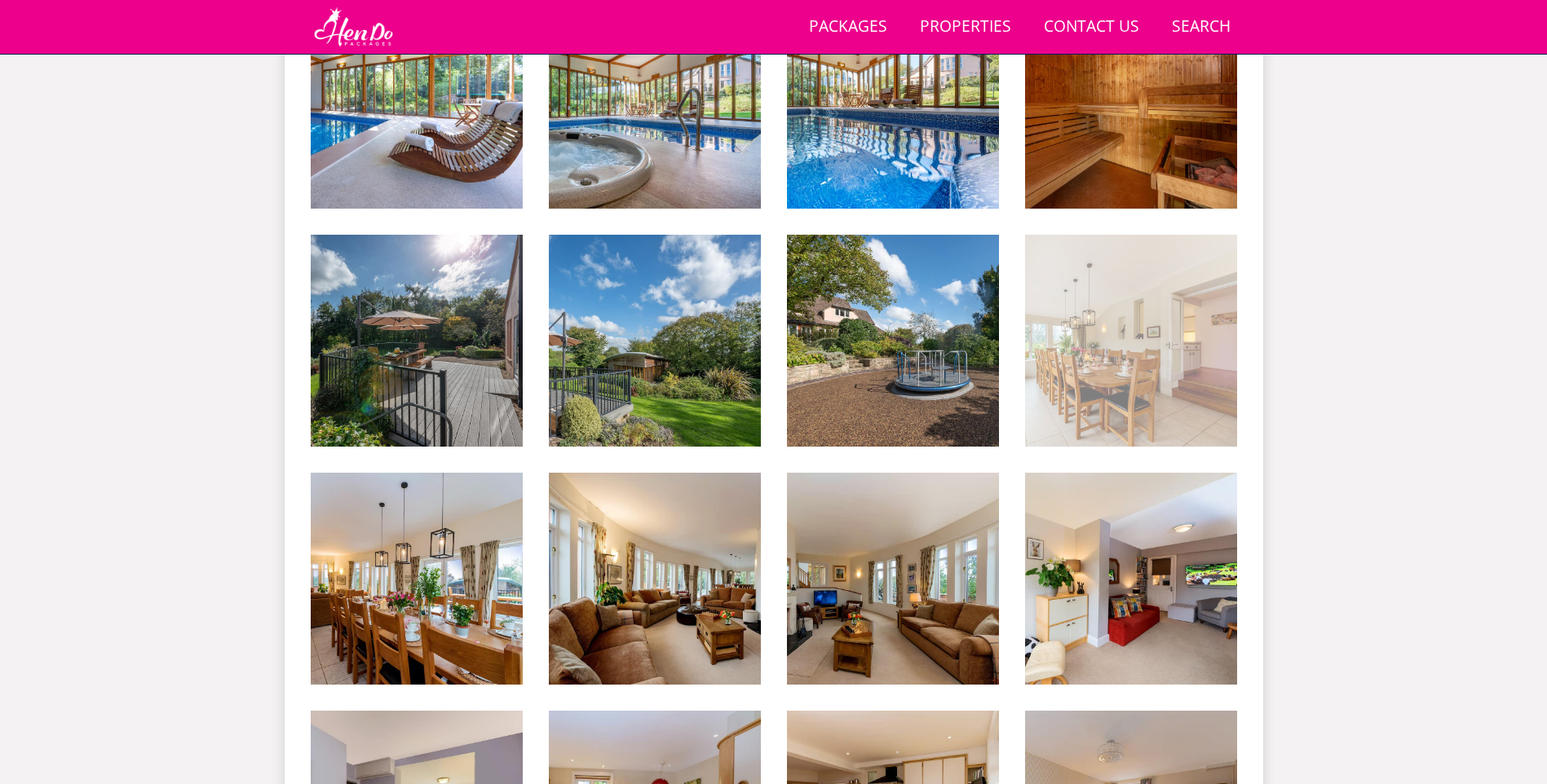
scroll to position [1098, 0]
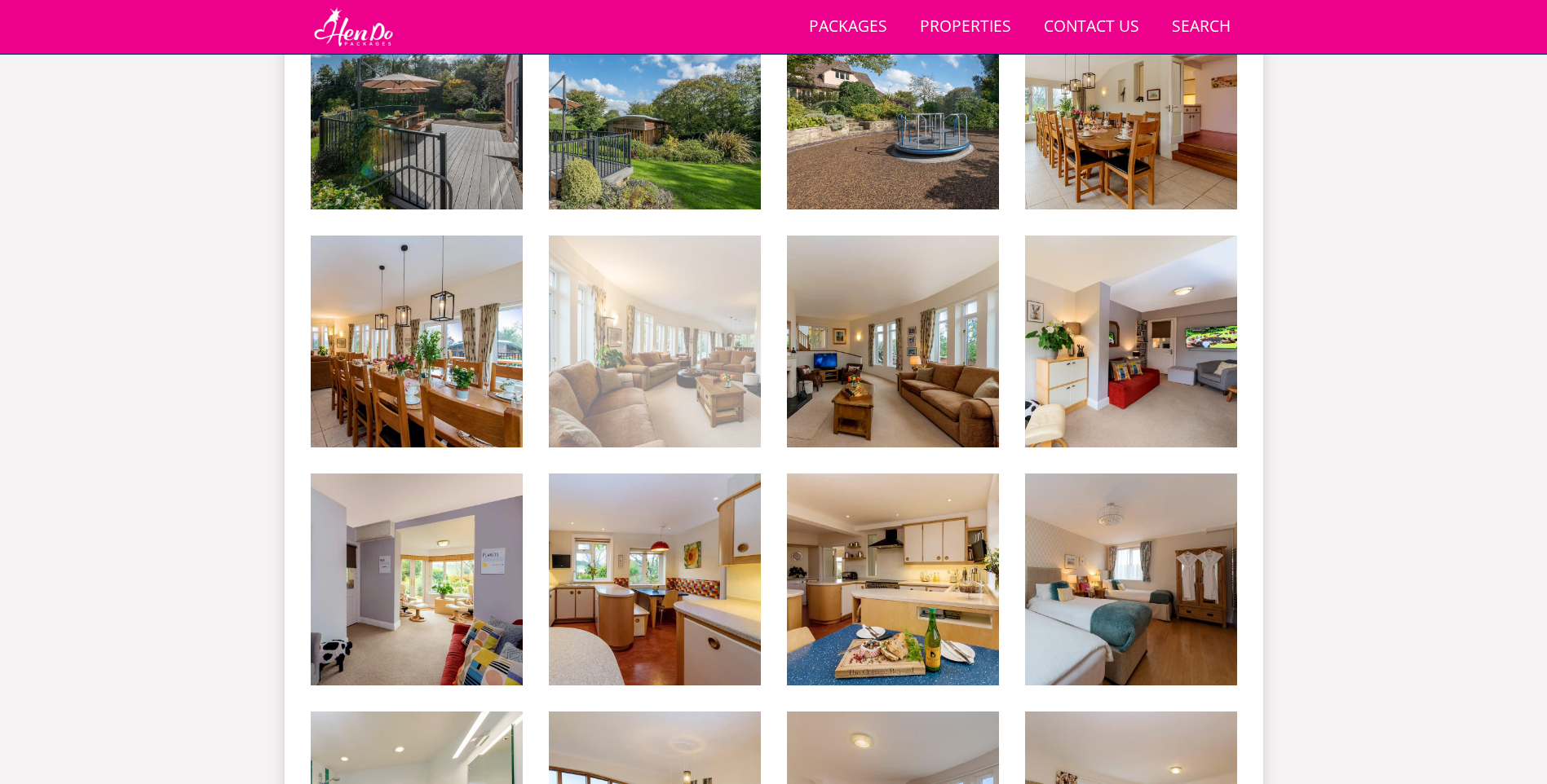
click at [610, 362] on img at bounding box center [655, 341] width 212 height 212
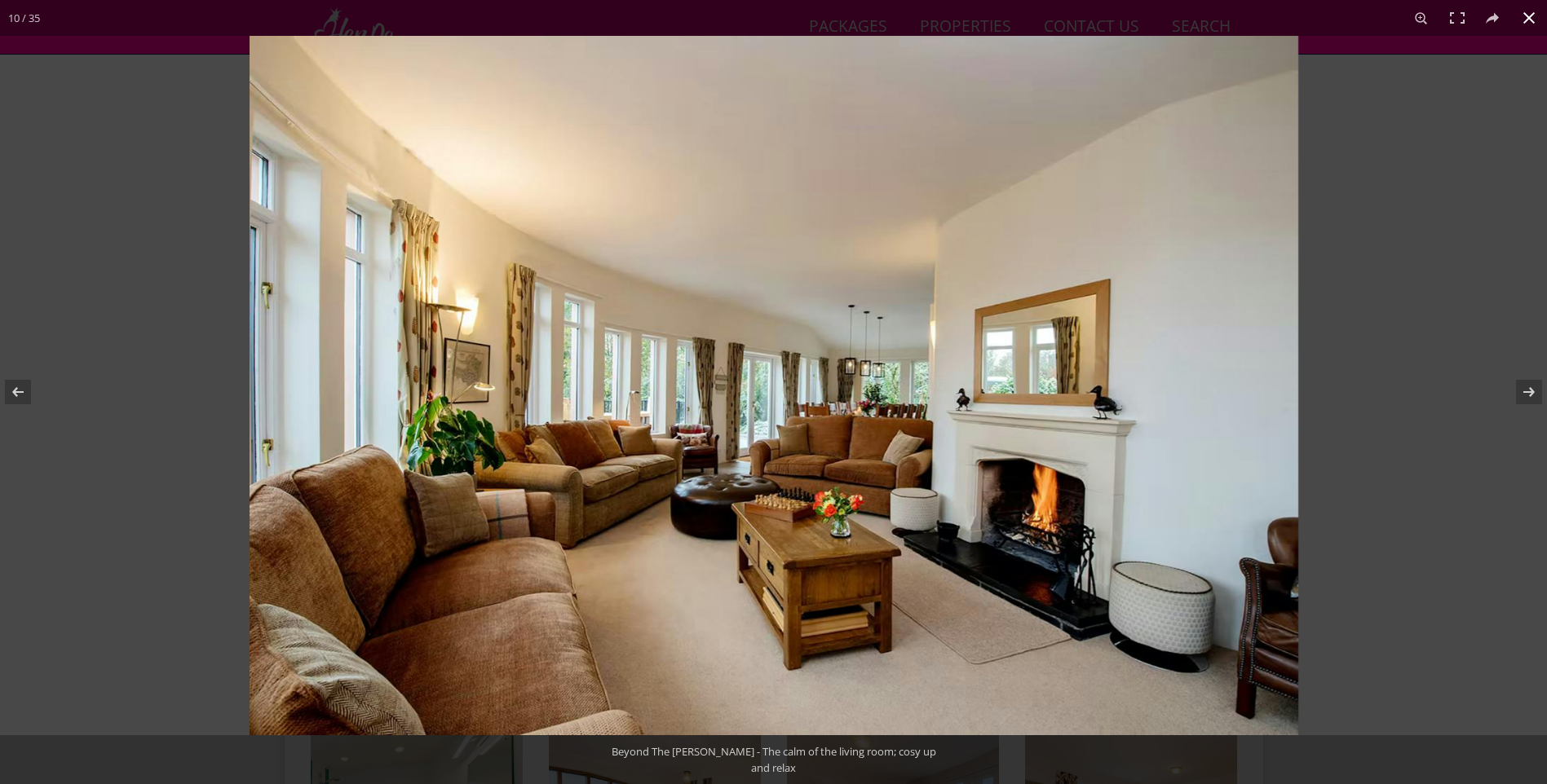
click at [193, 382] on div at bounding box center [774, 392] width 1547 height 784
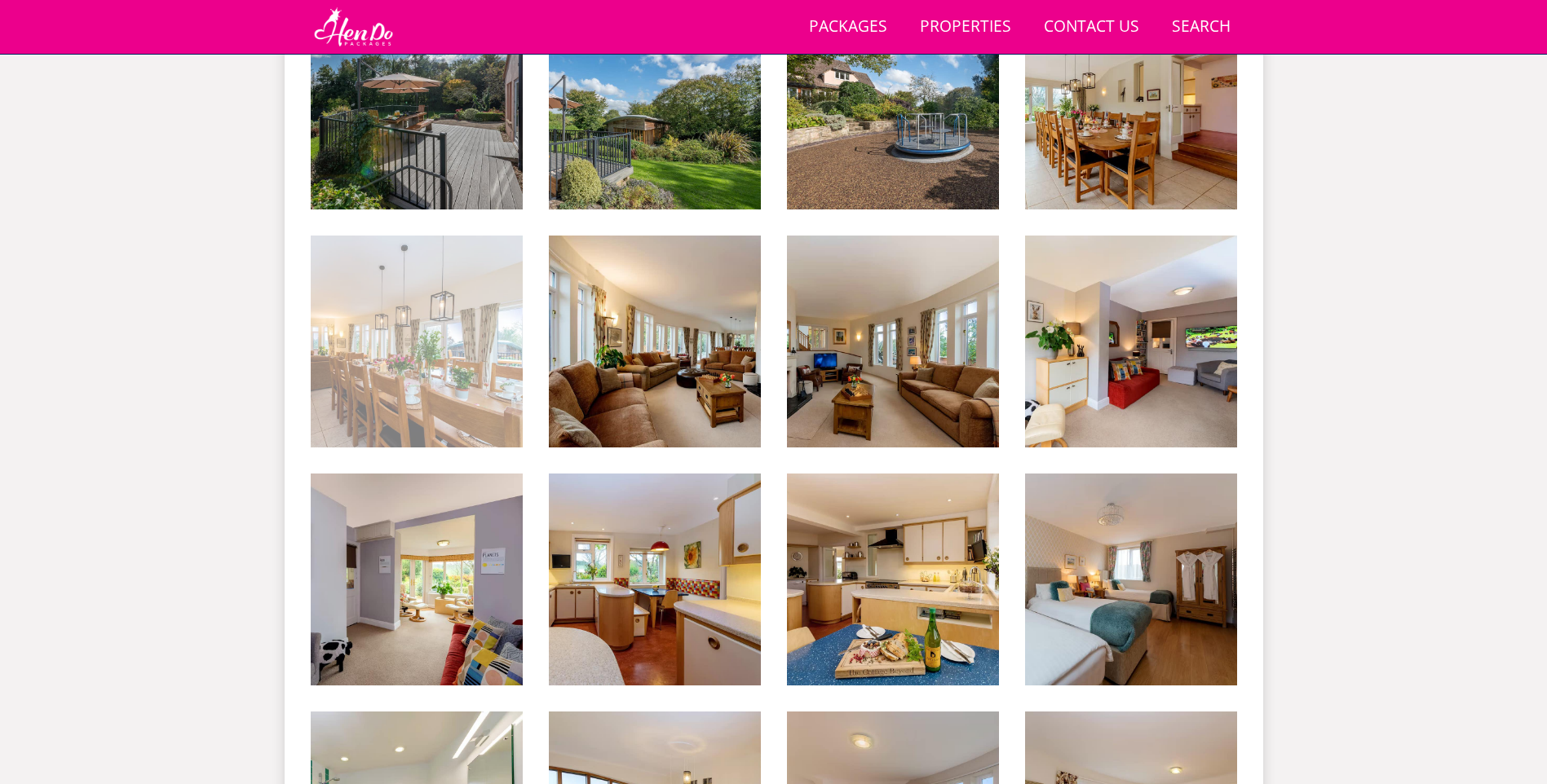
click at [403, 336] on img at bounding box center [417, 341] width 212 height 212
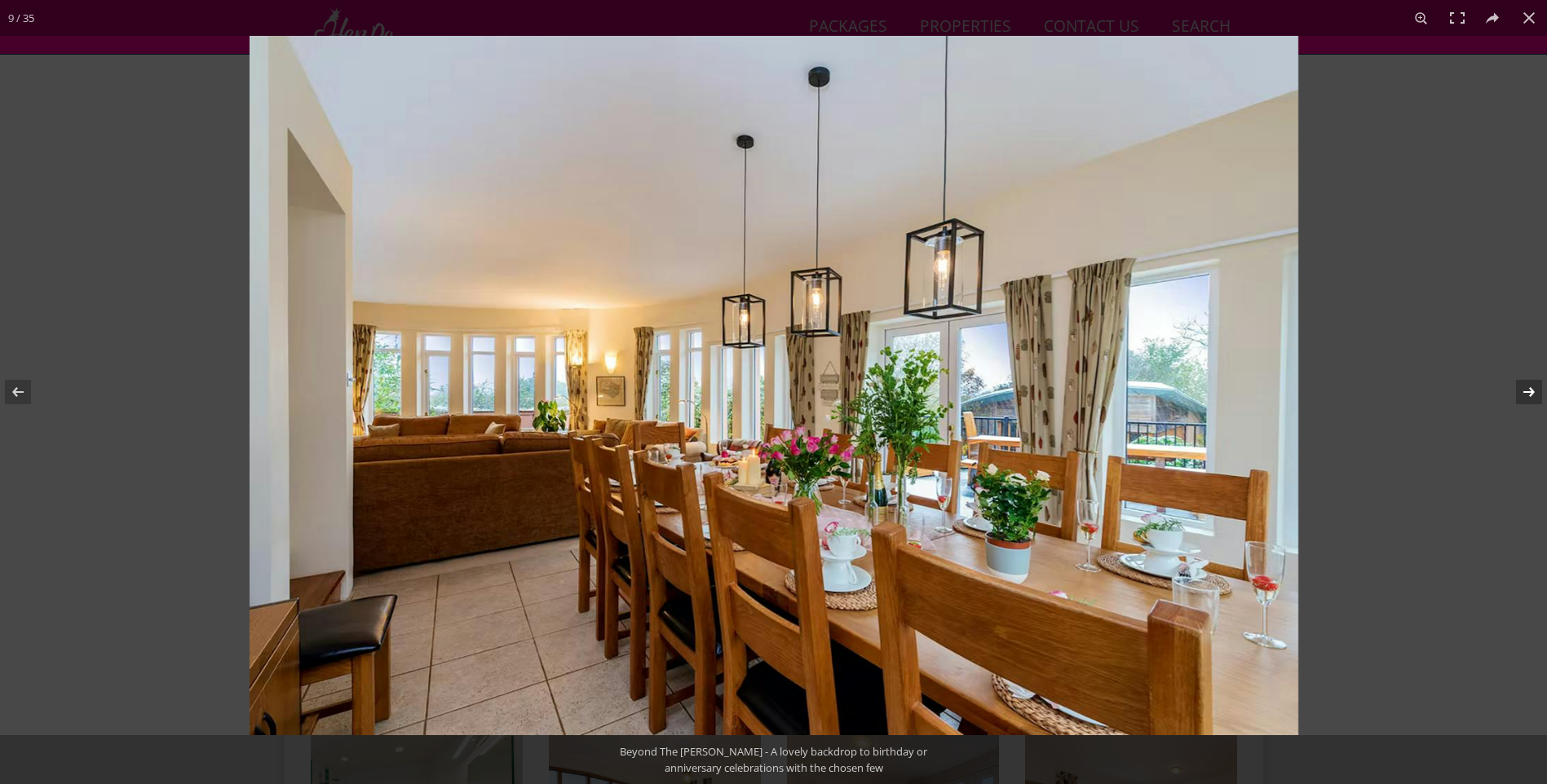
click at [1531, 383] on button at bounding box center [1519, 392] width 57 height 82
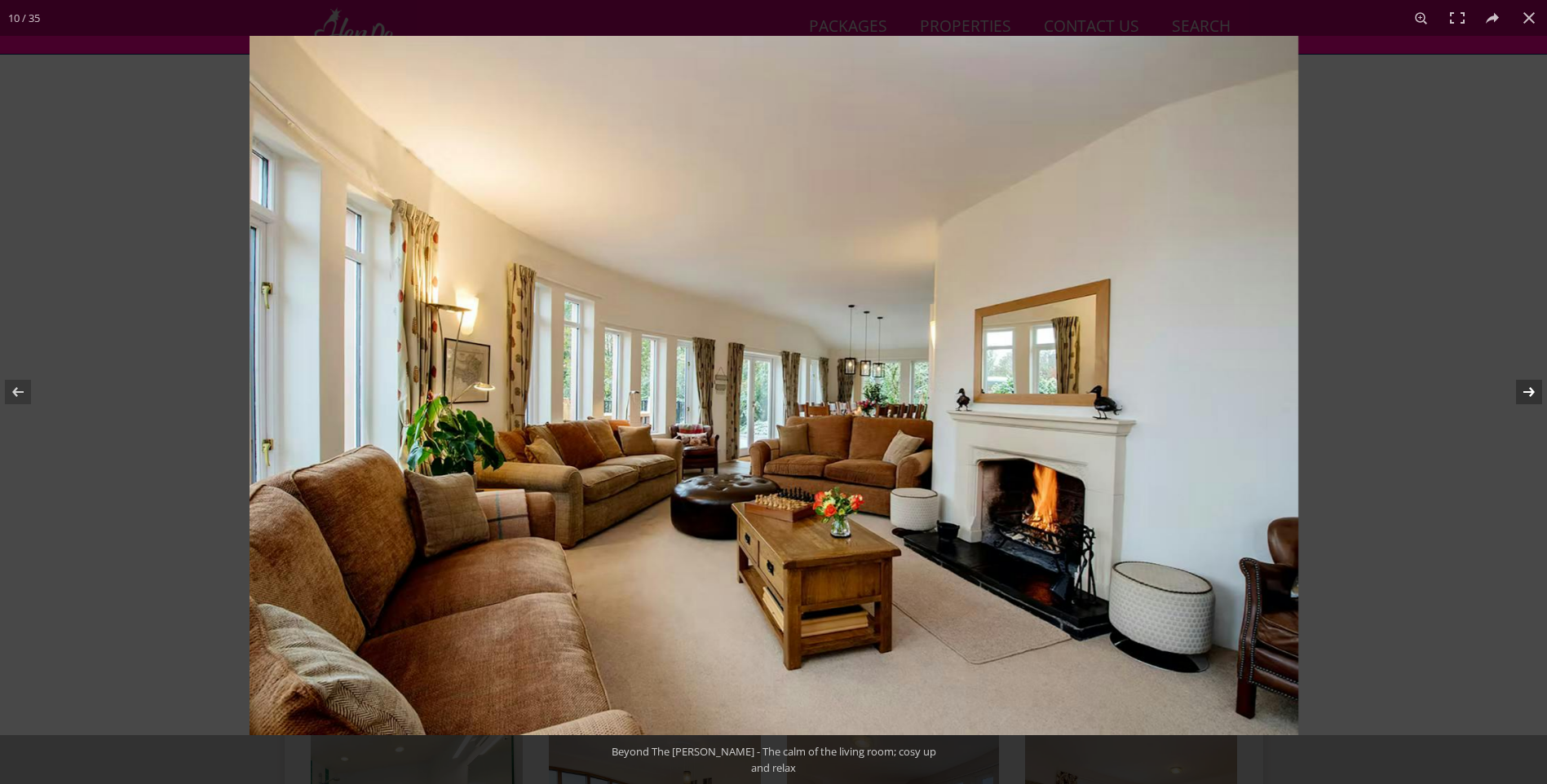
click at [1530, 383] on button at bounding box center [1519, 392] width 57 height 82
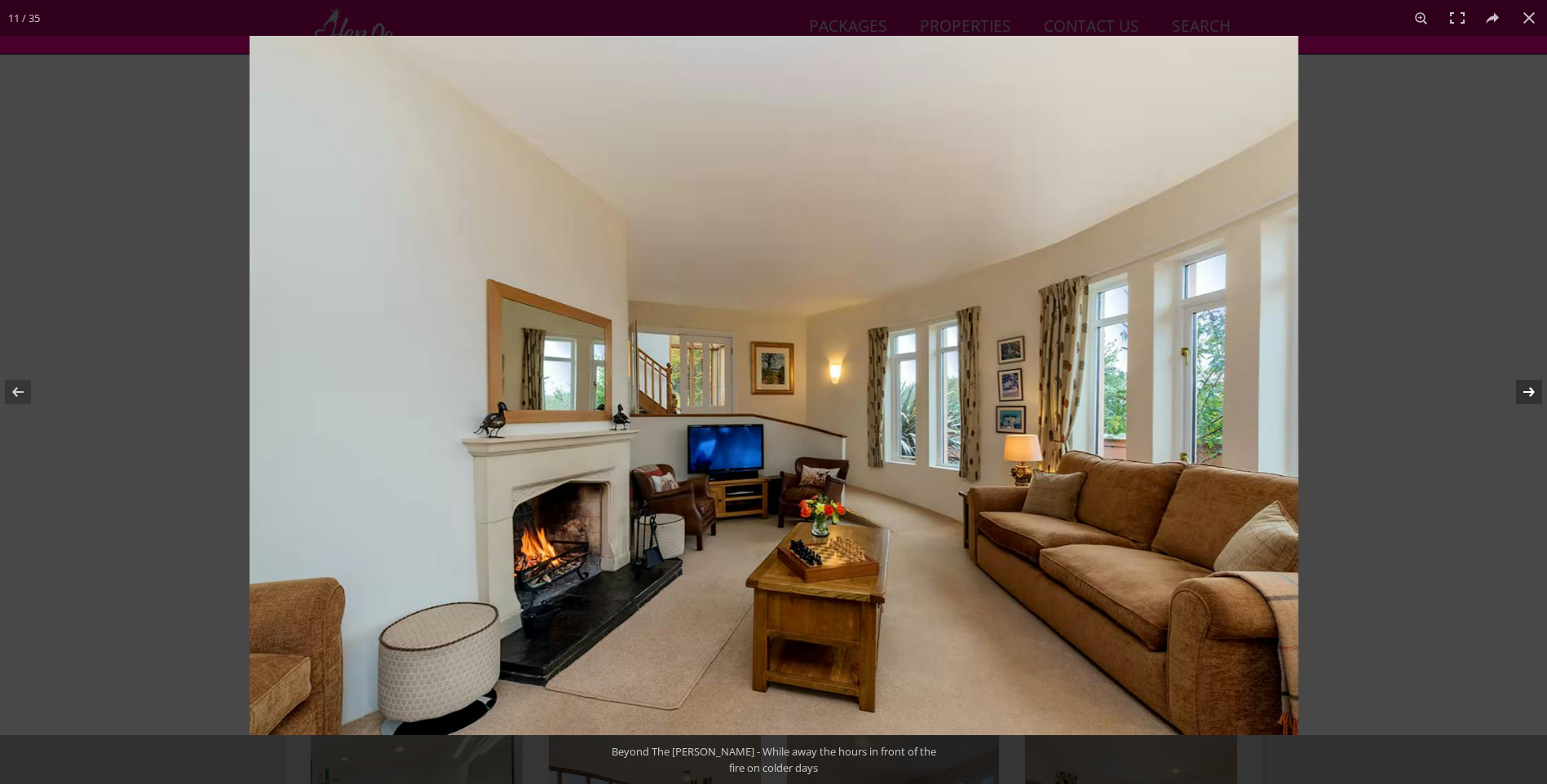
click at [1530, 383] on button at bounding box center [1519, 392] width 57 height 82
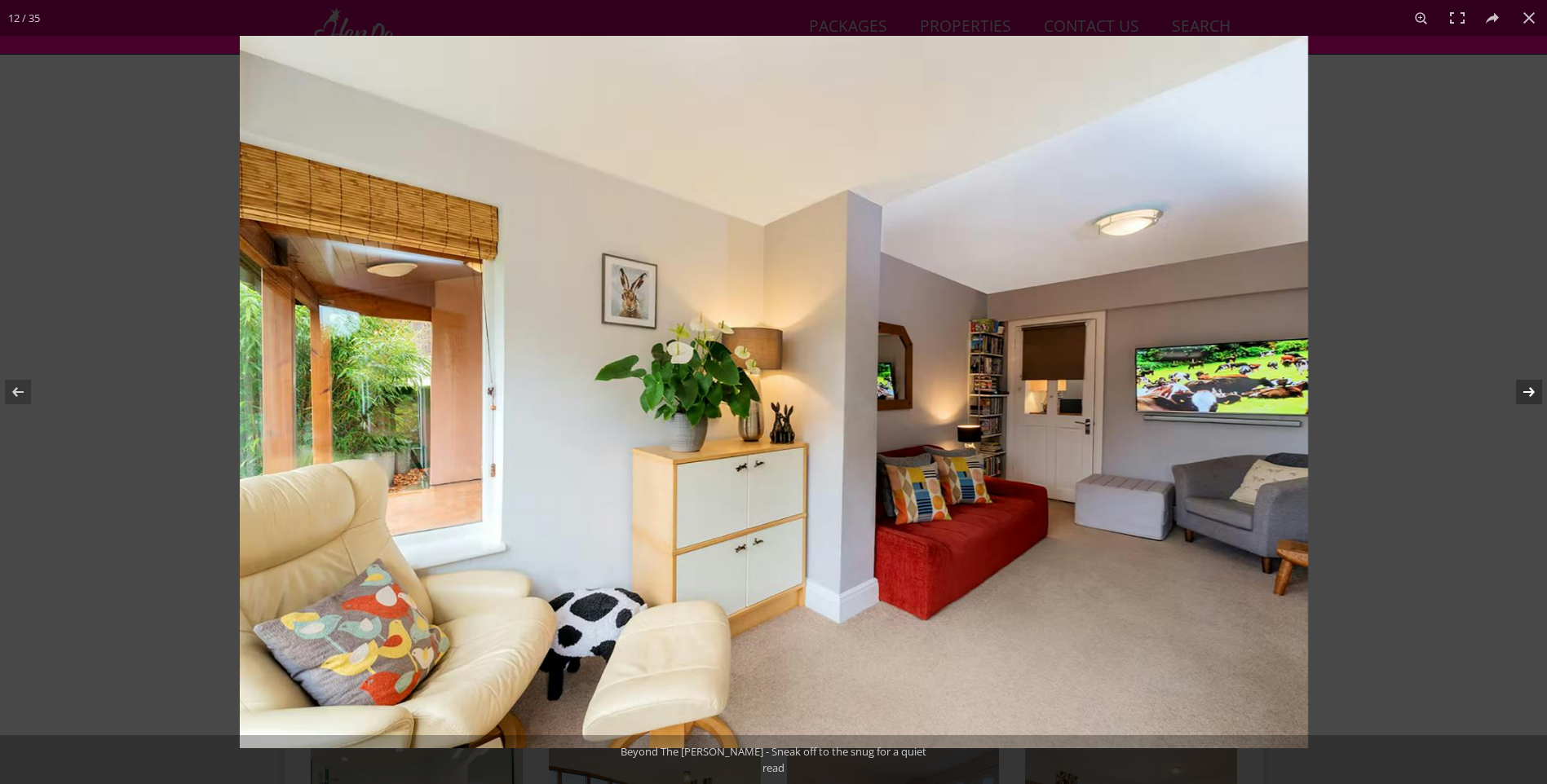
click at [1525, 382] on button at bounding box center [1519, 392] width 57 height 82
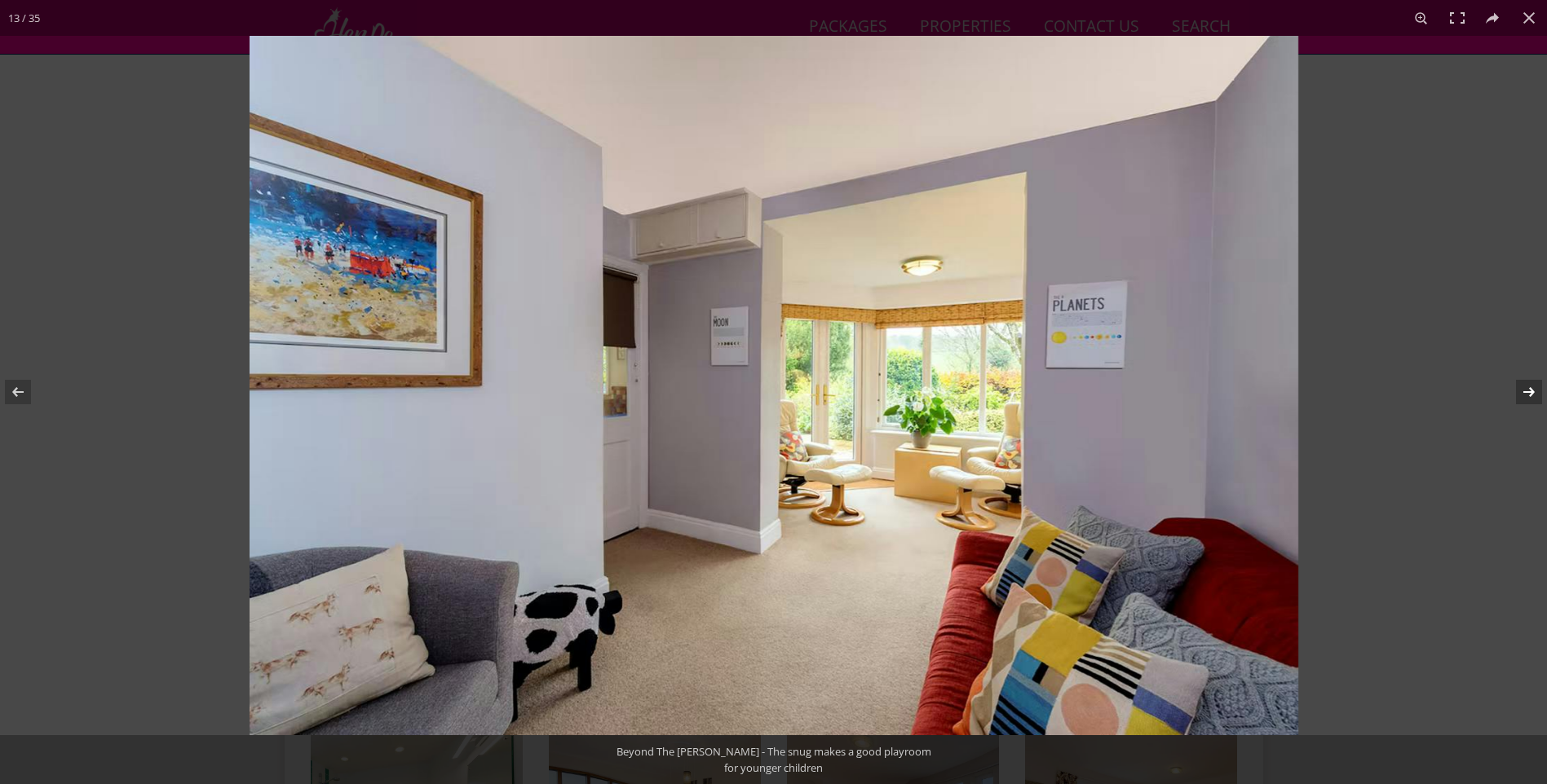
click at [1525, 382] on button at bounding box center [1519, 392] width 57 height 82
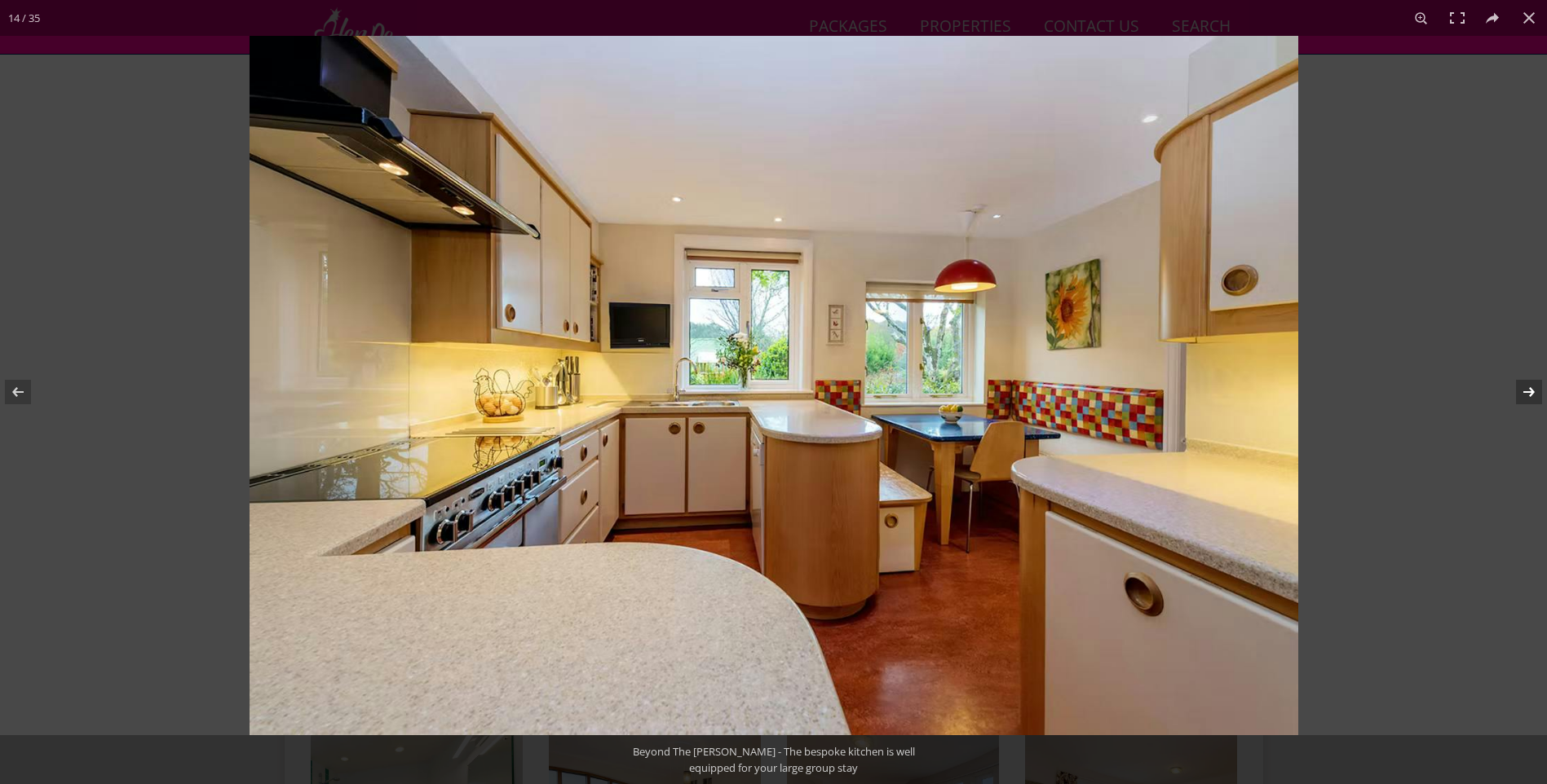
click at [1525, 382] on button at bounding box center [1519, 392] width 57 height 82
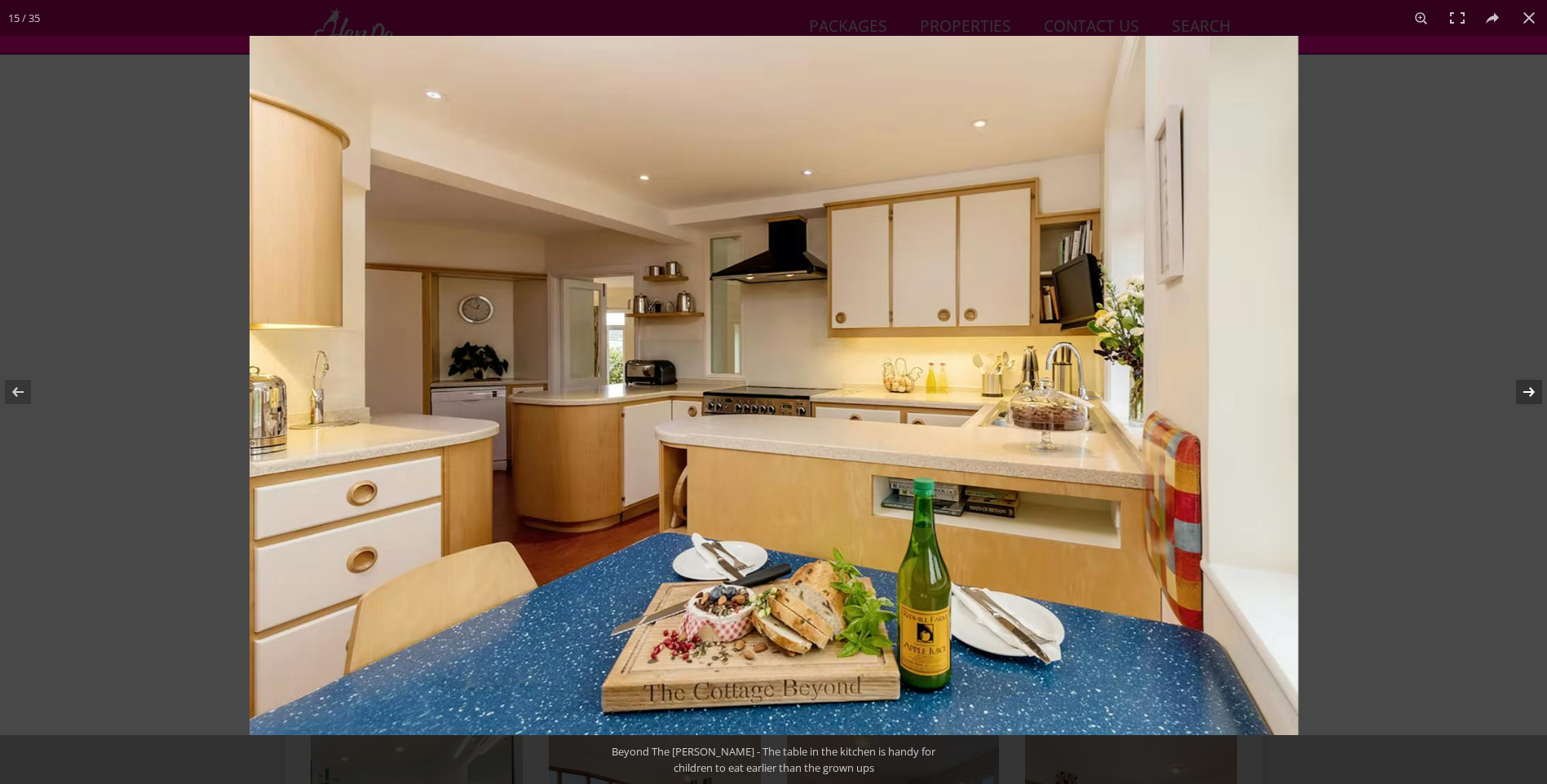
click at [1524, 382] on button at bounding box center [1519, 392] width 57 height 82
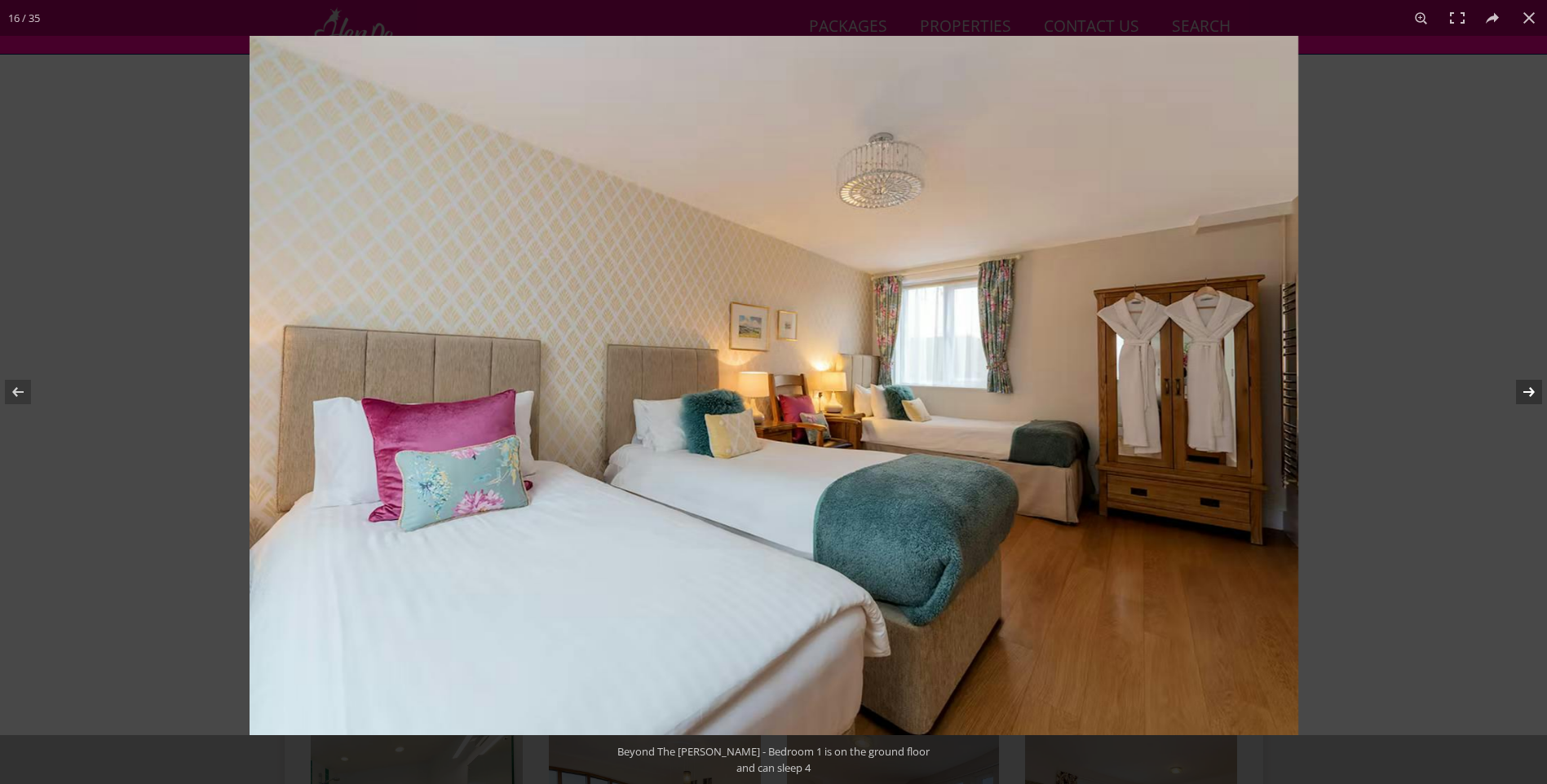
click at [1524, 382] on button at bounding box center [1519, 392] width 57 height 82
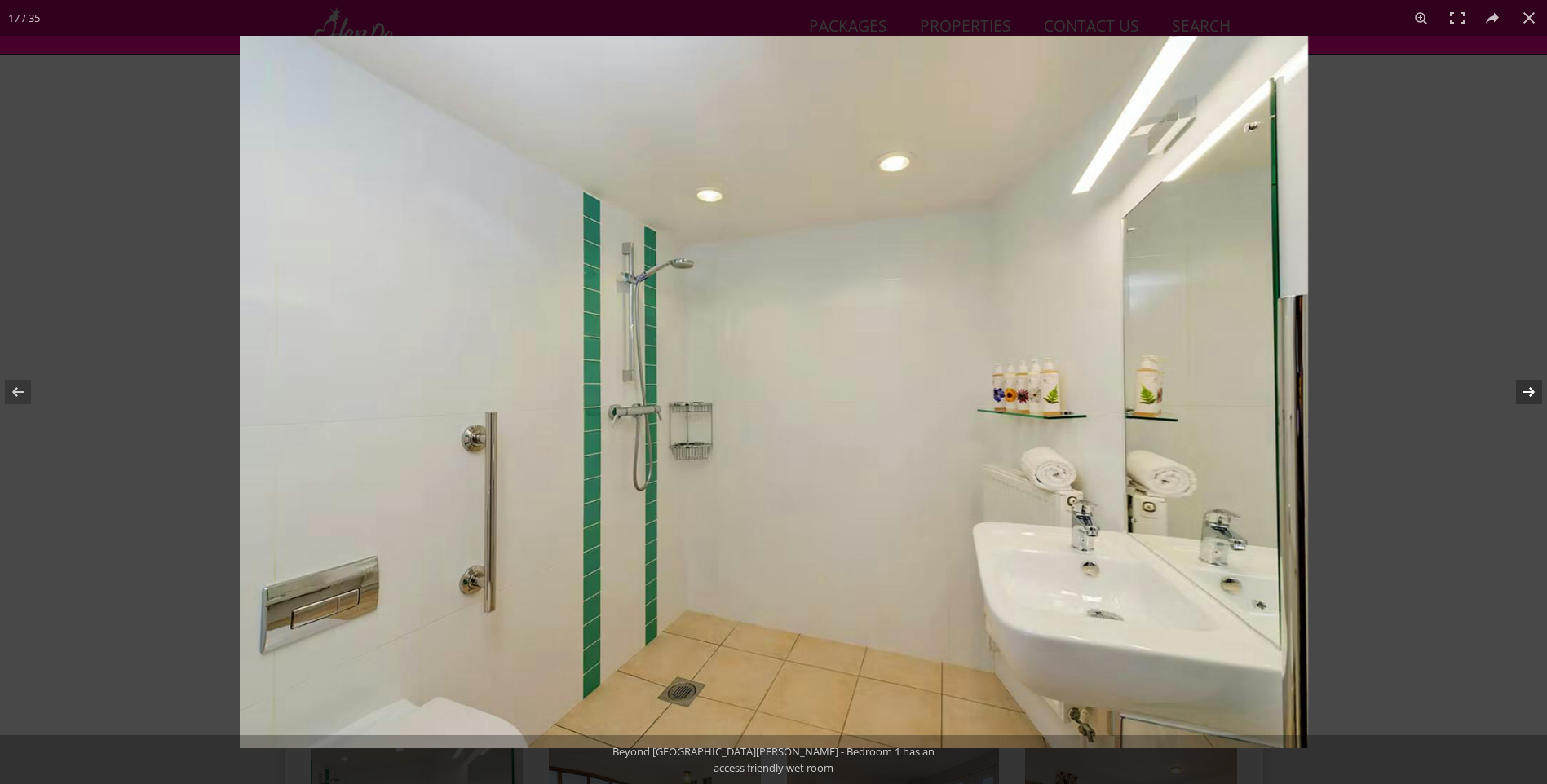
click at [1524, 382] on button at bounding box center [1519, 392] width 57 height 82
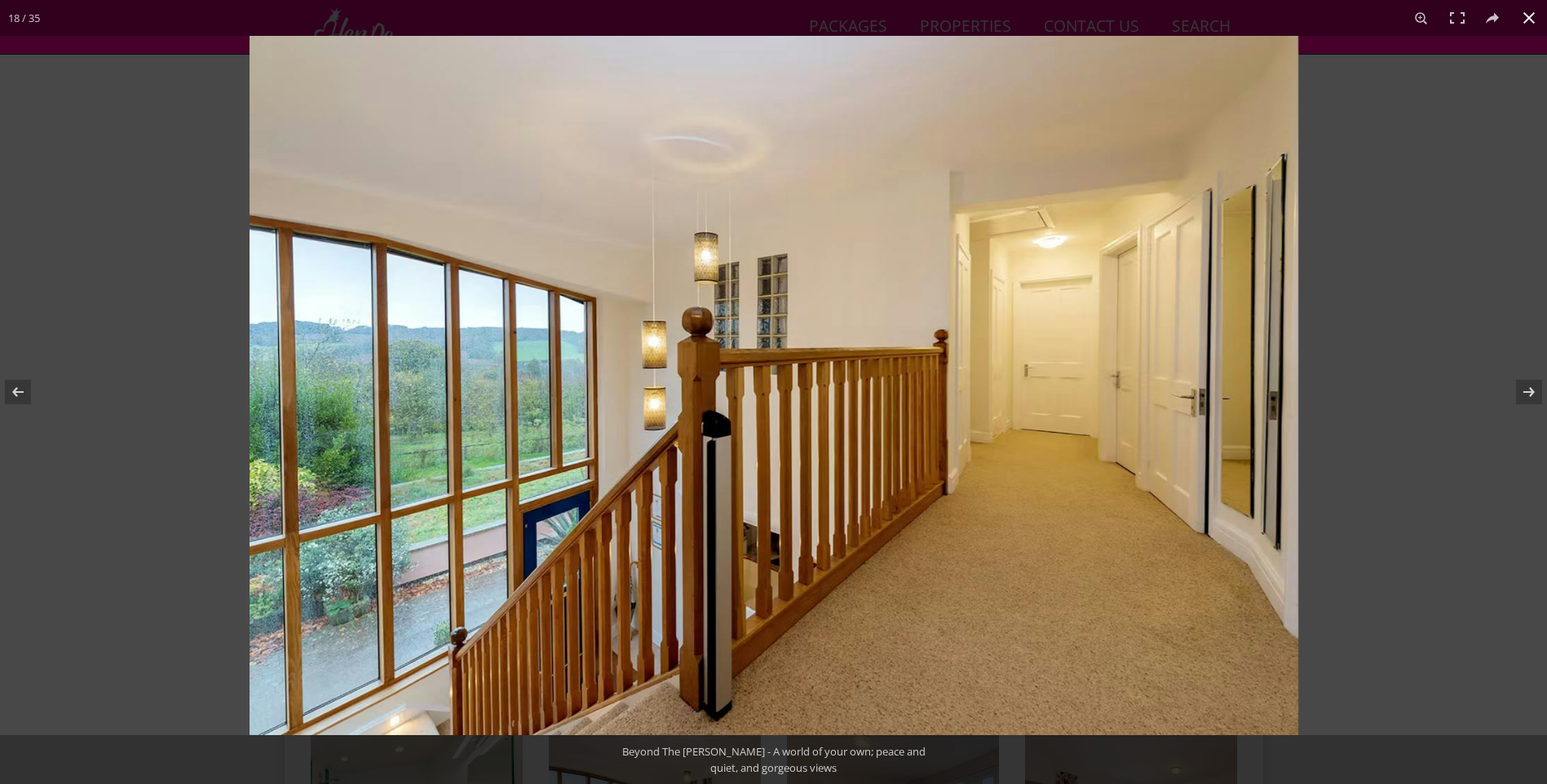
click at [1517, 8] on button at bounding box center [1529, 18] width 36 height 36
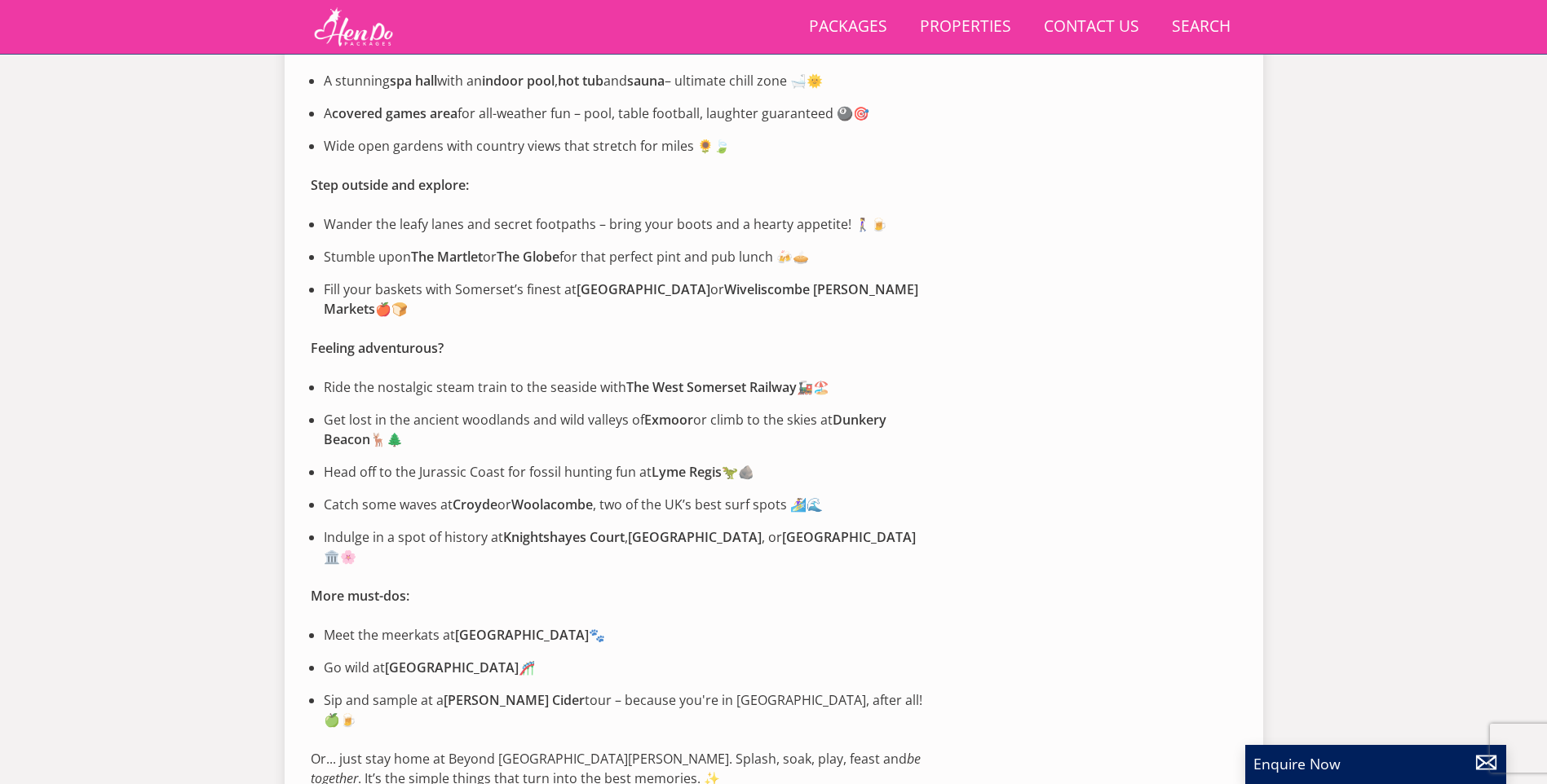
scroll to position [96, 0]
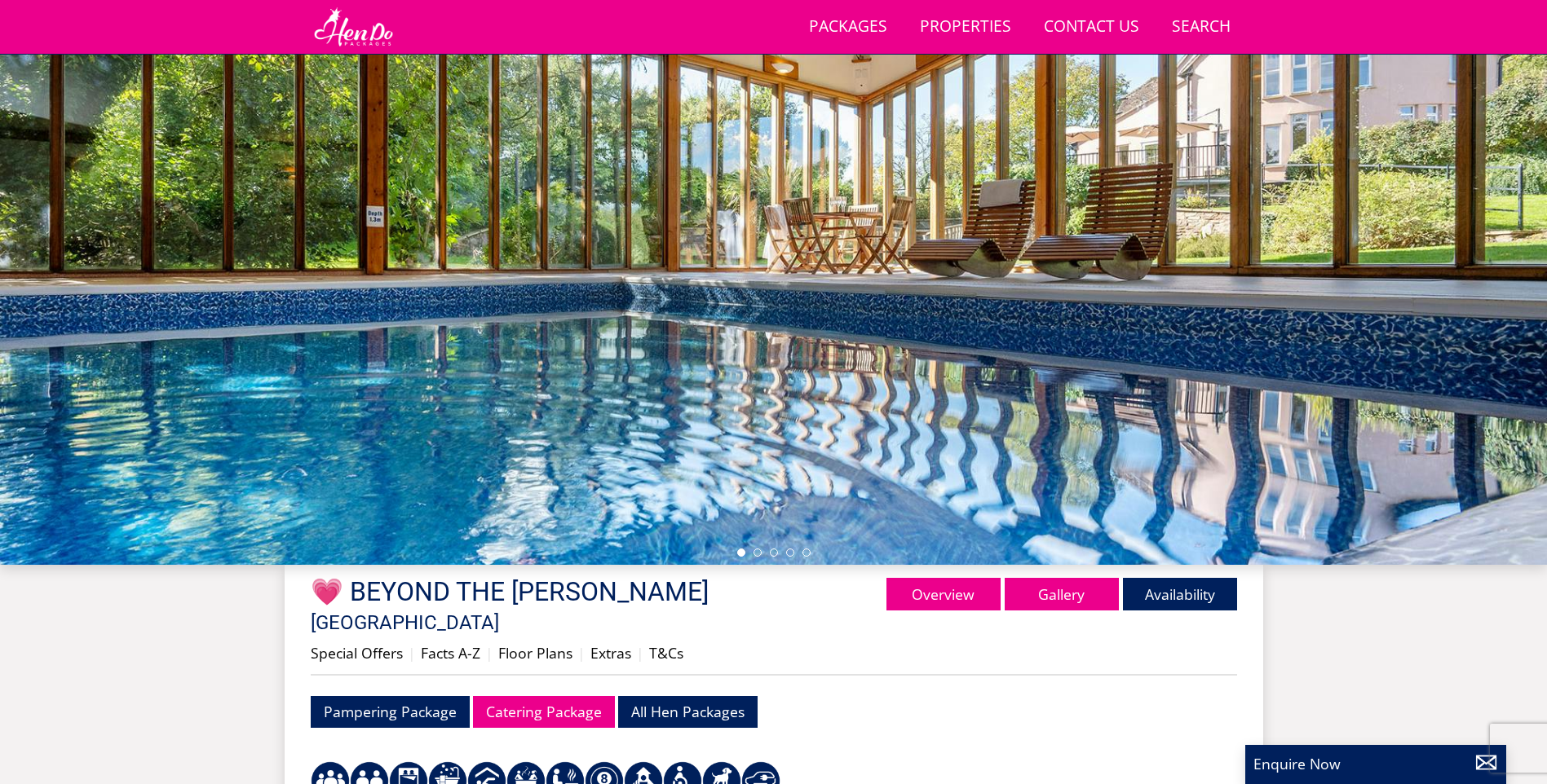
select select "14"
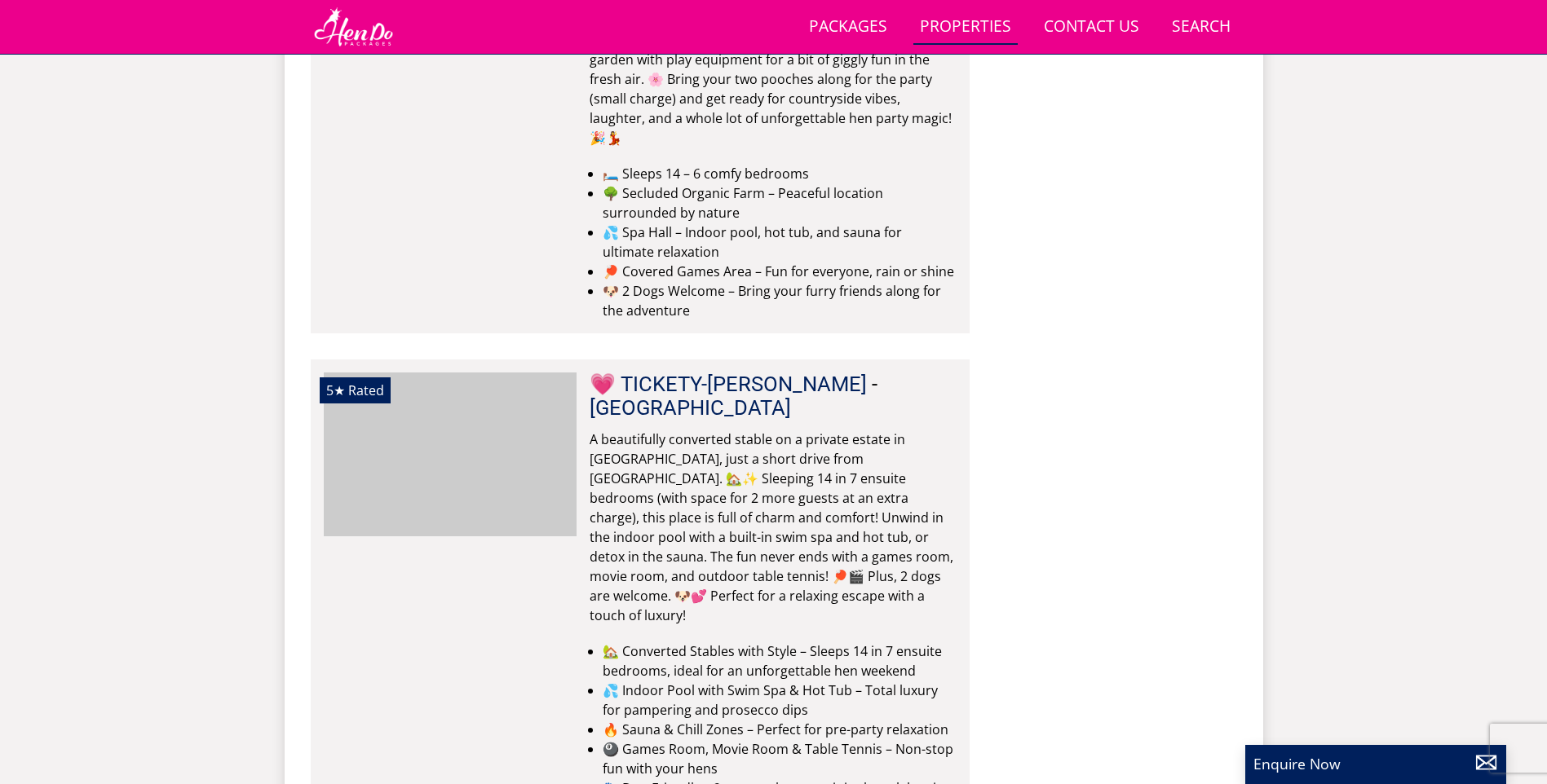
scroll to position [0, 3290]
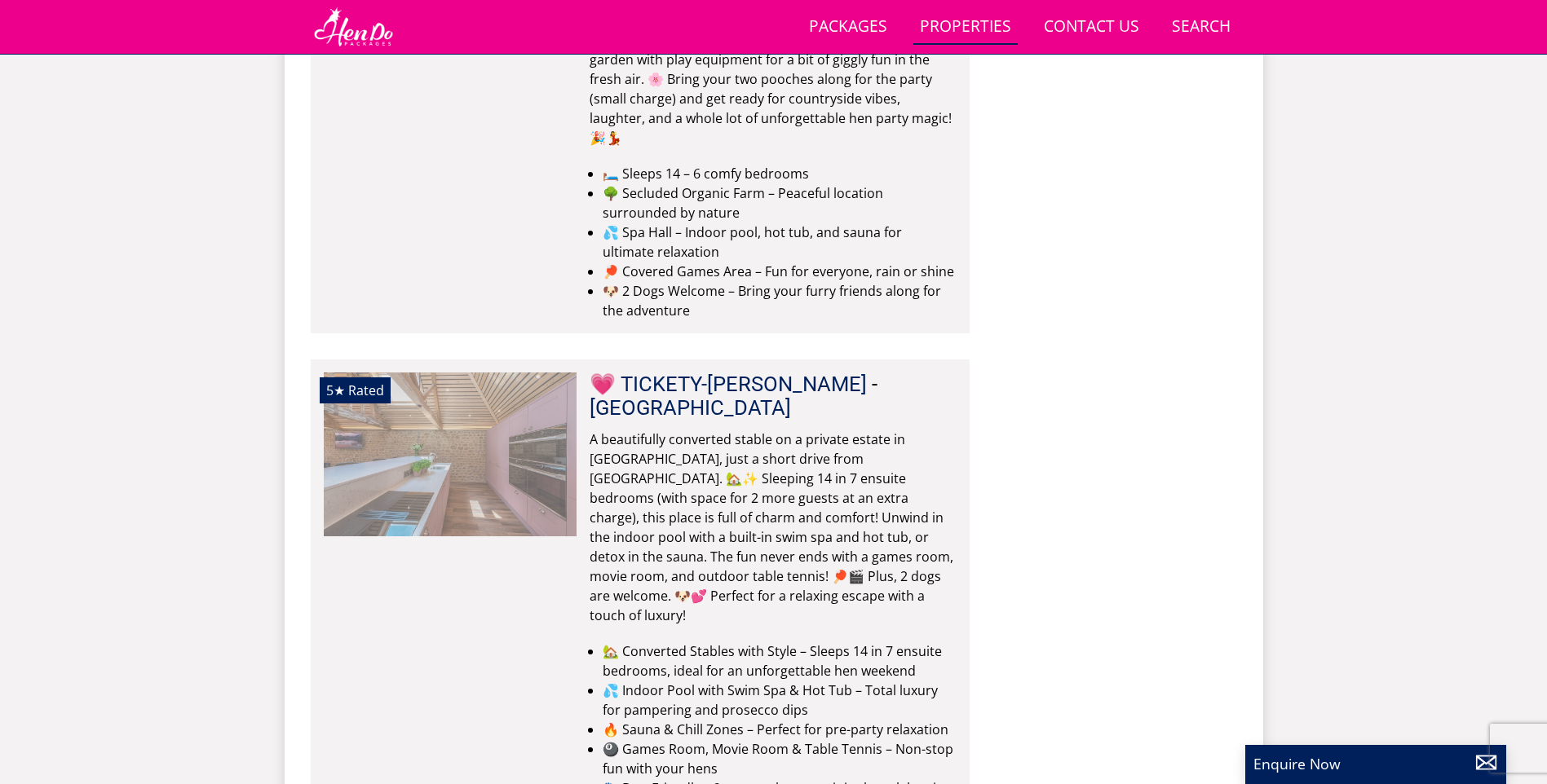
click at [495, 372] on img at bounding box center [450, 453] width 253 height 163
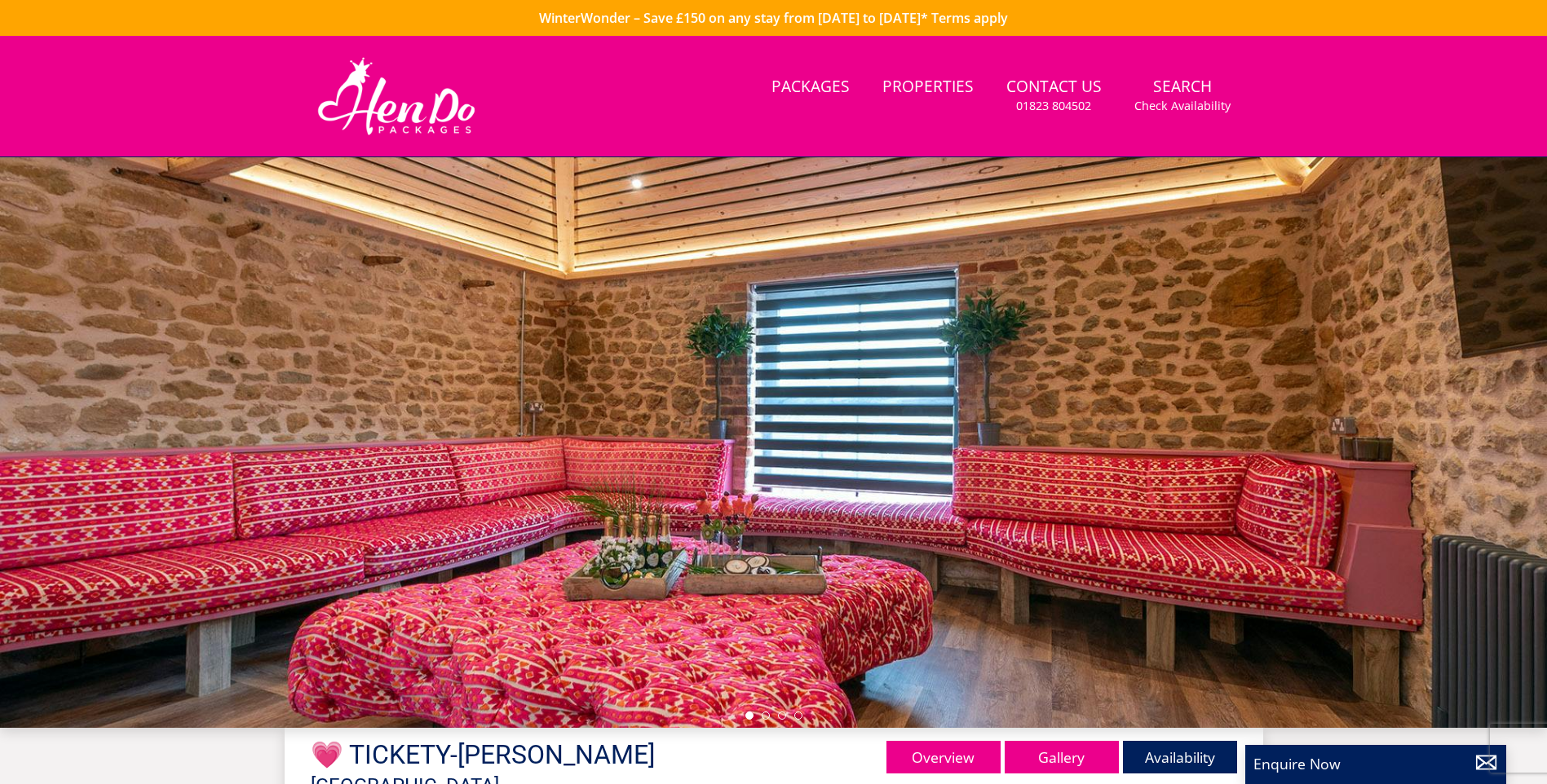
scroll to position [280, 0]
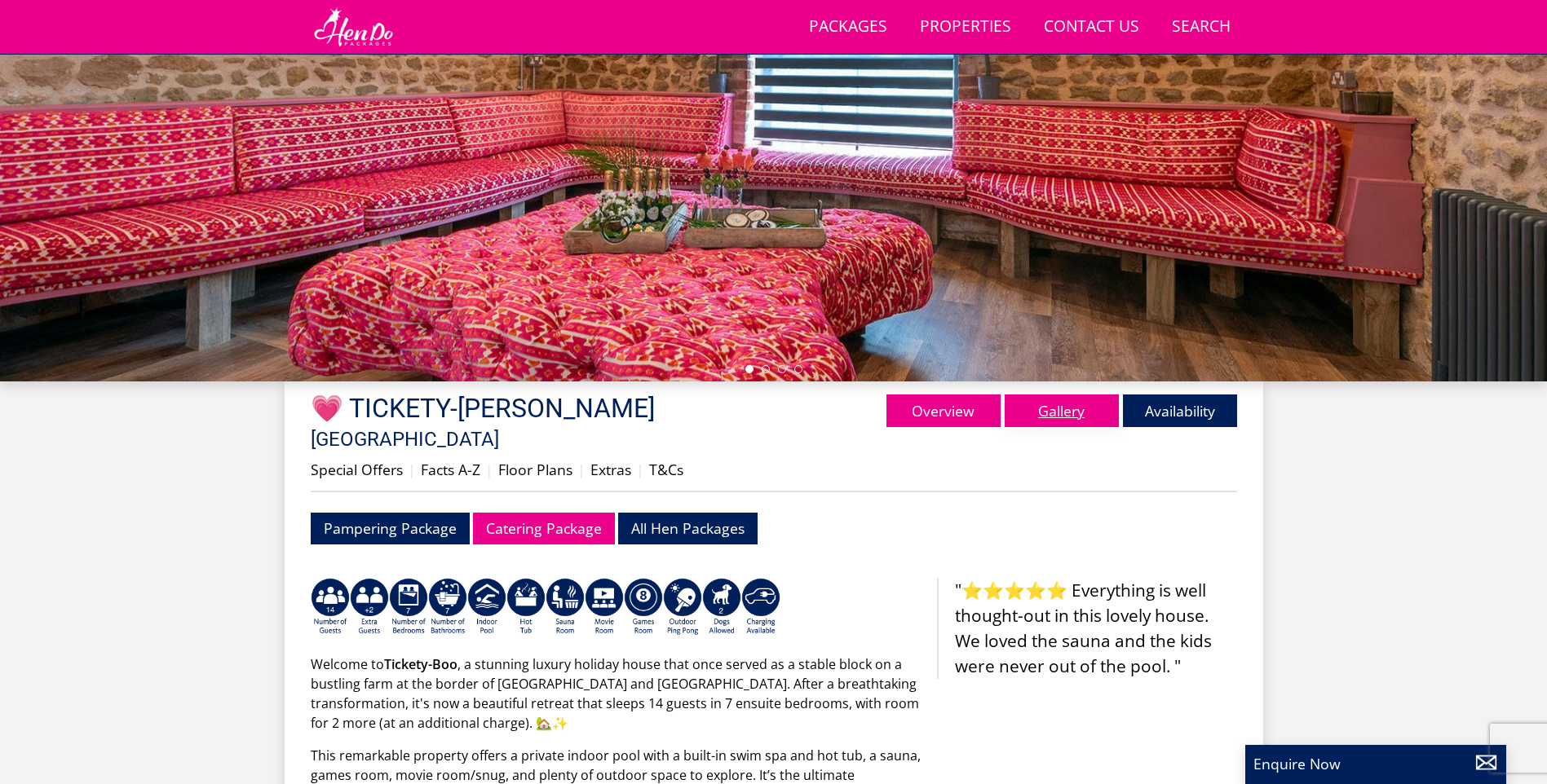
click at [1053, 406] on link "Gallery" at bounding box center [1062, 411] width 114 height 33
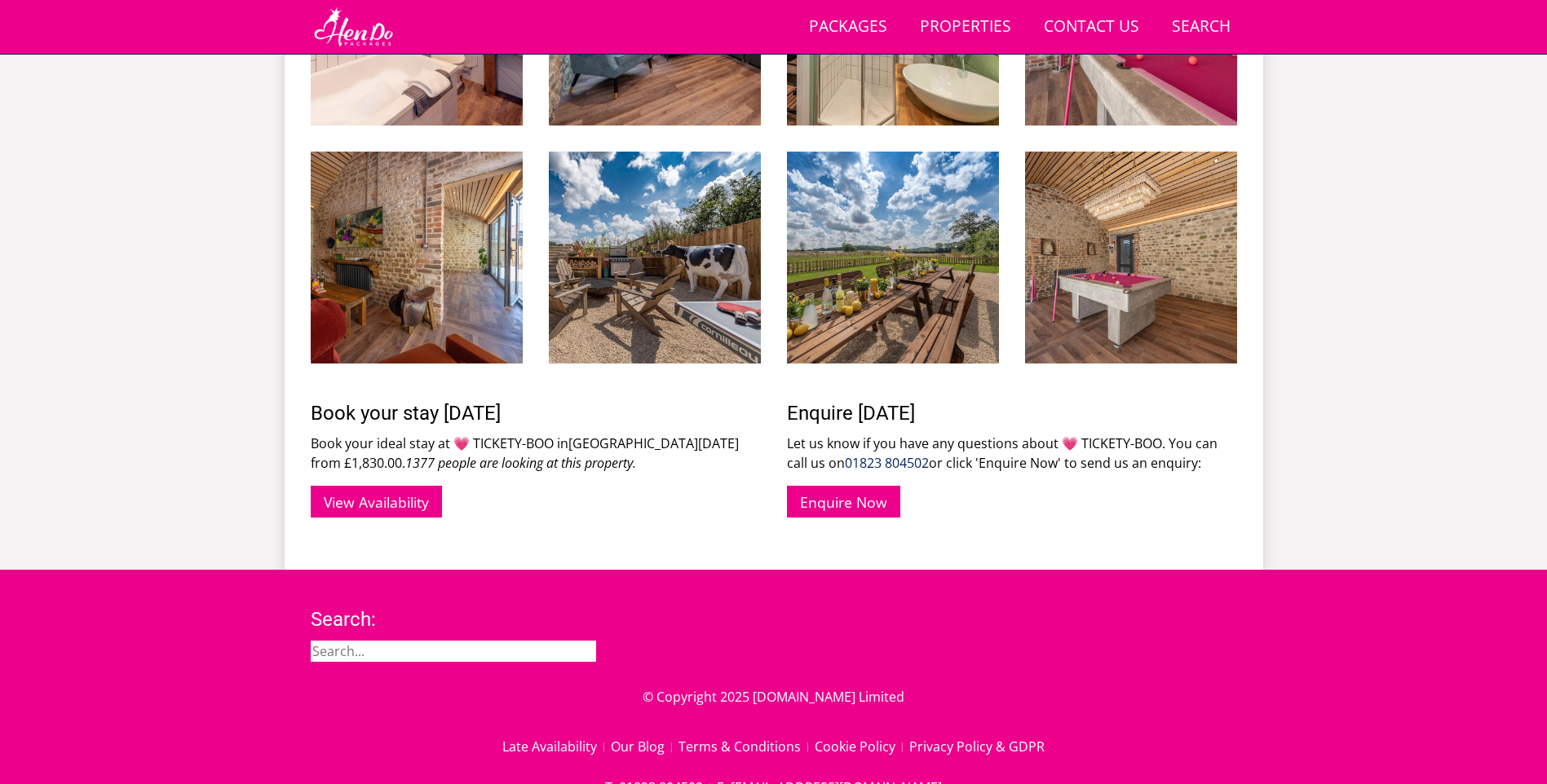
scroll to position [2379, 0]
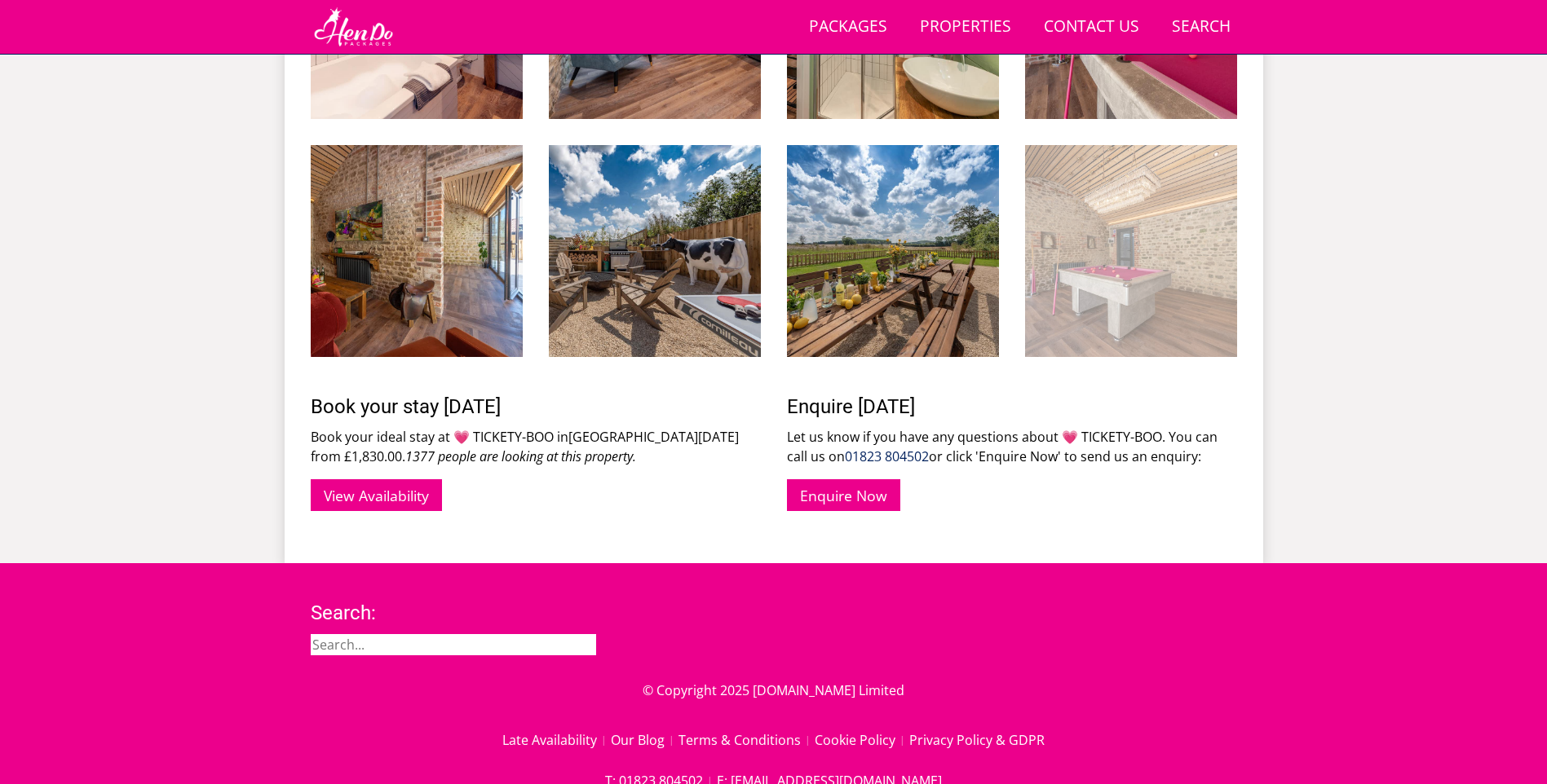
click at [1093, 246] on img at bounding box center [1131, 251] width 212 height 212
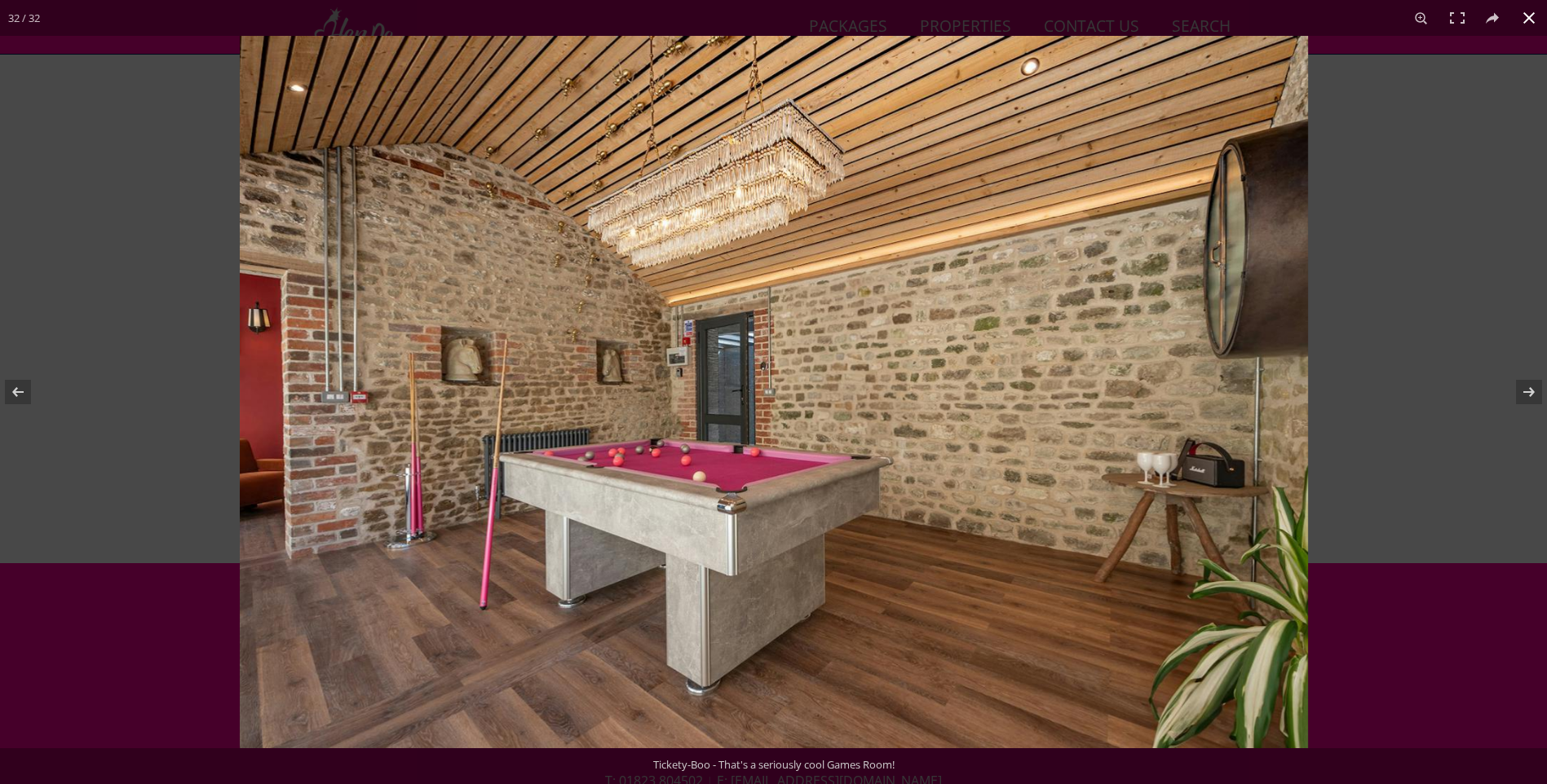
click at [1523, 18] on button at bounding box center [1529, 18] width 36 height 36
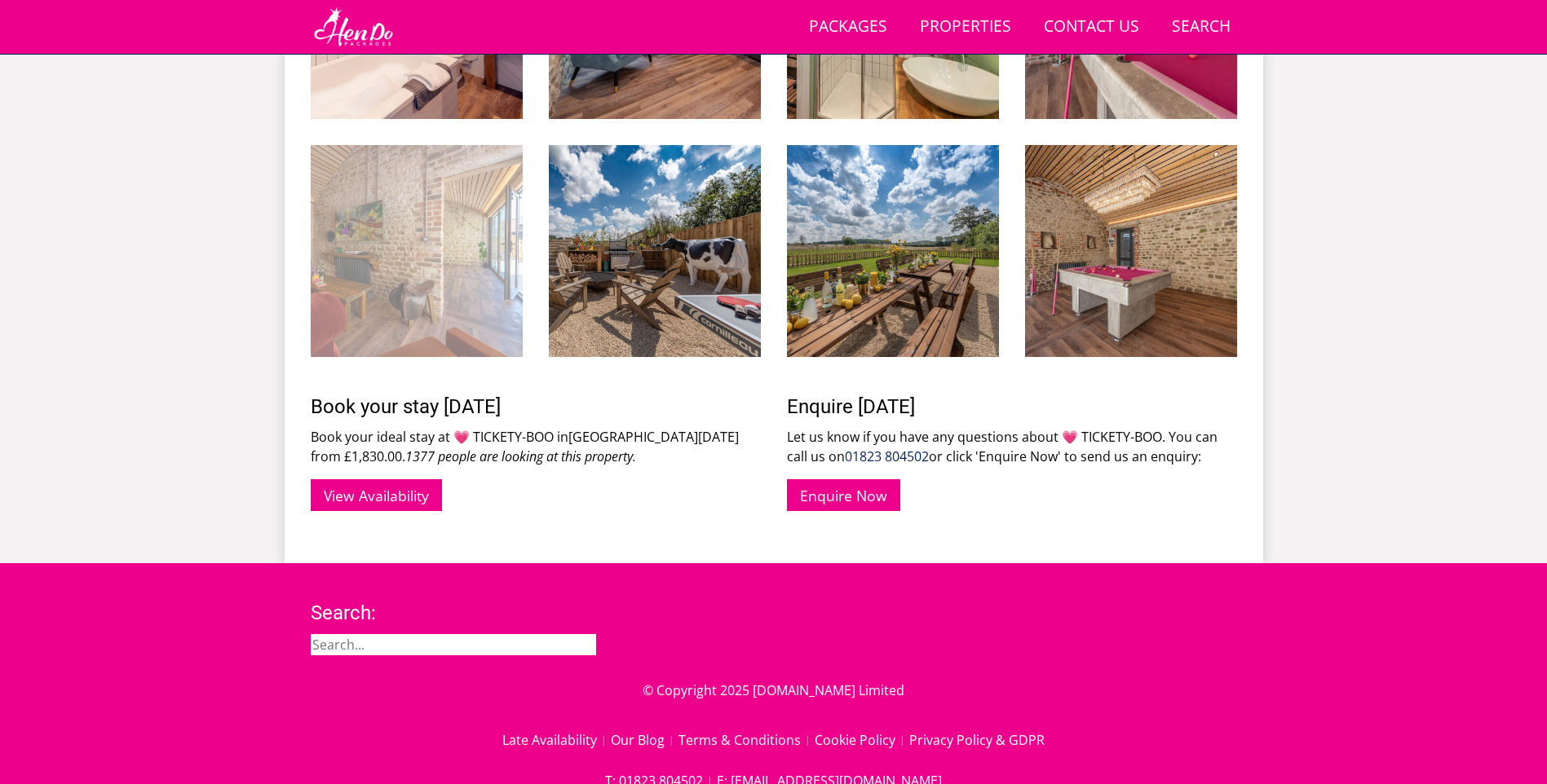
click at [390, 239] on img at bounding box center [417, 251] width 212 height 212
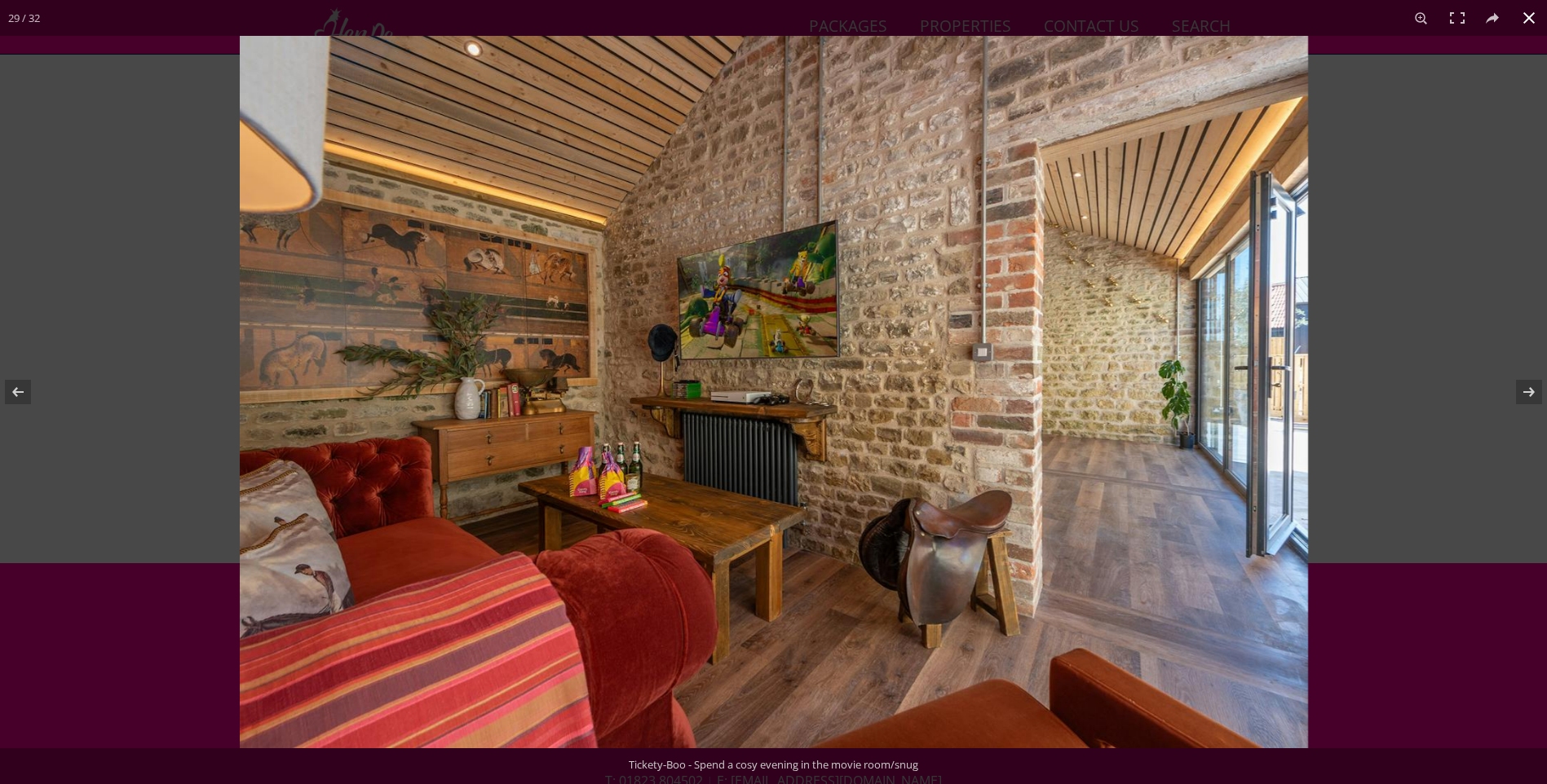
click at [1529, 9] on button at bounding box center [1529, 18] width 36 height 36
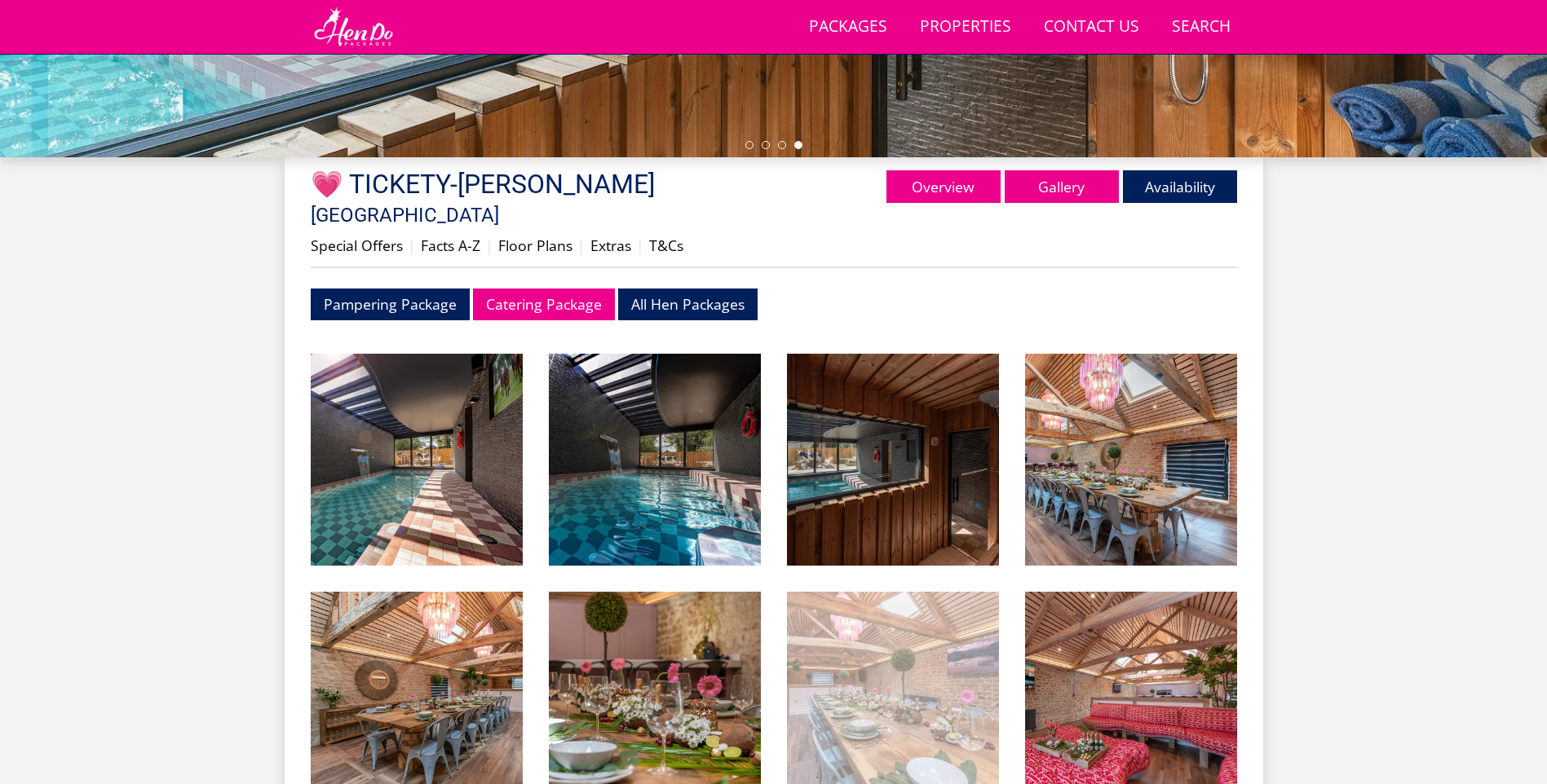
scroll to position [0, 0]
